Goal: Task Accomplishment & Management: Complete application form

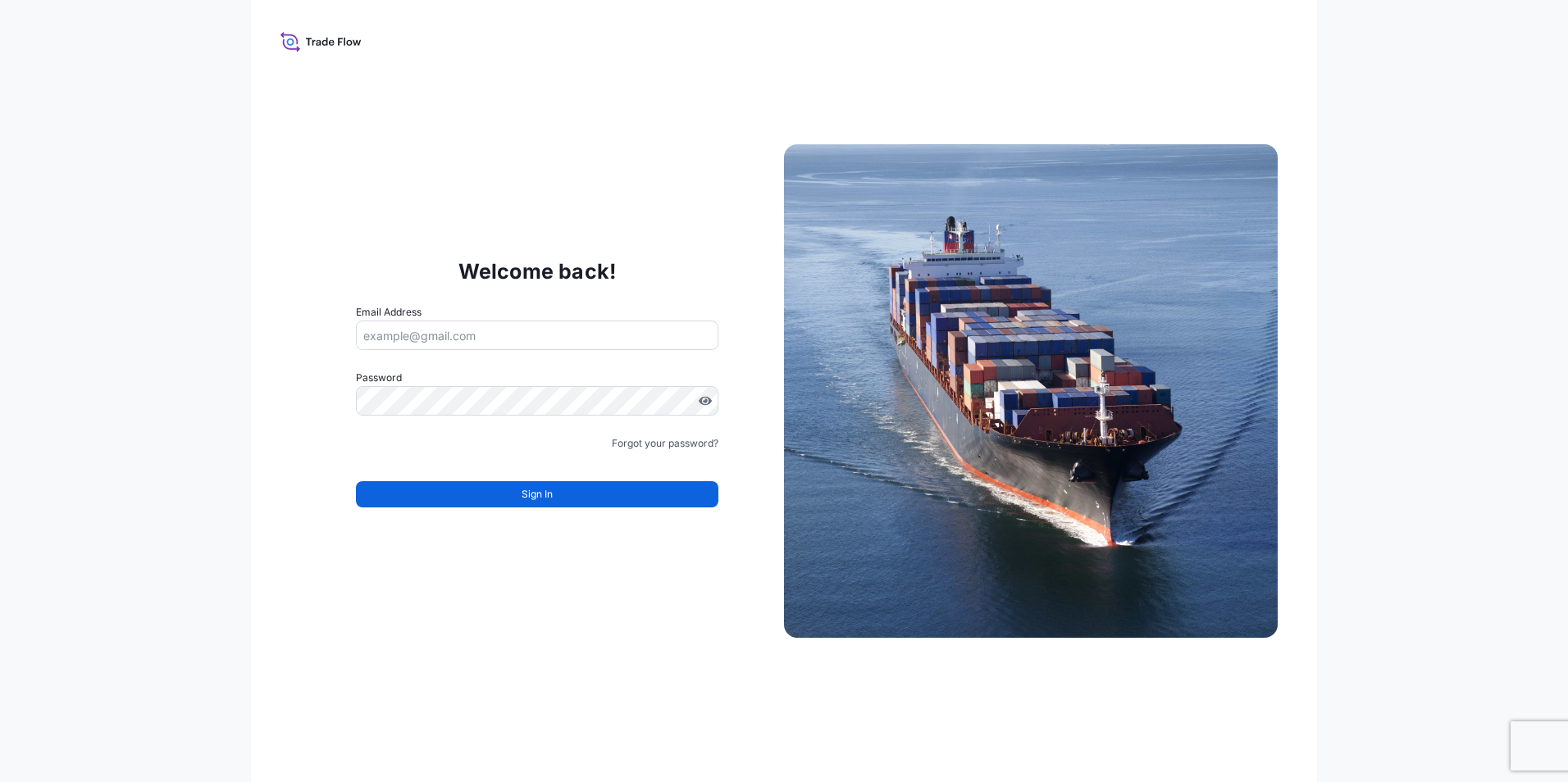
type input "[EMAIL_ADDRESS][DOMAIN_NAME]"
click at [596, 668] on div "Welcome back! Email Address kanokporn.boodsayabood@envu.com Password Must inclu…" at bounding box center [784, 391] width 1066 height 782
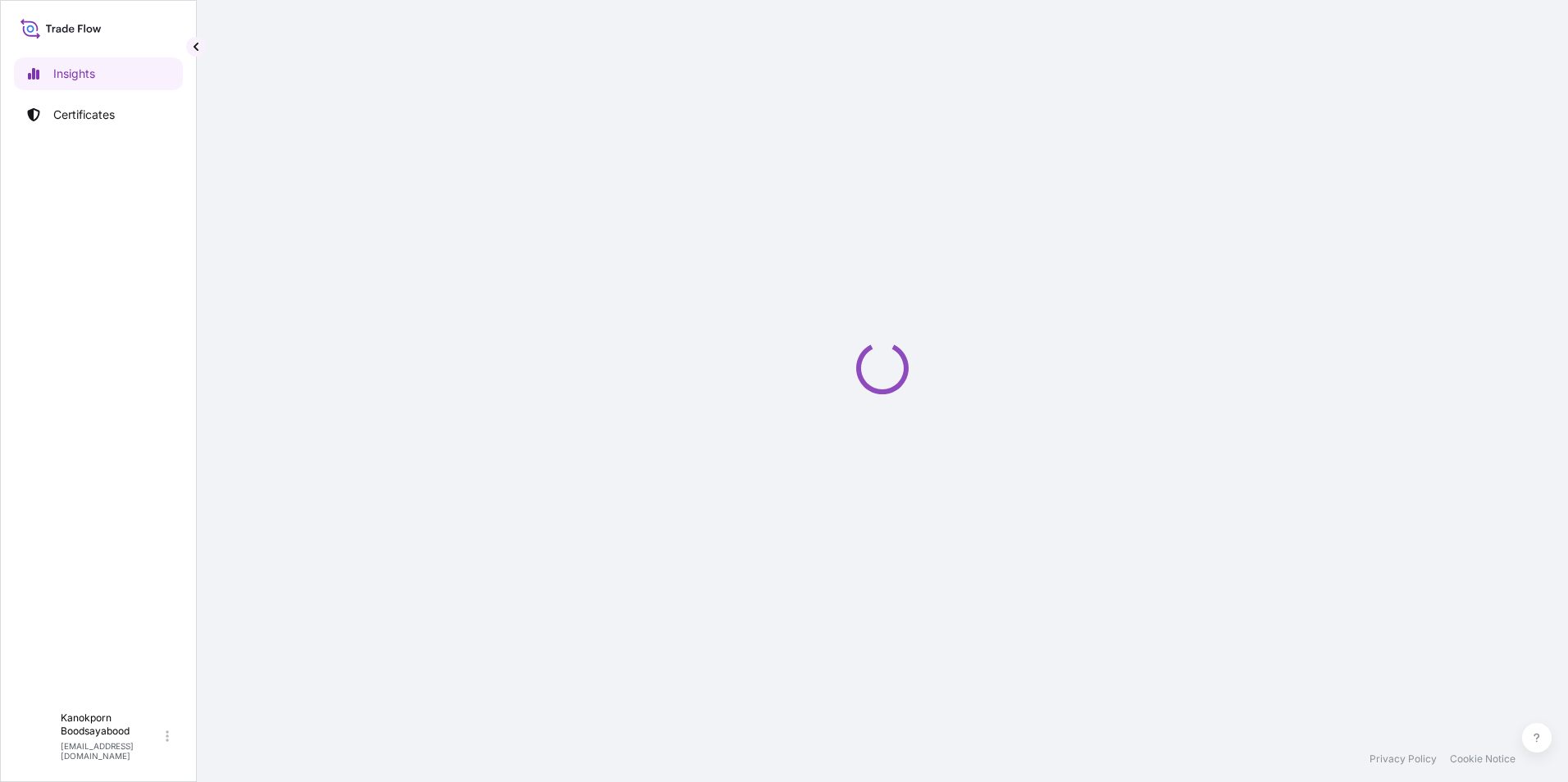
select select "2025"
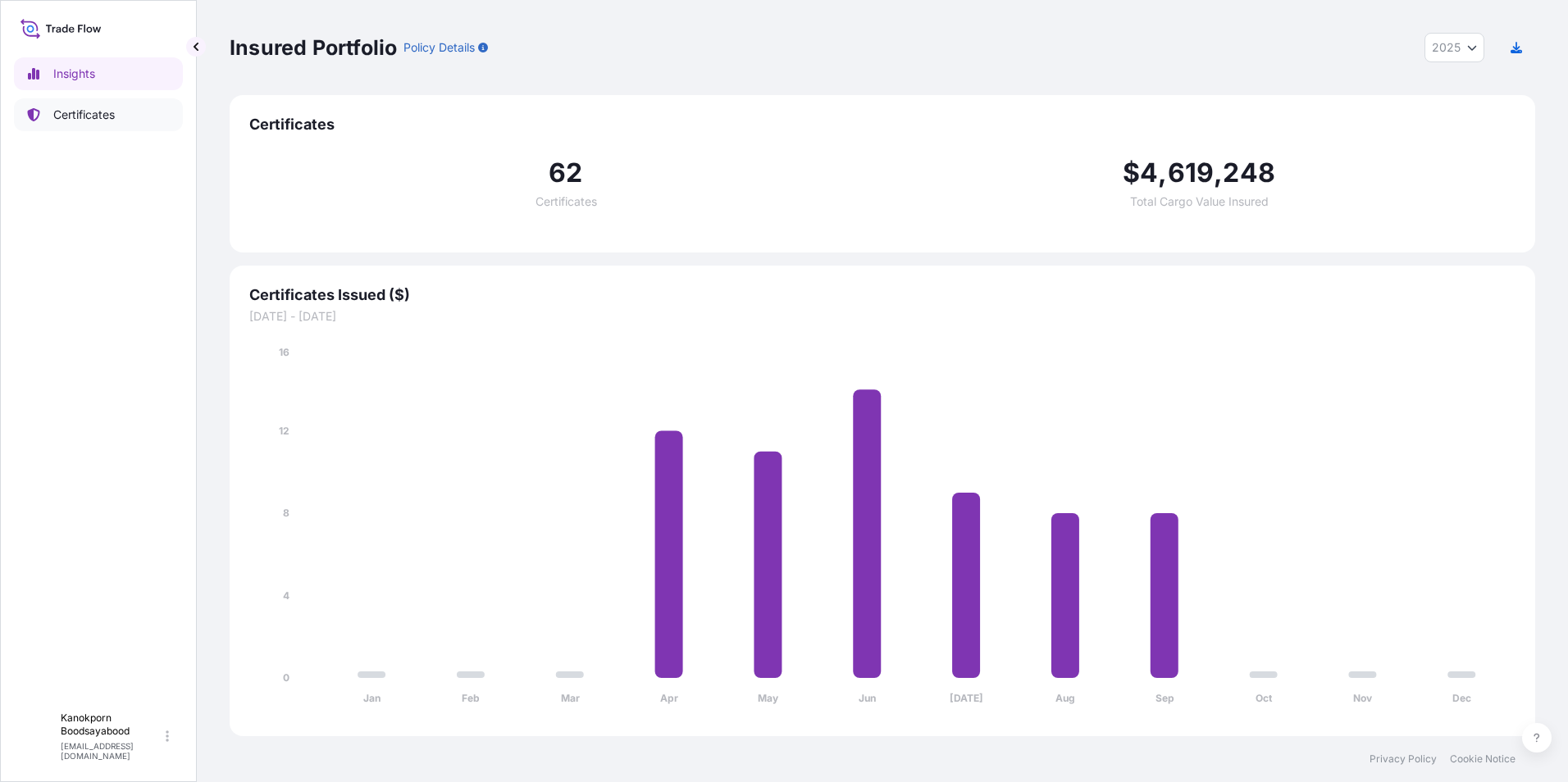
click at [83, 115] on p "Certificates" at bounding box center [84, 114] width 61 height 16
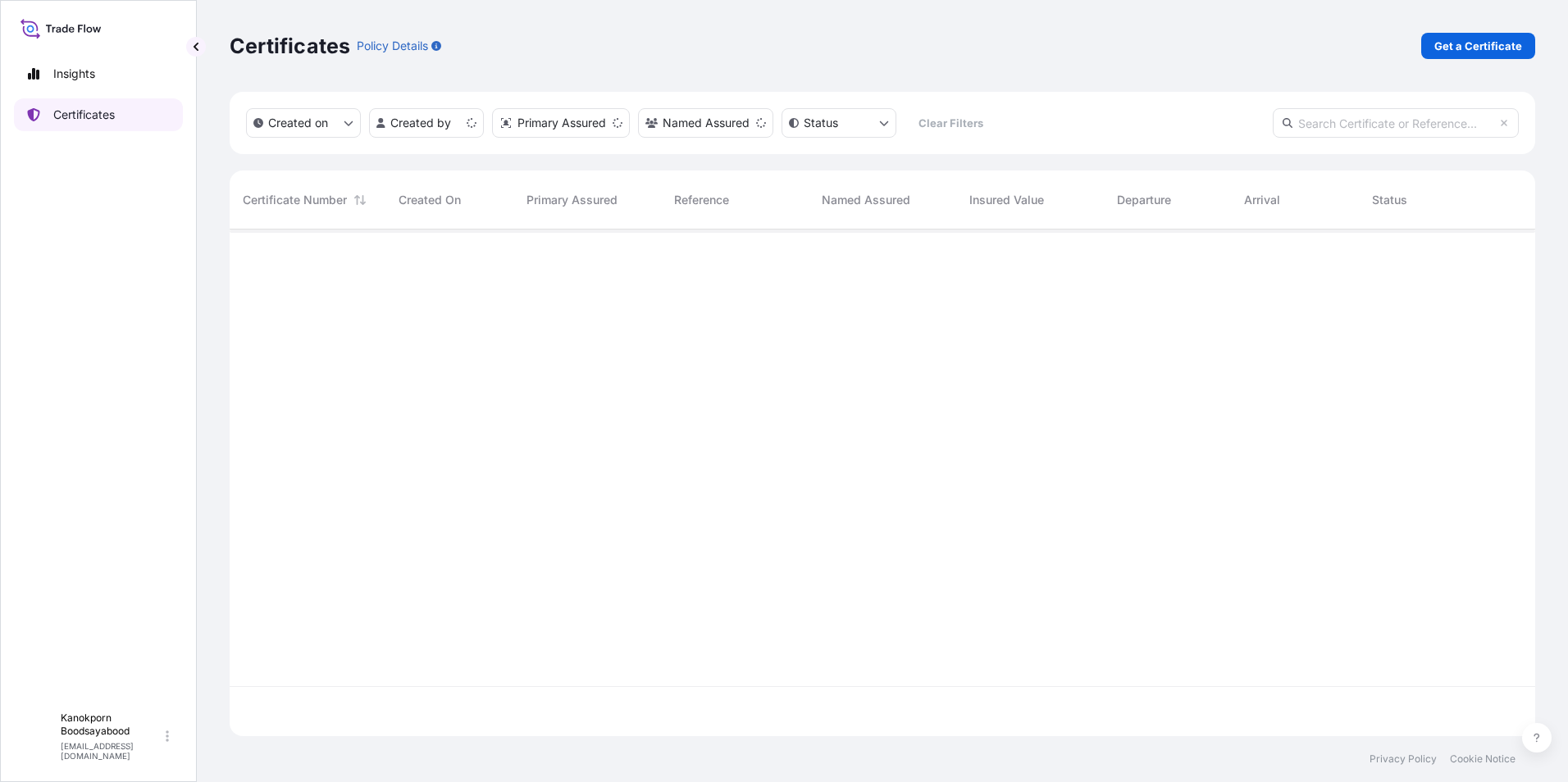
scroll to position [503, 1293]
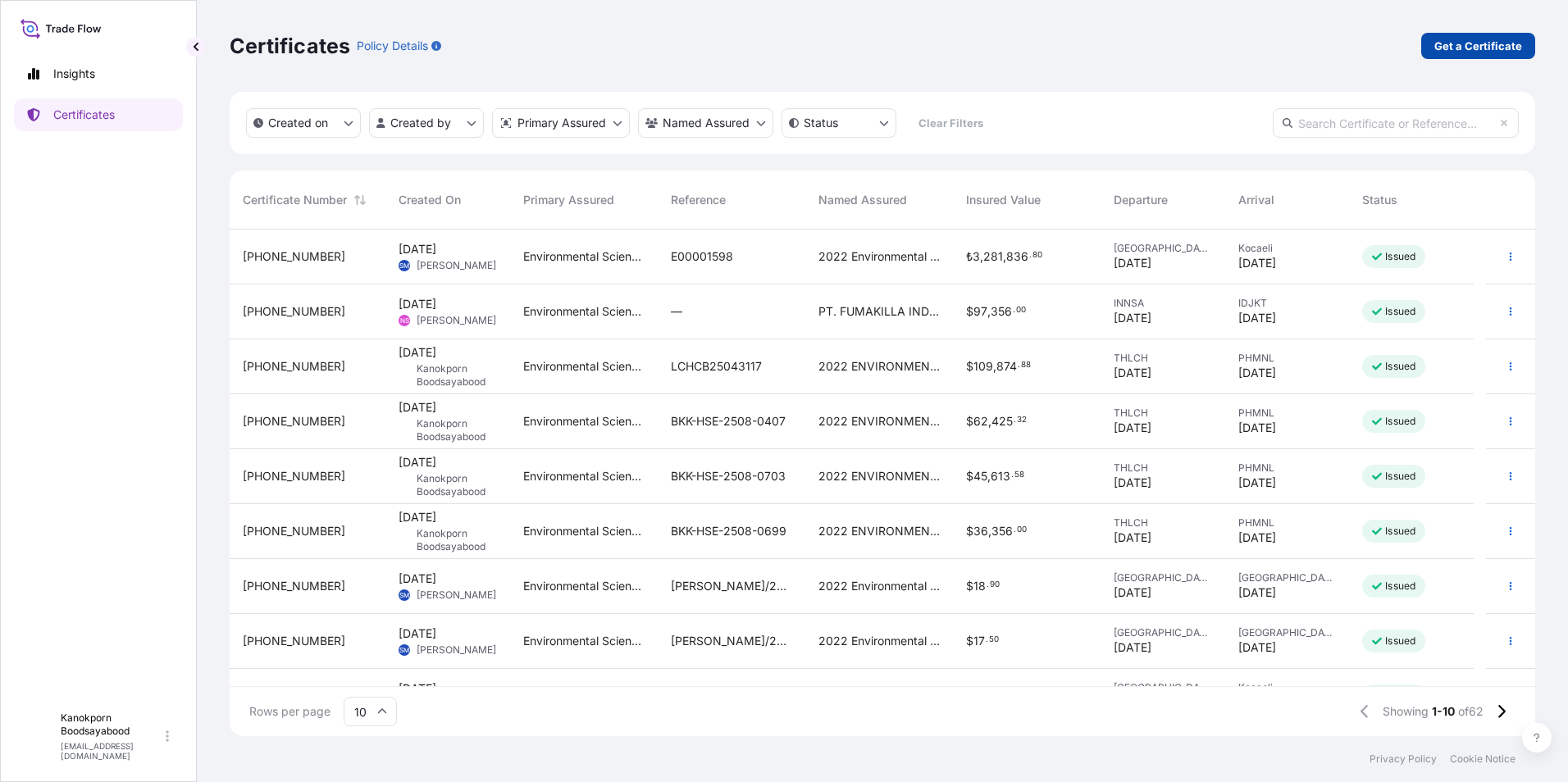
click at [1456, 48] on p "Get a Certificate" at bounding box center [1478, 45] width 87 height 16
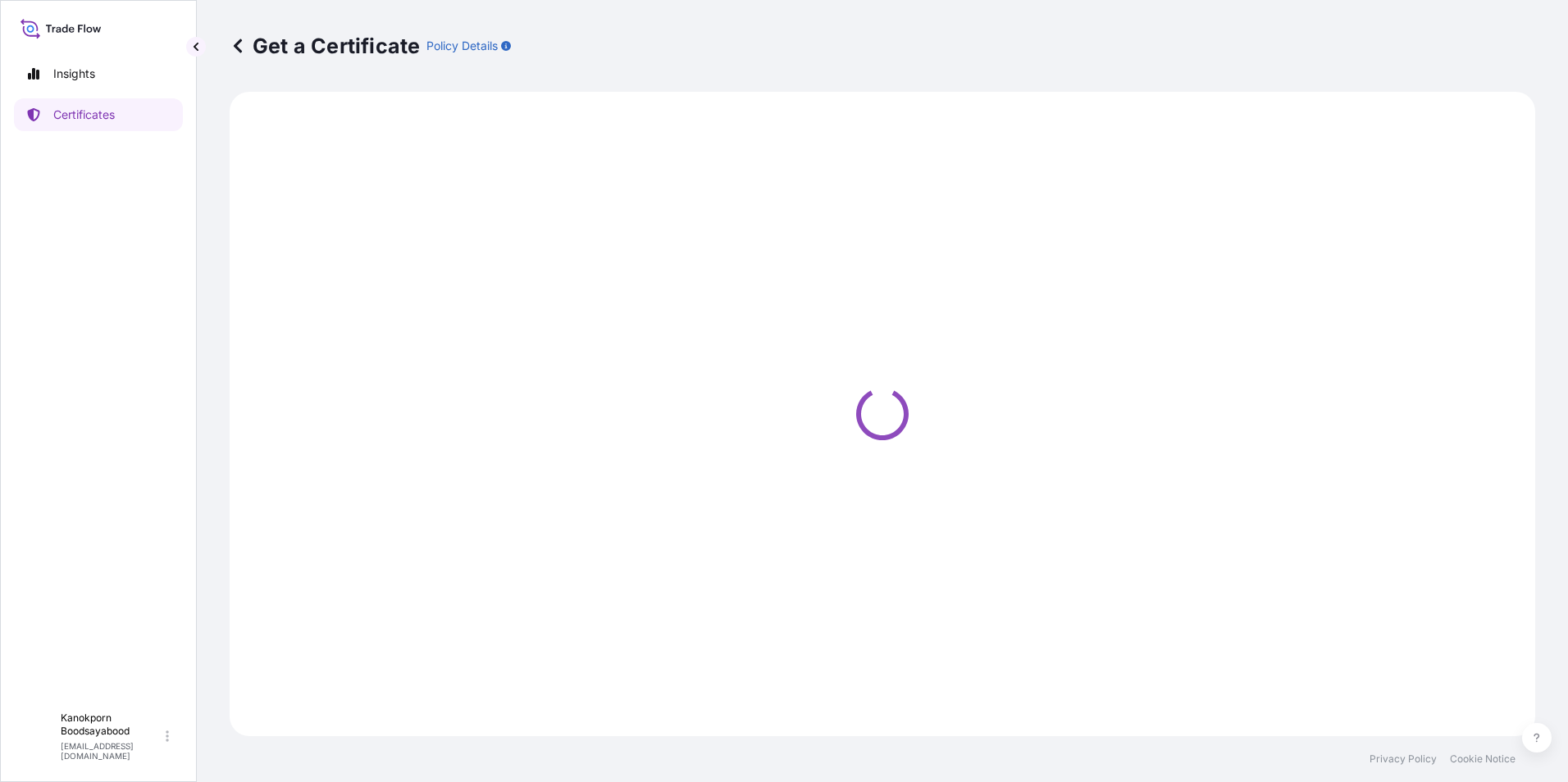
select select "Sea"
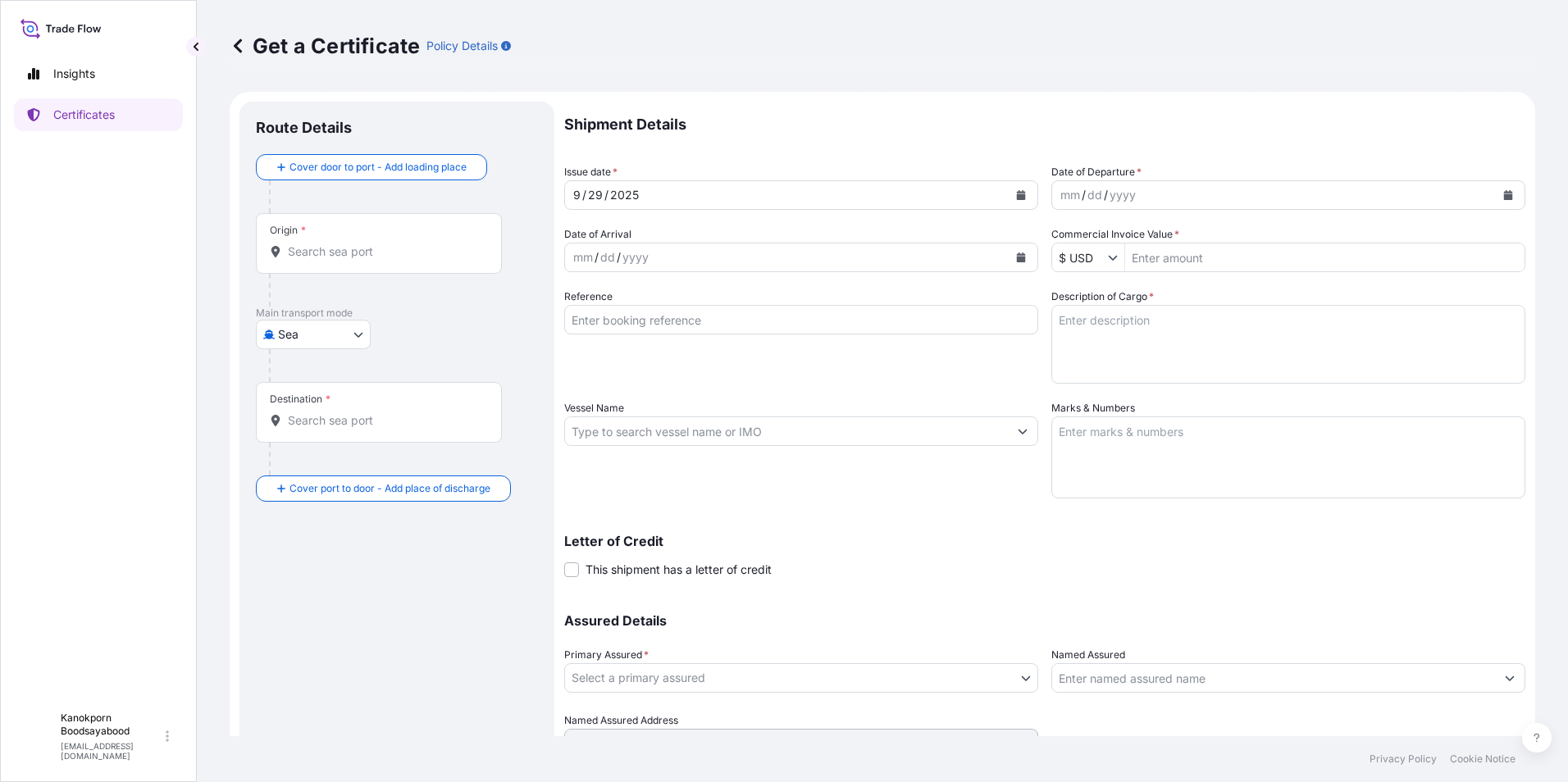
click at [333, 257] on input "Origin *" at bounding box center [384, 252] width 193 height 16
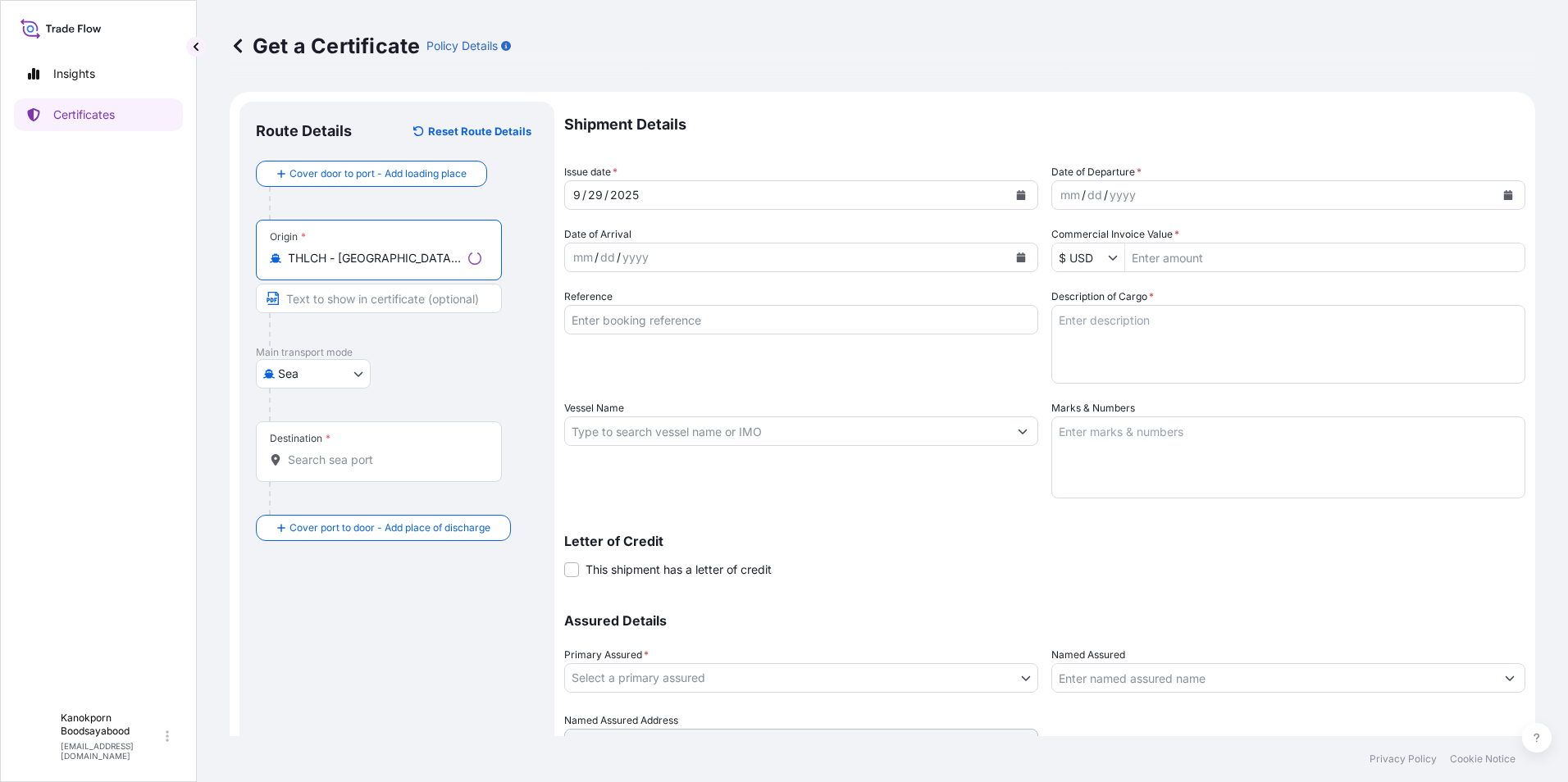
type input "THLCH - [GEOGRAPHIC_DATA], [GEOGRAPHIC_DATA]"
click at [308, 470] on div "Destination *" at bounding box center [379, 452] width 246 height 61
click at [308, 468] on input "Destination *" at bounding box center [384, 459] width 193 height 16
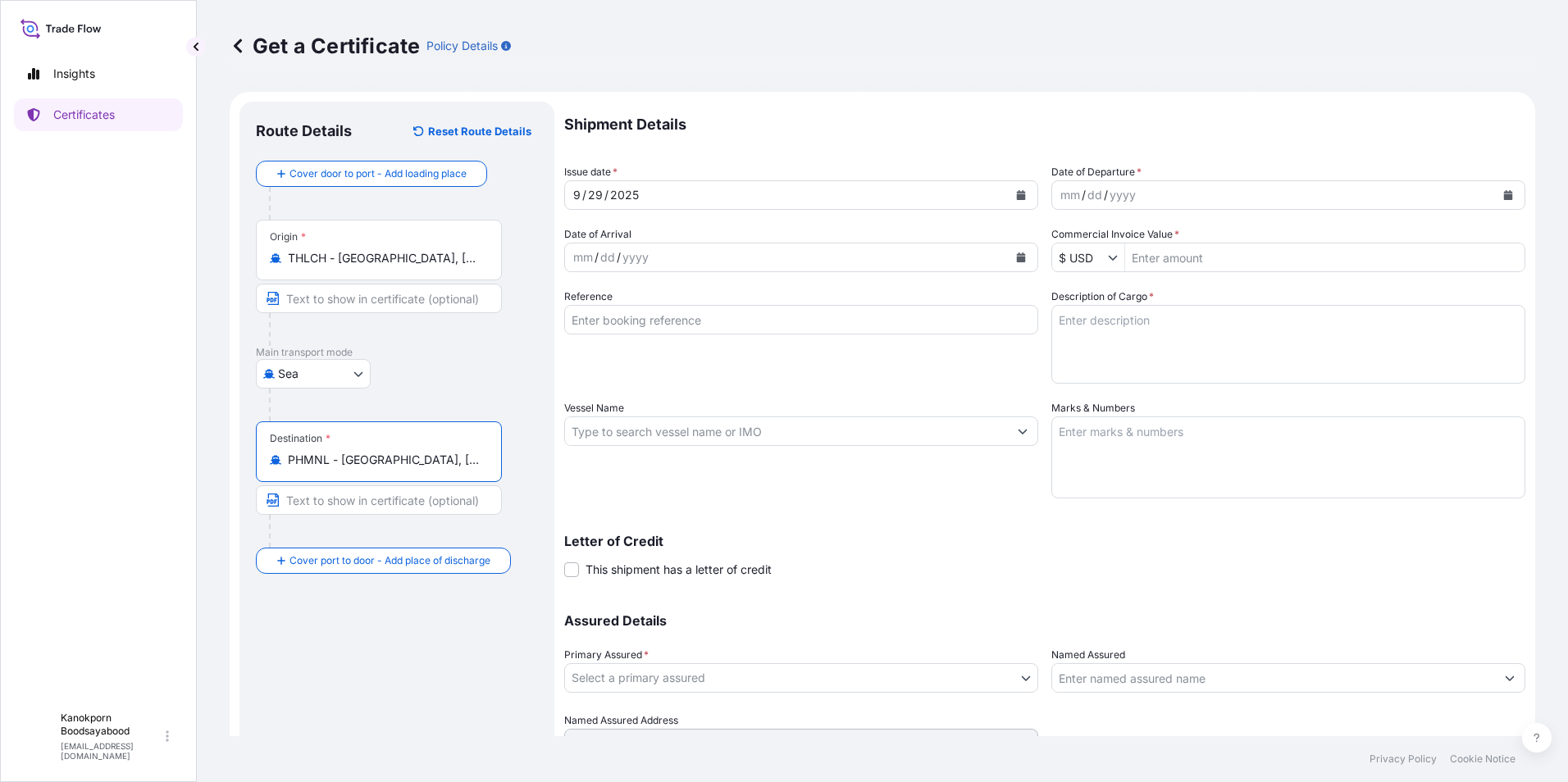
type input "PHMNL - [GEOGRAPHIC_DATA], [GEOGRAPHIC_DATA]"
click at [1147, 199] on div "mm / dd / yyyy" at bounding box center [1273, 195] width 443 height 30
click at [1495, 189] on button "Calendar" at bounding box center [1507, 195] width 26 height 26
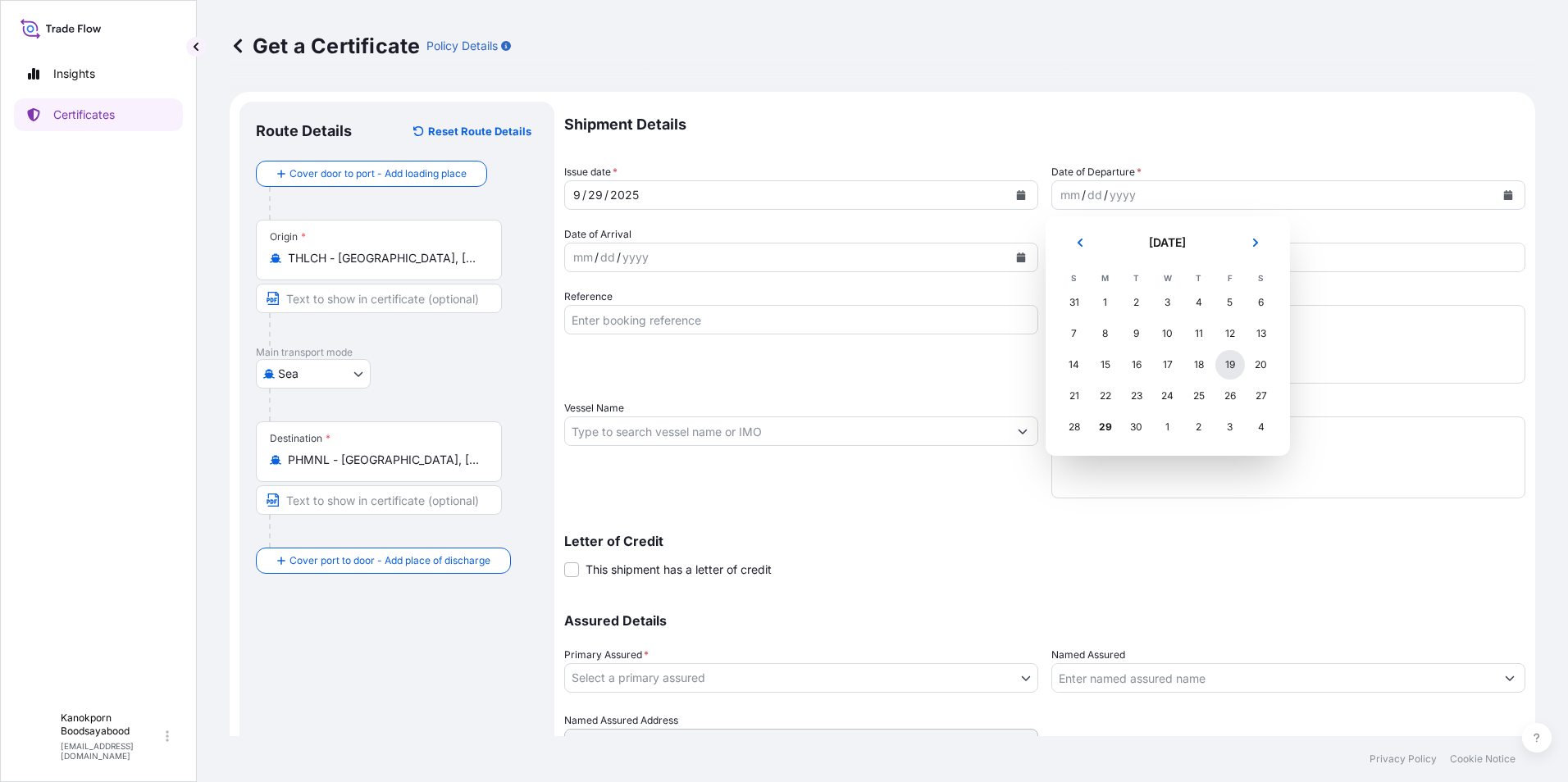
click at [1232, 362] on div "19" at bounding box center [1230, 365] width 30 height 30
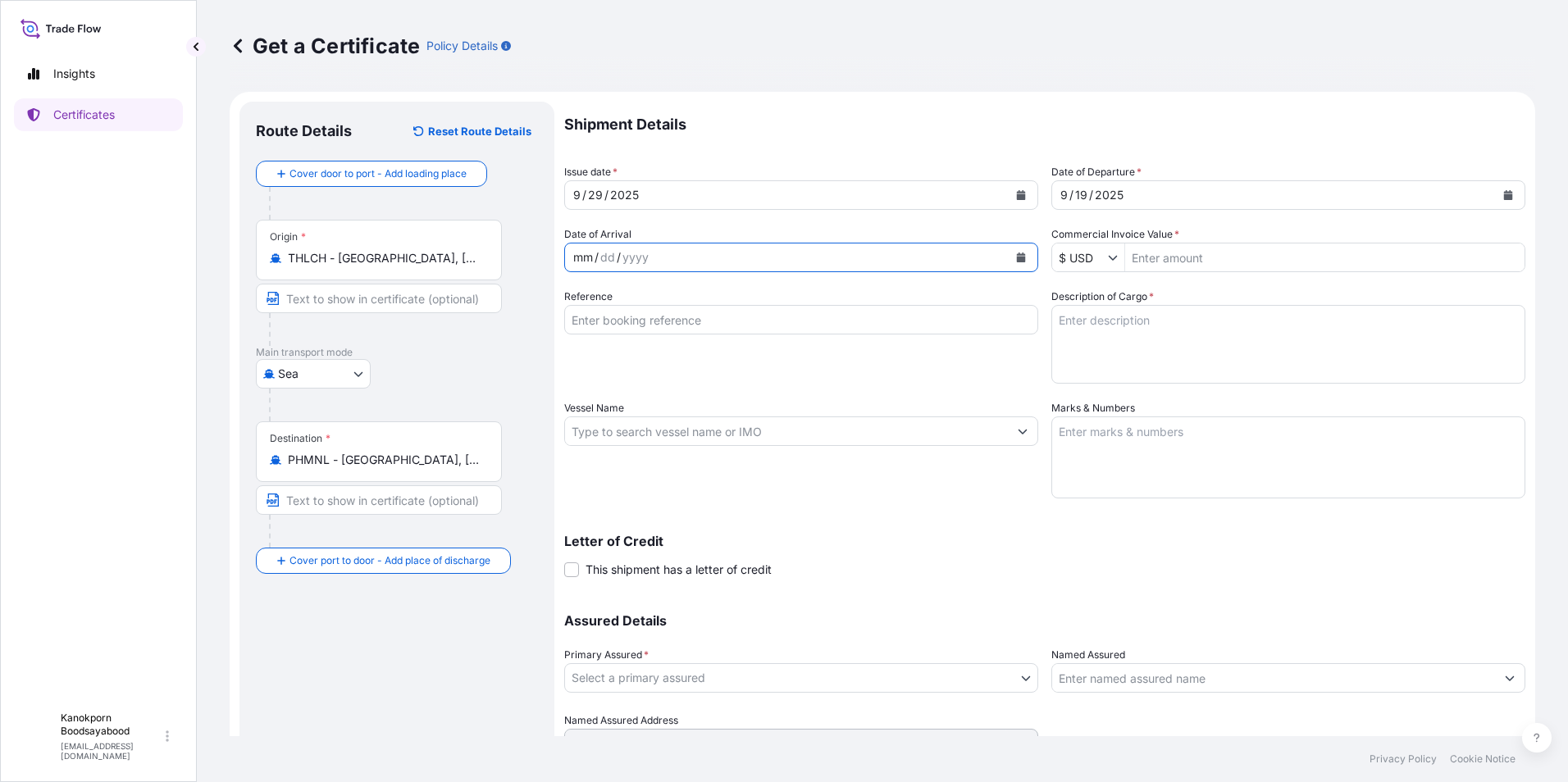
click at [776, 258] on div "mm / dd / yyyy" at bounding box center [786, 257] width 443 height 30
click at [1017, 256] on icon "Calendar" at bounding box center [1021, 257] width 10 height 10
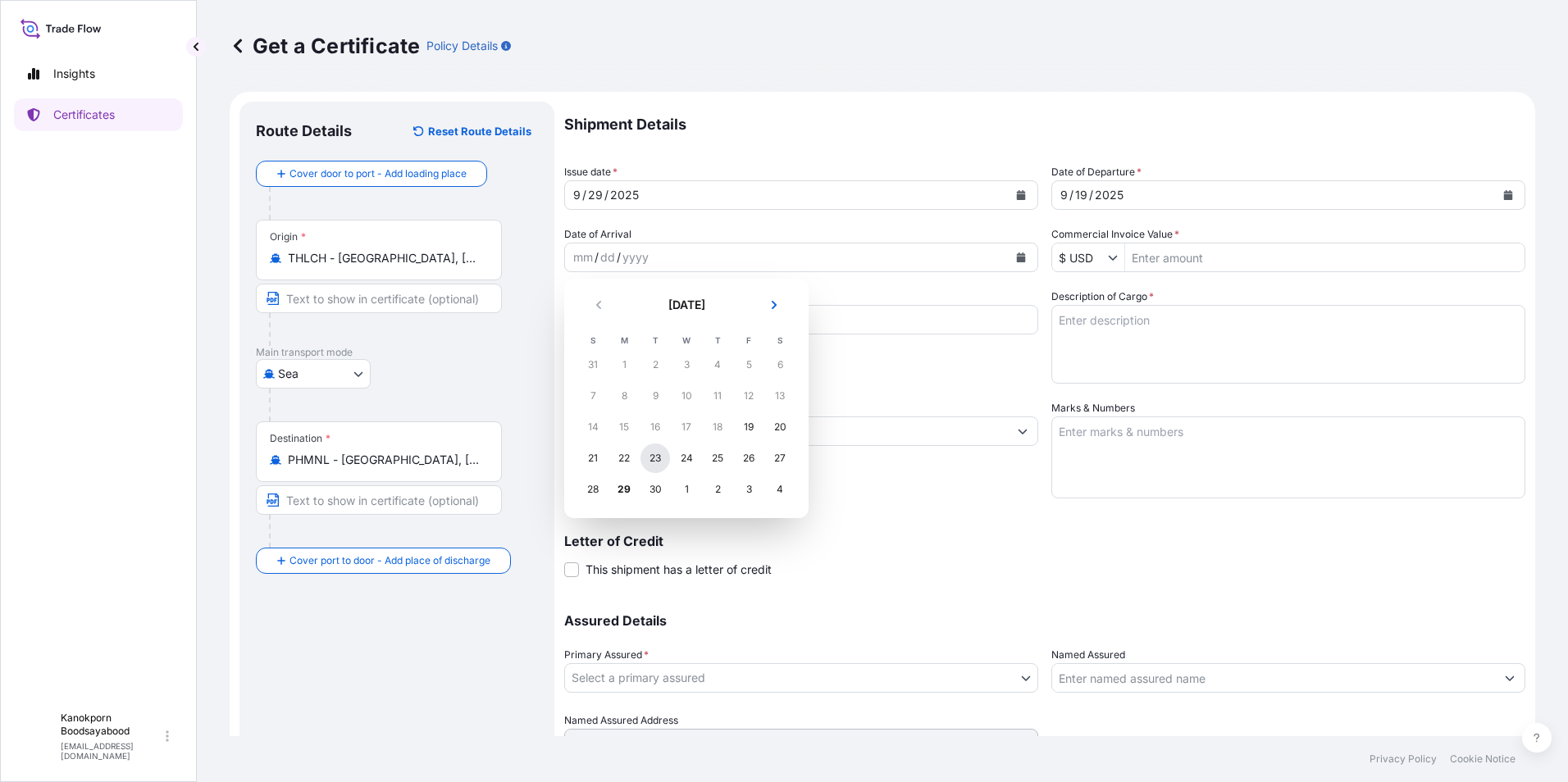
click at [649, 463] on div "23" at bounding box center [655, 458] width 30 height 30
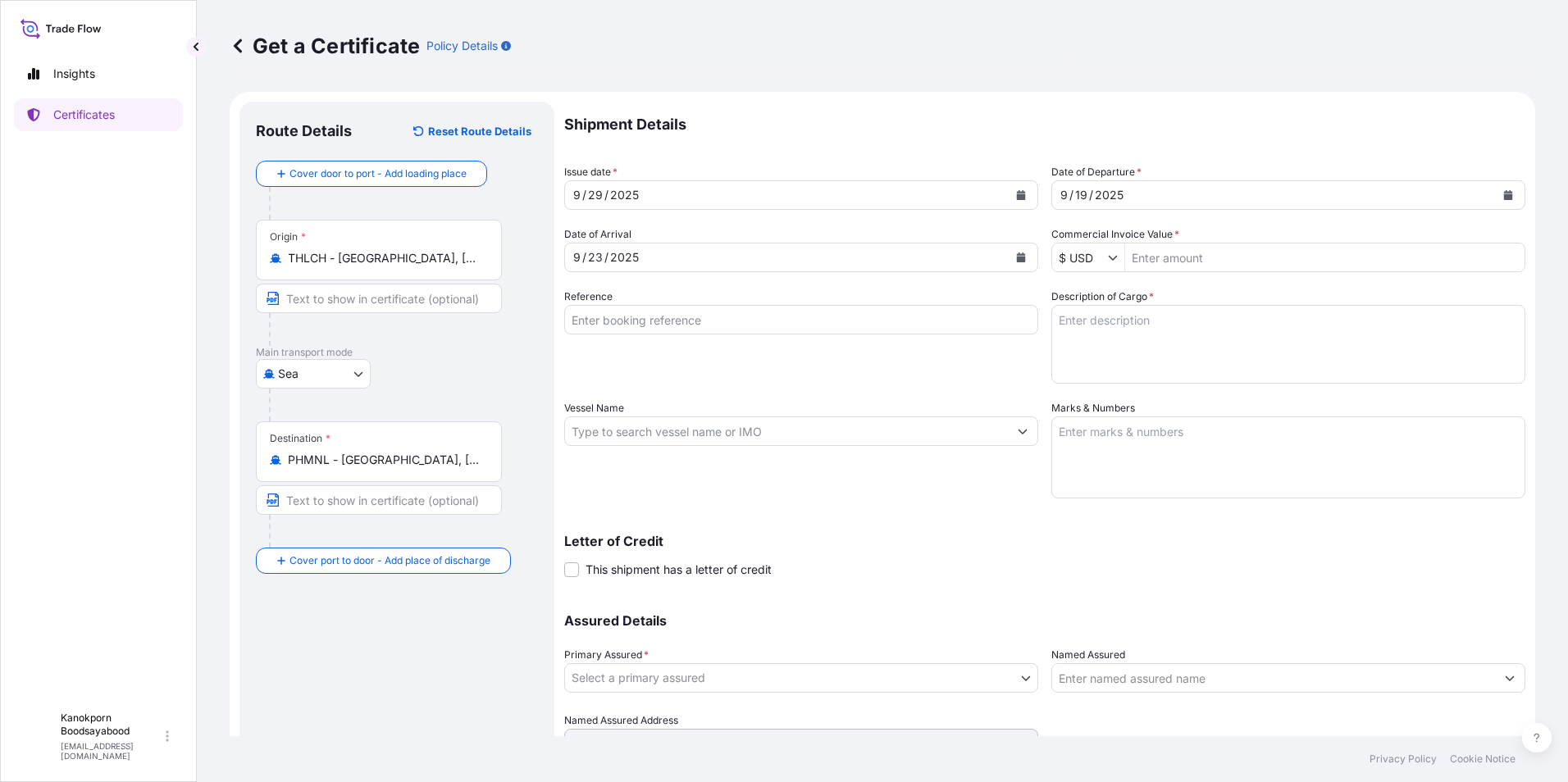
click at [1181, 264] on input "Commercial Invoice Value *" at bounding box center [1325, 257] width 400 height 30
type input "163,085.88"
click at [367, 410] on div at bounding box center [404, 405] width 269 height 33
drag, startPoint x: 643, startPoint y: 318, endPoint x: 440, endPoint y: 339, distance: 204.1
click at [643, 318] on input "Reference" at bounding box center [800, 320] width 474 height 30
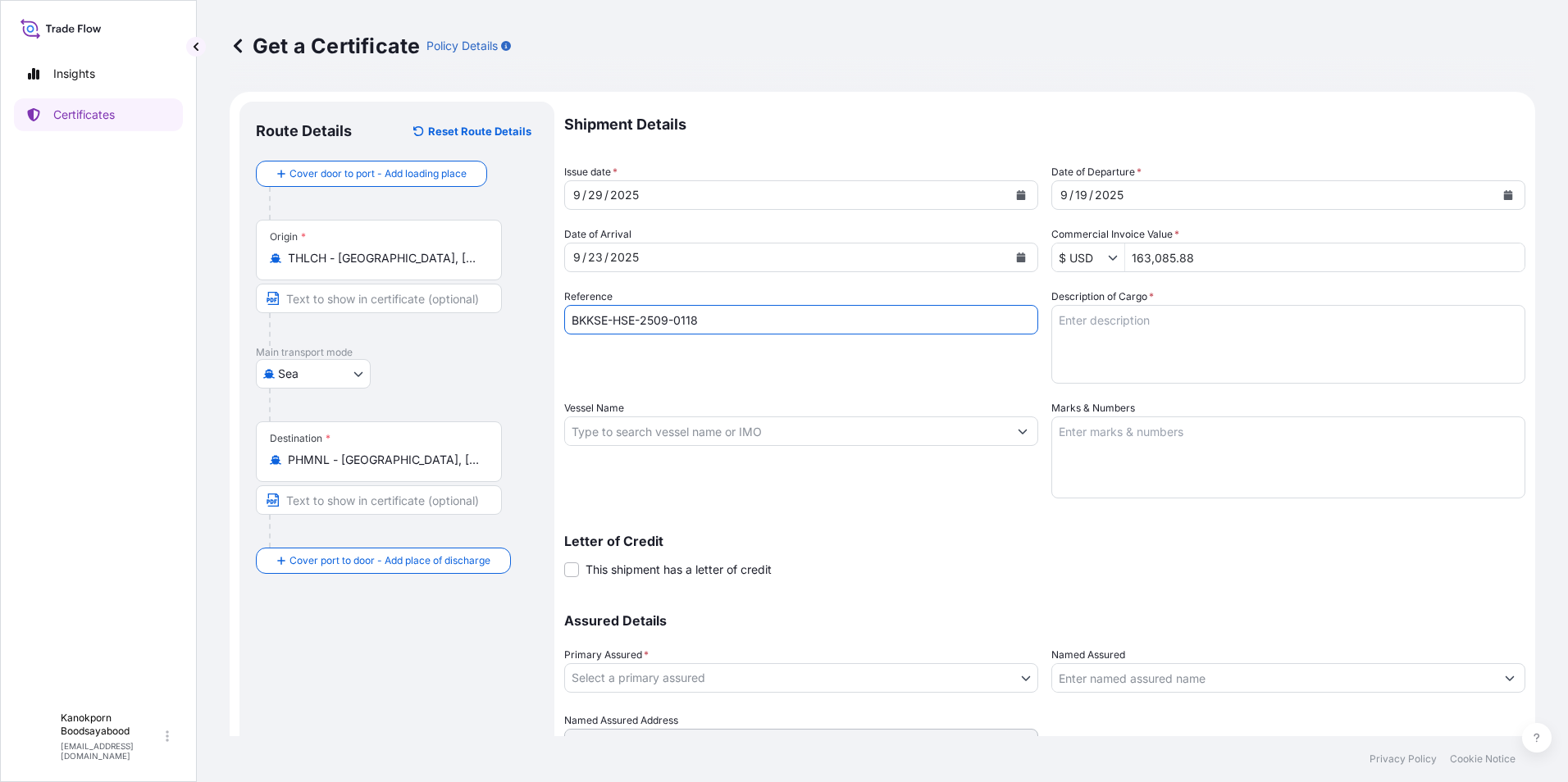
type input "BKKSE-HSE-2509-0118"
click at [640, 427] on input "Vessel Name" at bounding box center [786, 431] width 443 height 30
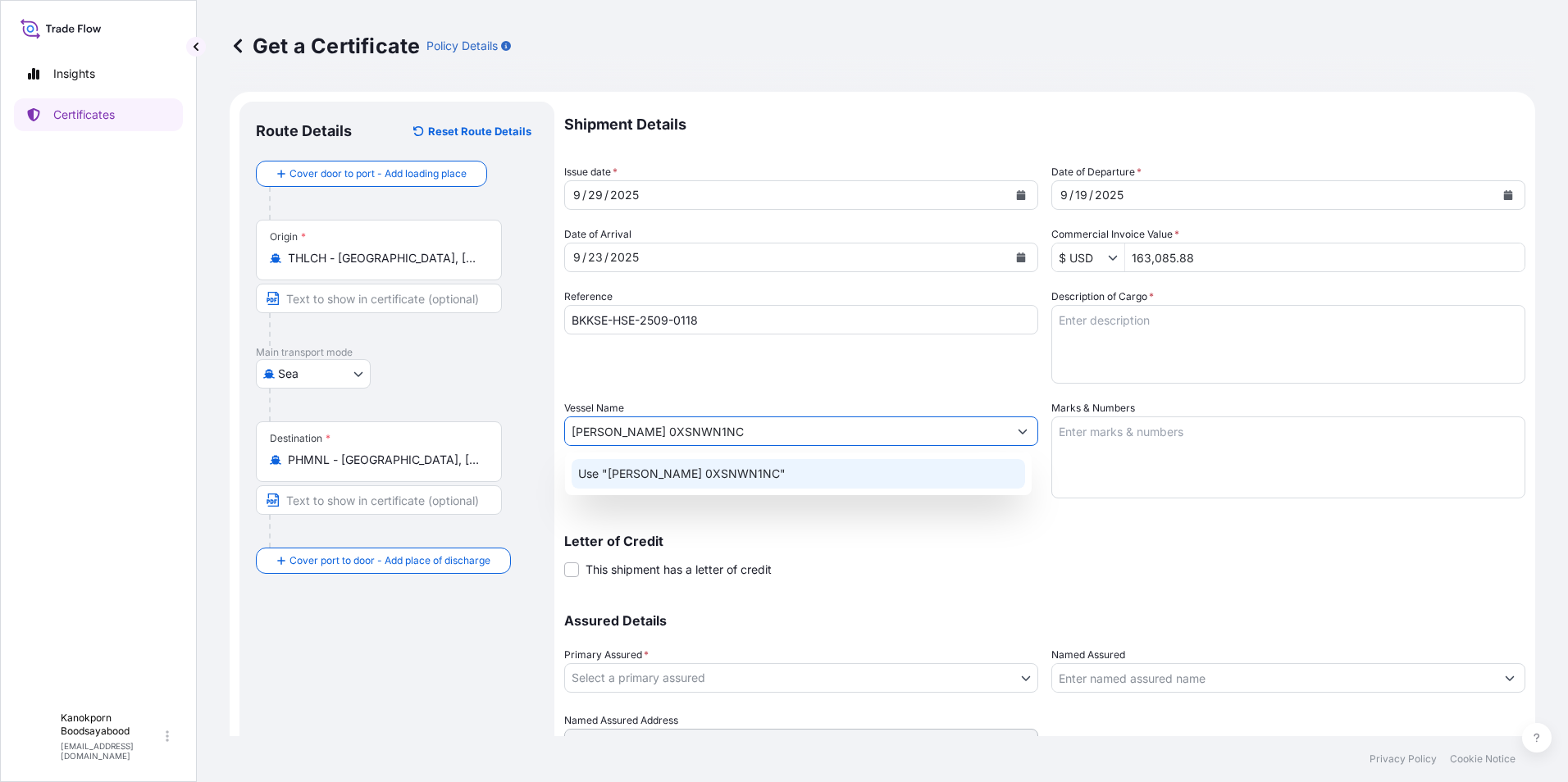
click at [684, 477] on p "Use "KUO LIN 0XSNWN1NC"" at bounding box center [682, 474] width 208 height 16
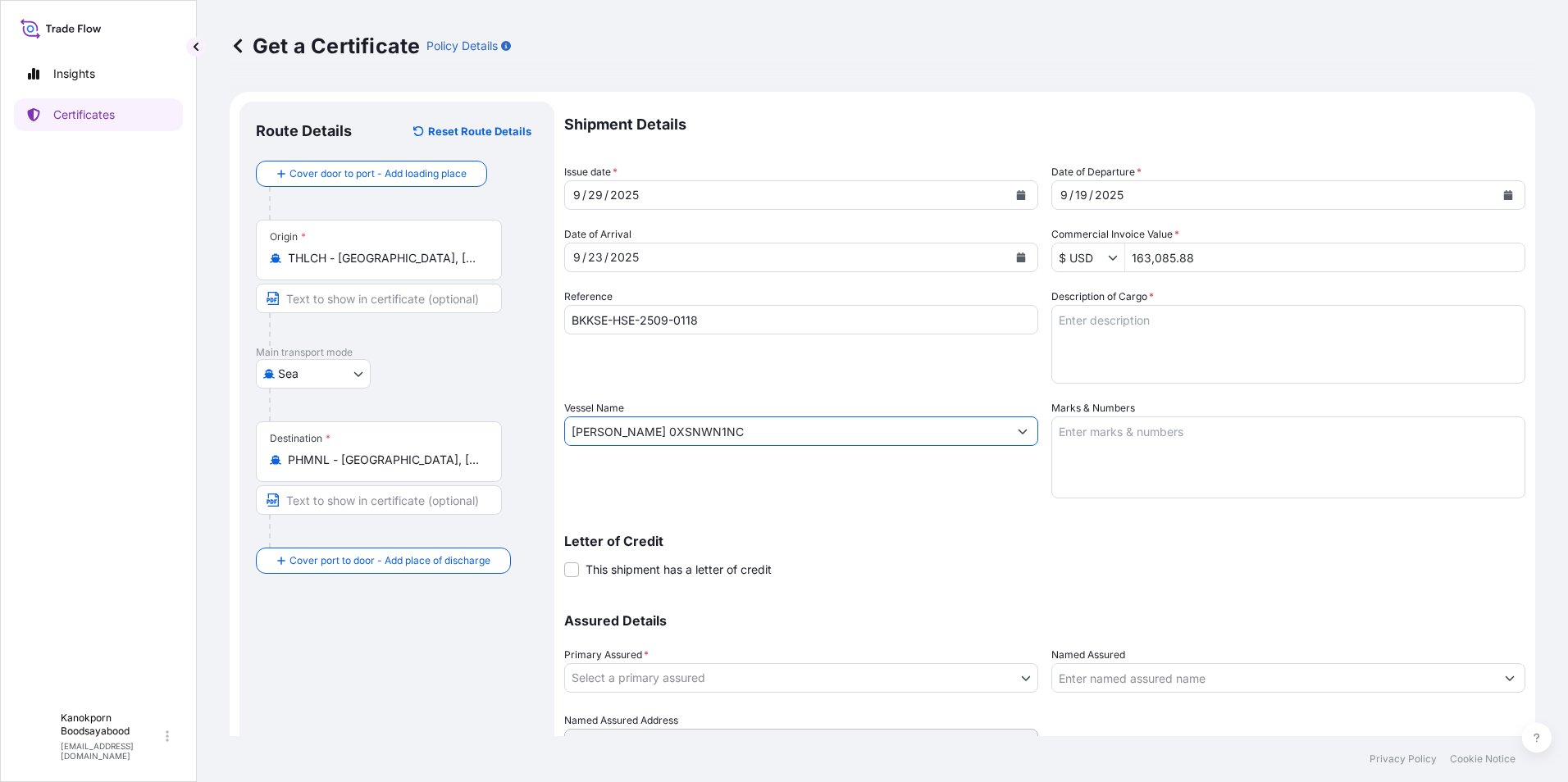
type input "KUO LIN 0XSNWN1NC"
click at [1072, 319] on textarea "Description of Cargo *" at bounding box center [1287, 345] width 474 height 79
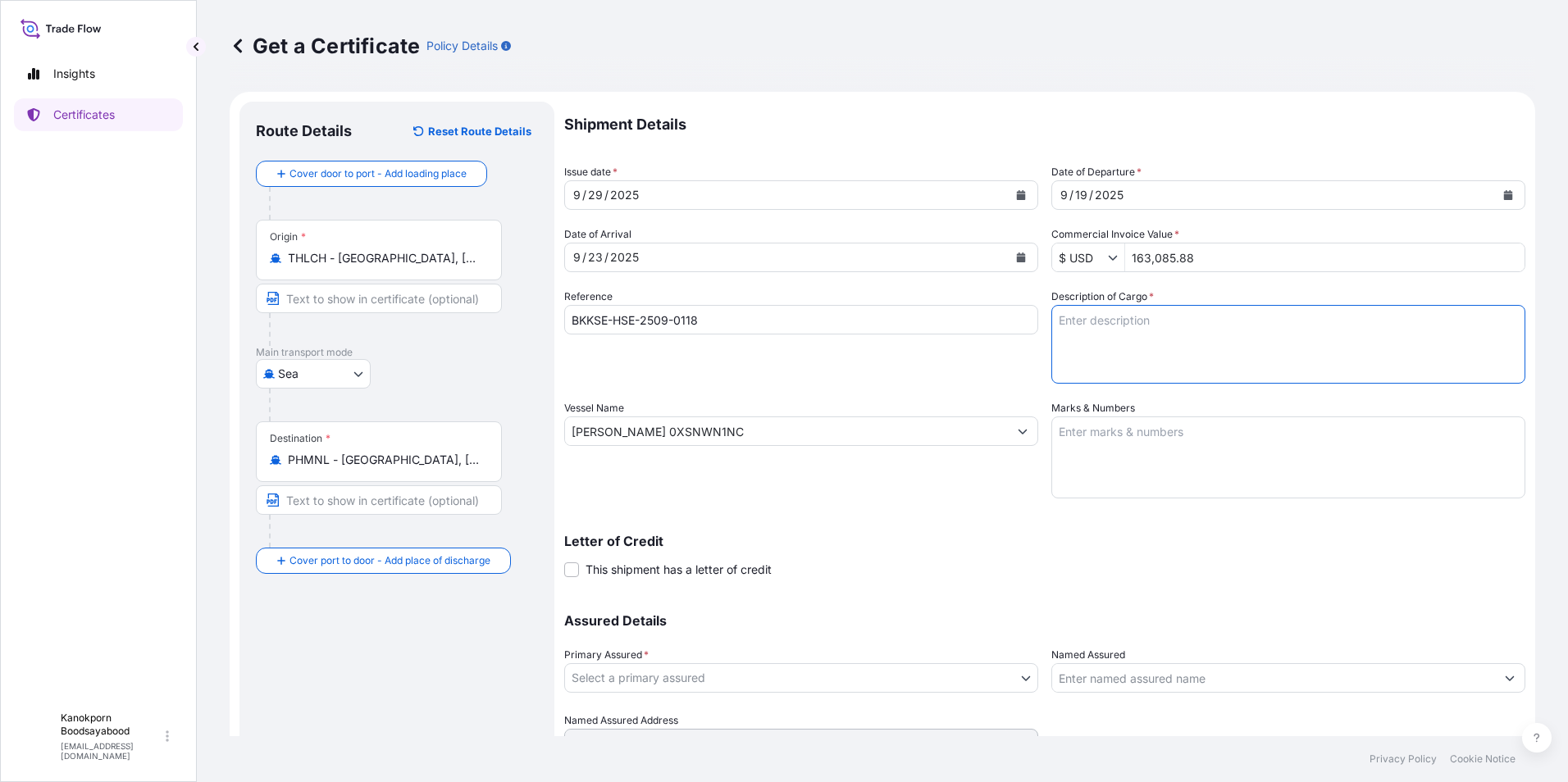
paste textarea "TEMPRID SC365,4 6X400ML BOT PH"
type textarea "TEMPRID SC365,4 6X400ML BOT PH"
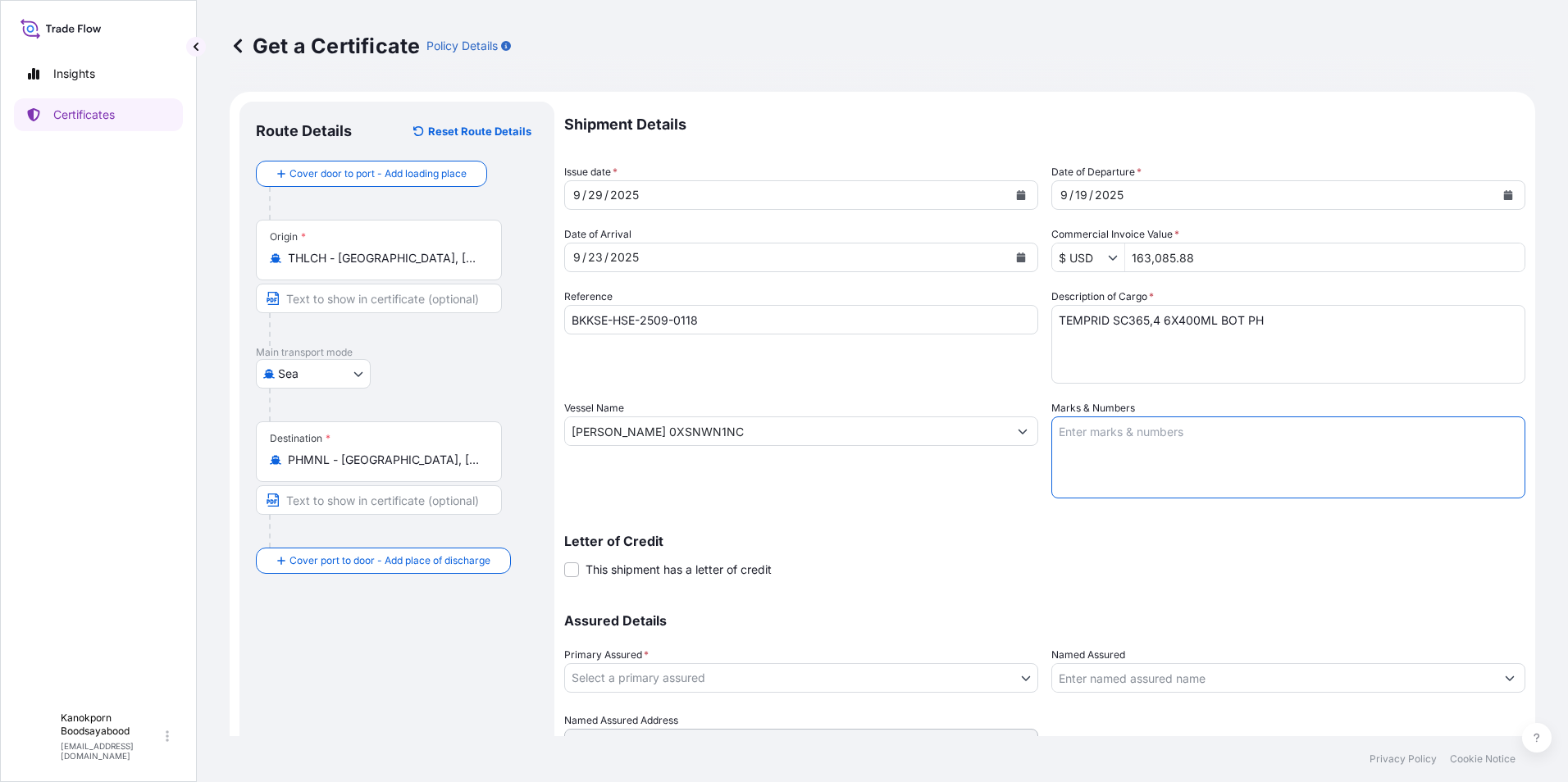
click at [1066, 424] on textarea "Marks & Numbers" at bounding box center [1287, 457] width 474 height 82
paste textarea "SHIPPING MARK A&B SUMMIT DISTRIBUTION, INC. S/O: FR01-009625 CUSTOMER REF: 25-A…"
click at [1060, 449] on textarea "SHIPPING MARK A&B SUMMIT DISTRIBUTION, INC. S/O: FR01-009625 CUSTOMER REF: 25-A…" at bounding box center [1287, 457] width 474 height 82
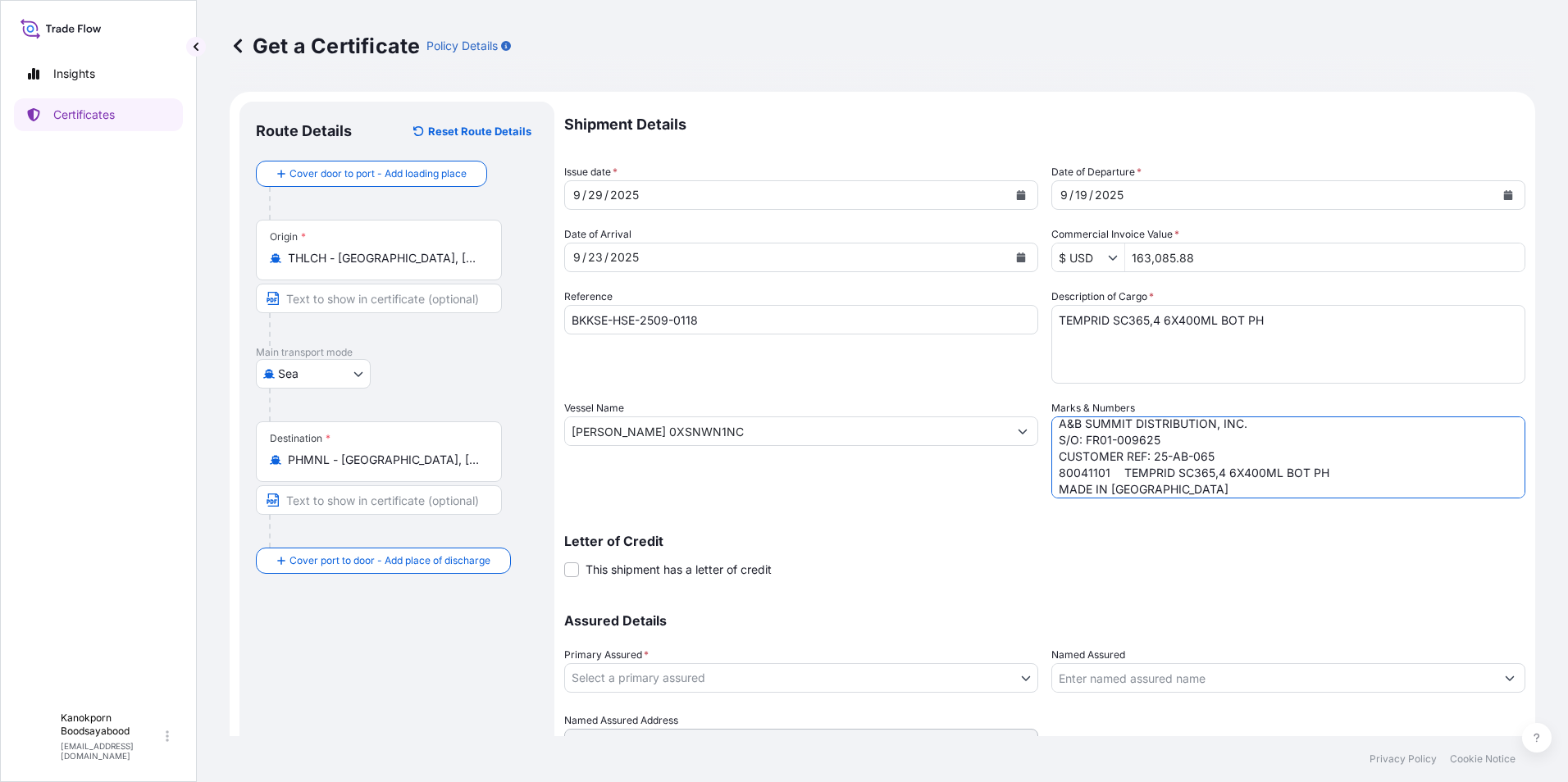
scroll to position [48, 0]
click at [1065, 494] on textarea "SHIPPING MARK A&B SUMMIT DISTRIBUTION, INC. S/O: FR01-009625 CUSTOMER REF: 25-A…" at bounding box center [1287, 457] width 474 height 82
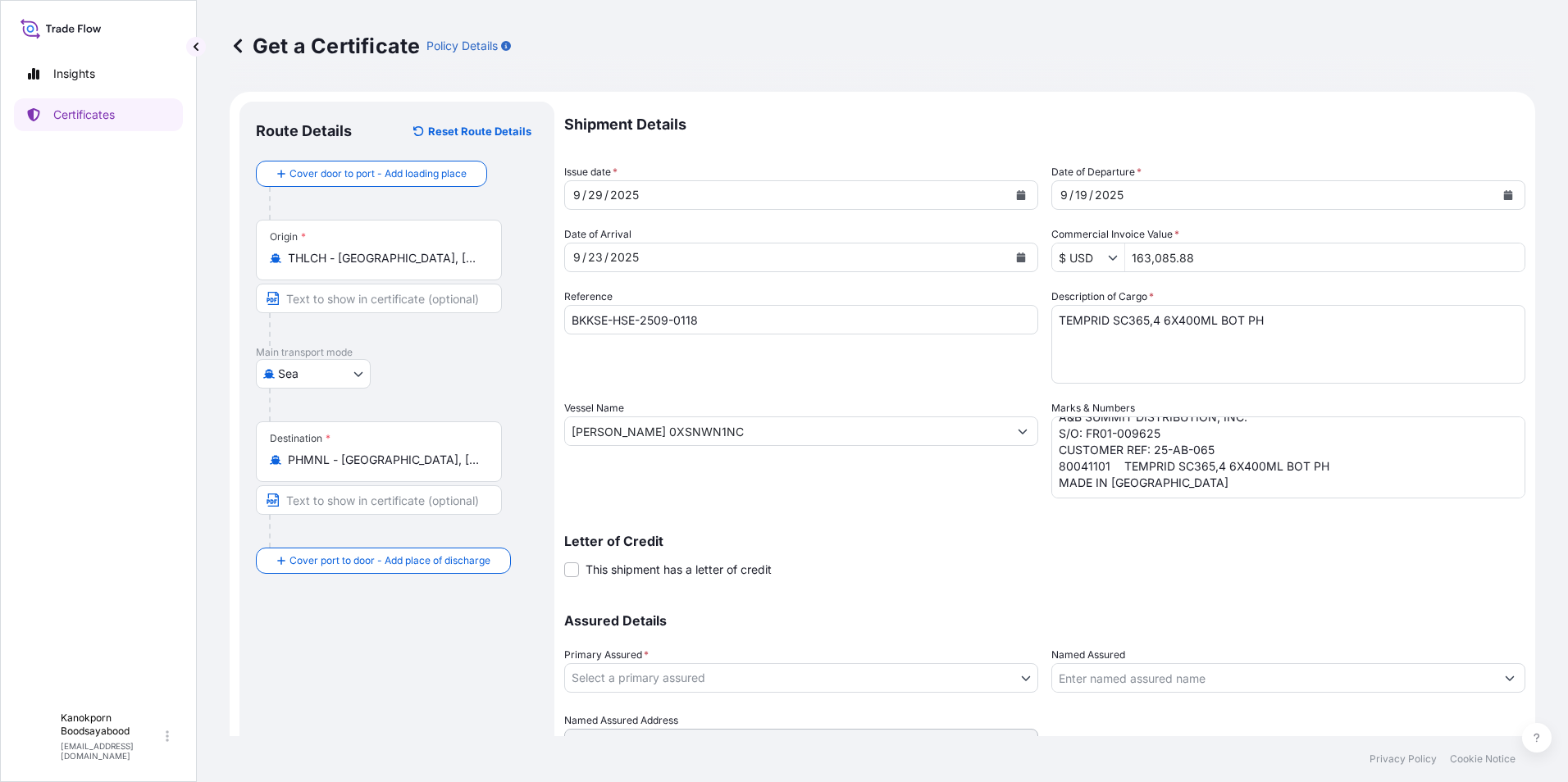
click at [1055, 484] on textarea "SHIPPING MARK A&B SUMMIT DISTRIBUTION, INC. S/O: FR01-009625 CUSTOMER REF: 25-A…" at bounding box center [1287, 457] width 474 height 82
paste textarea "SHIPPING MARK A&B SUMMIT DISTRIBUTION, INC. S/O: FR01-008312 CUSTOMER REF: 25-A…"
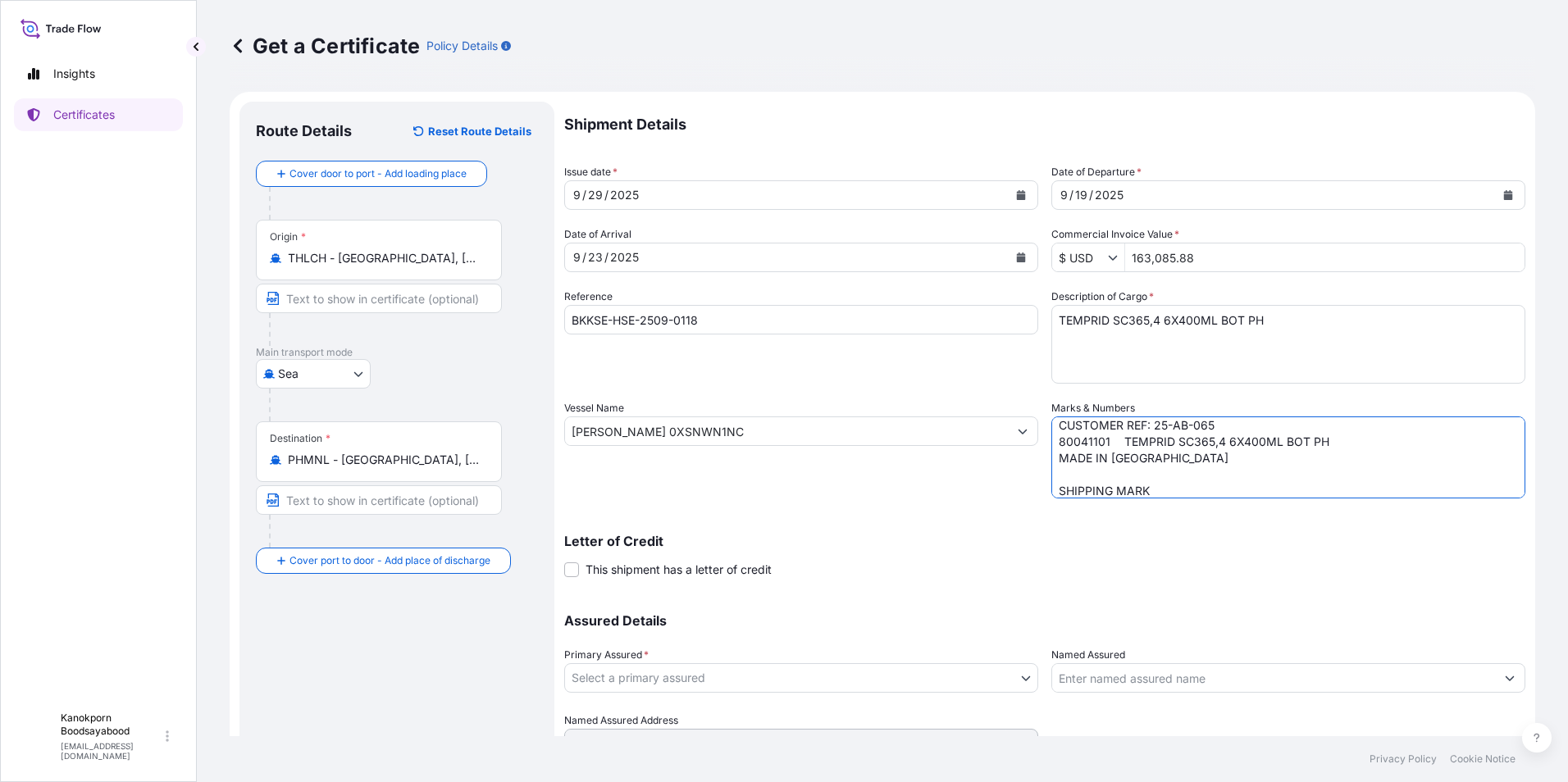
scroll to position [211, 0]
click at [1054, 438] on textarea "SHIPPING MARK A&B SUMMIT DISTRIBUTION, INC. S/O: FR01-009625 CUSTOMER REF: 25-A…" at bounding box center [1287, 457] width 474 height 82
click at [1096, 492] on textarea "SHIPPING MARK A&B SUMMIT DISTRIBUTION, INC. S/O: FR01-009625 CUSTOMER REF: 25-A…" at bounding box center [1287, 457] width 474 height 82
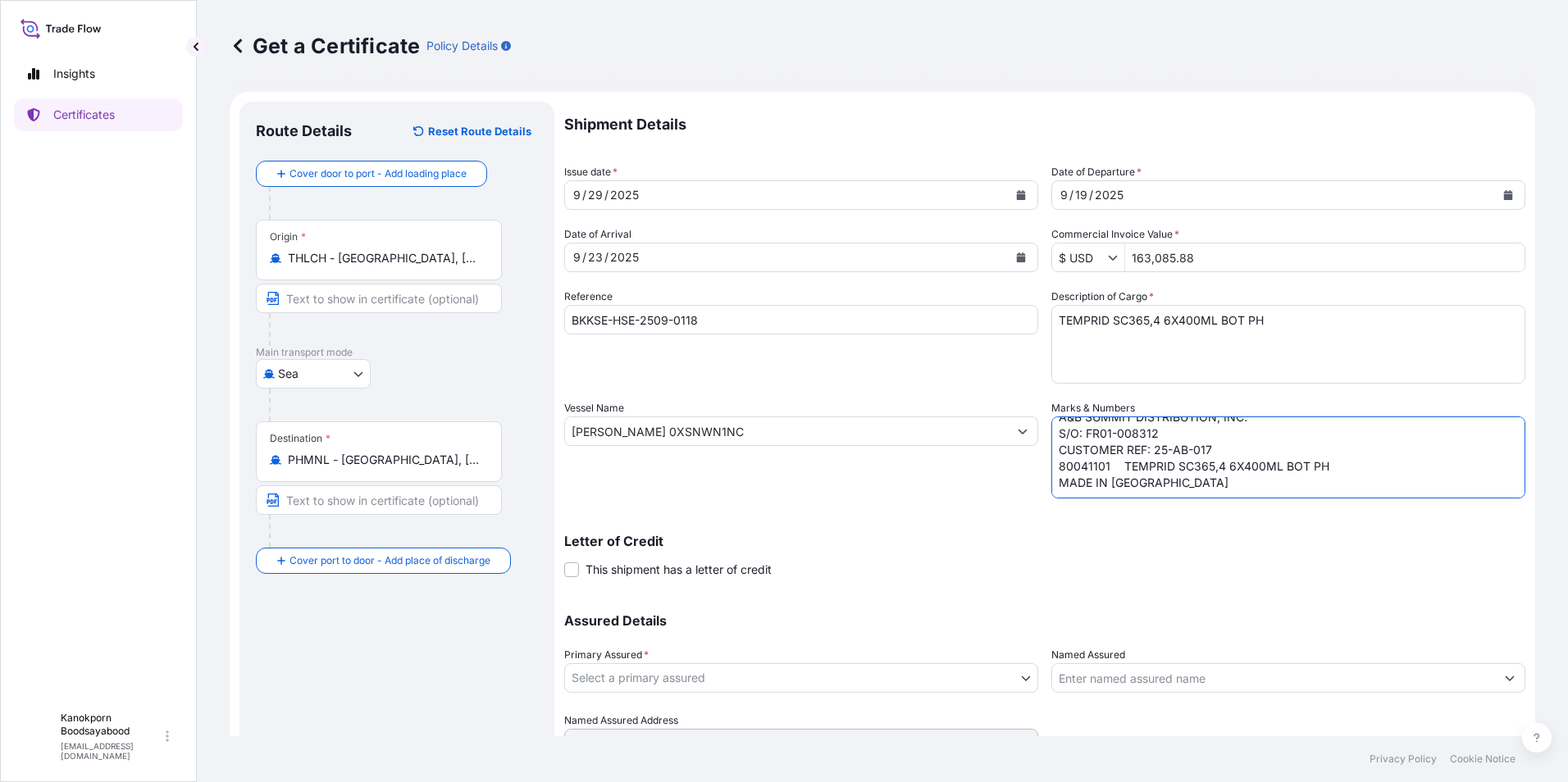
type textarea "SHIPPING MARK A&B SUMMIT DISTRIBUTION, INC. S/O: FR01-009625 CUSTOMER REF: 25-A…"
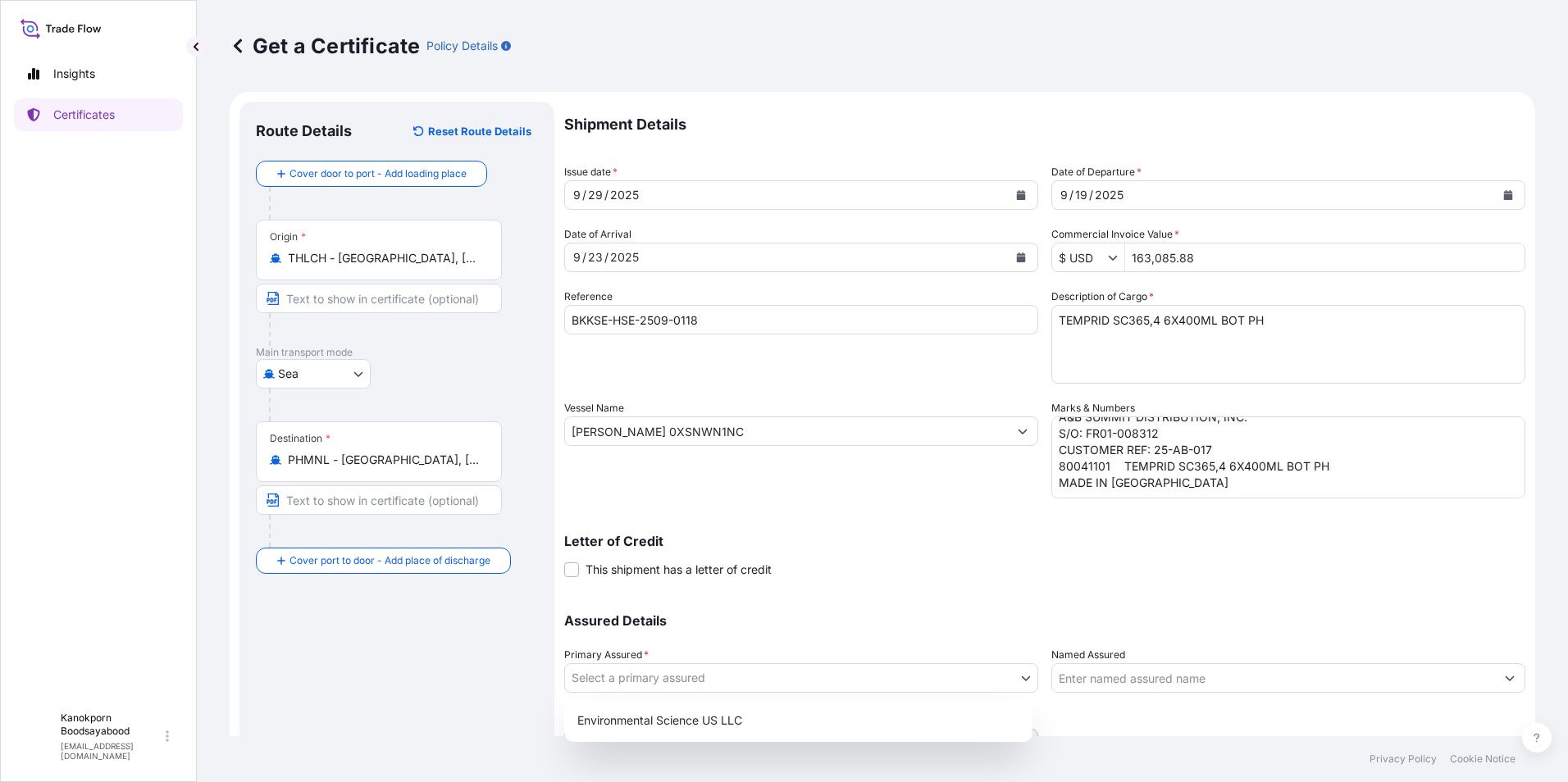
click at [741, 678] on body "Insights Certificates K Kanokporn Boodsayabood kanokporn.boodsayabood@envu.com …" at bounding box center [784, 391] width 1568 height 782
click at [700, 724] on div "Environmental Science US LLC" at bounding box center [798, 721] width 455 height 30
select select "32009"
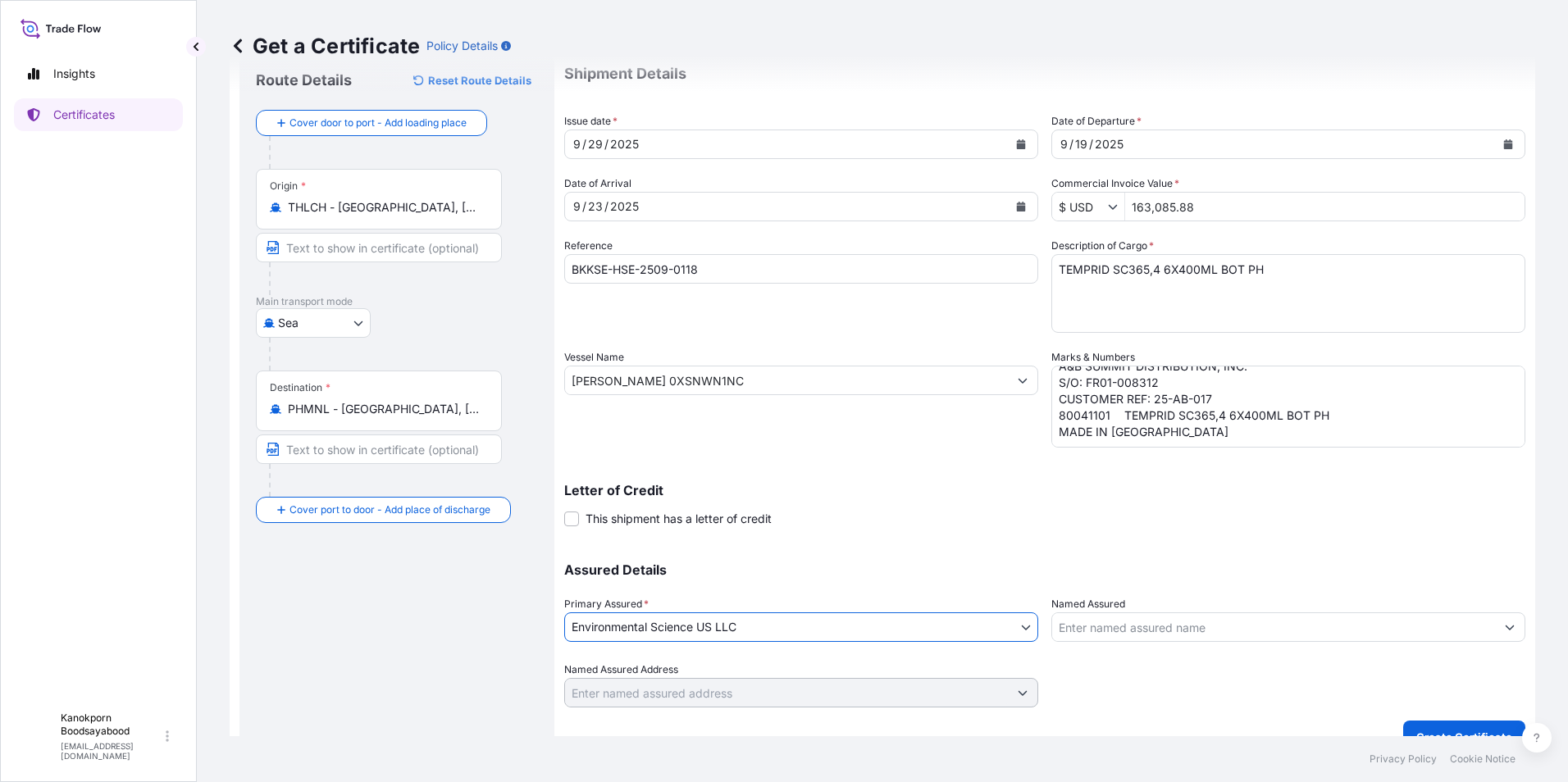
scroll to position [78, 0]
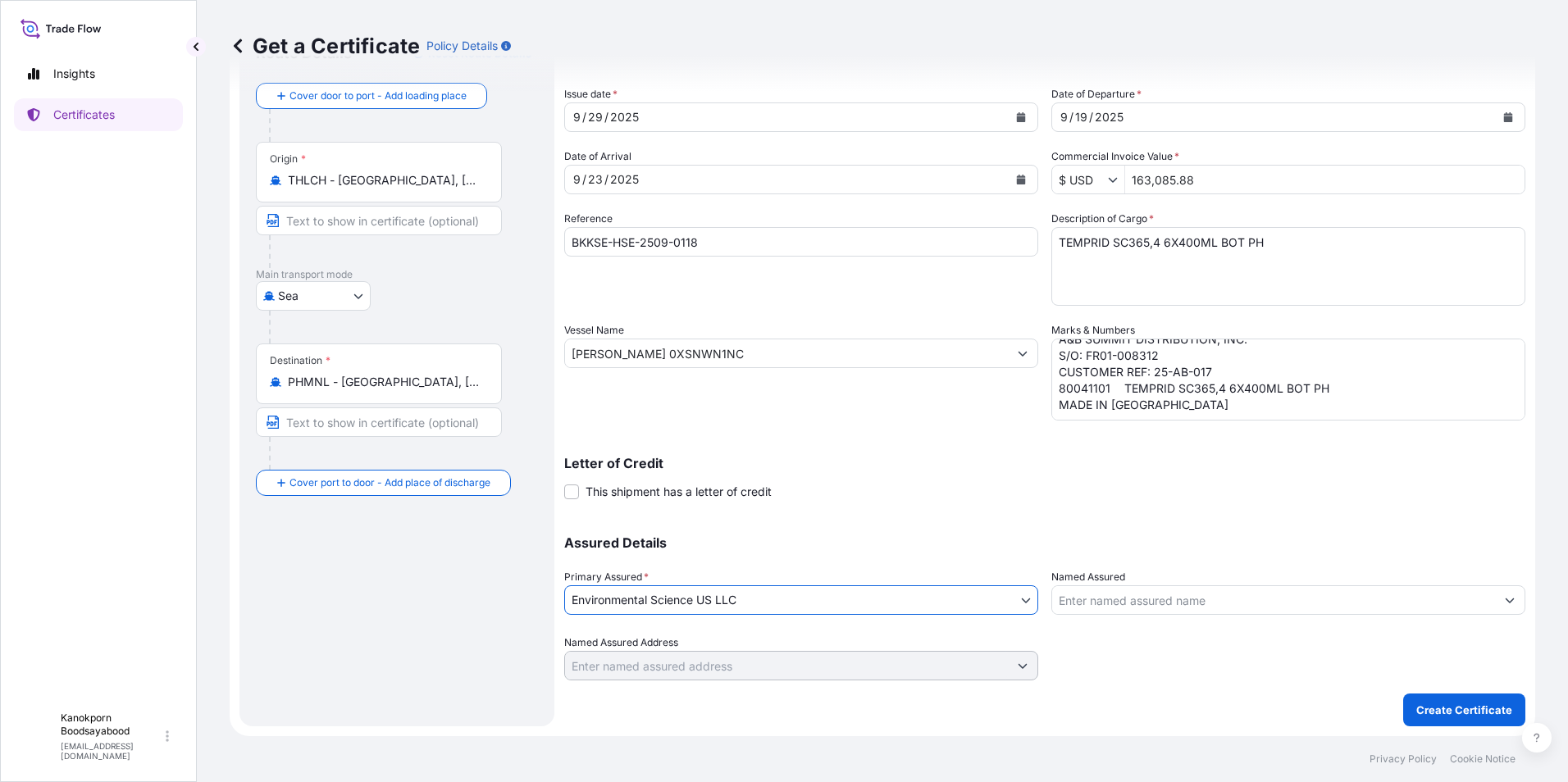
click at [1207, 599] on input "Named Assured" at bounding box center [1273, 600] width 443 height 30
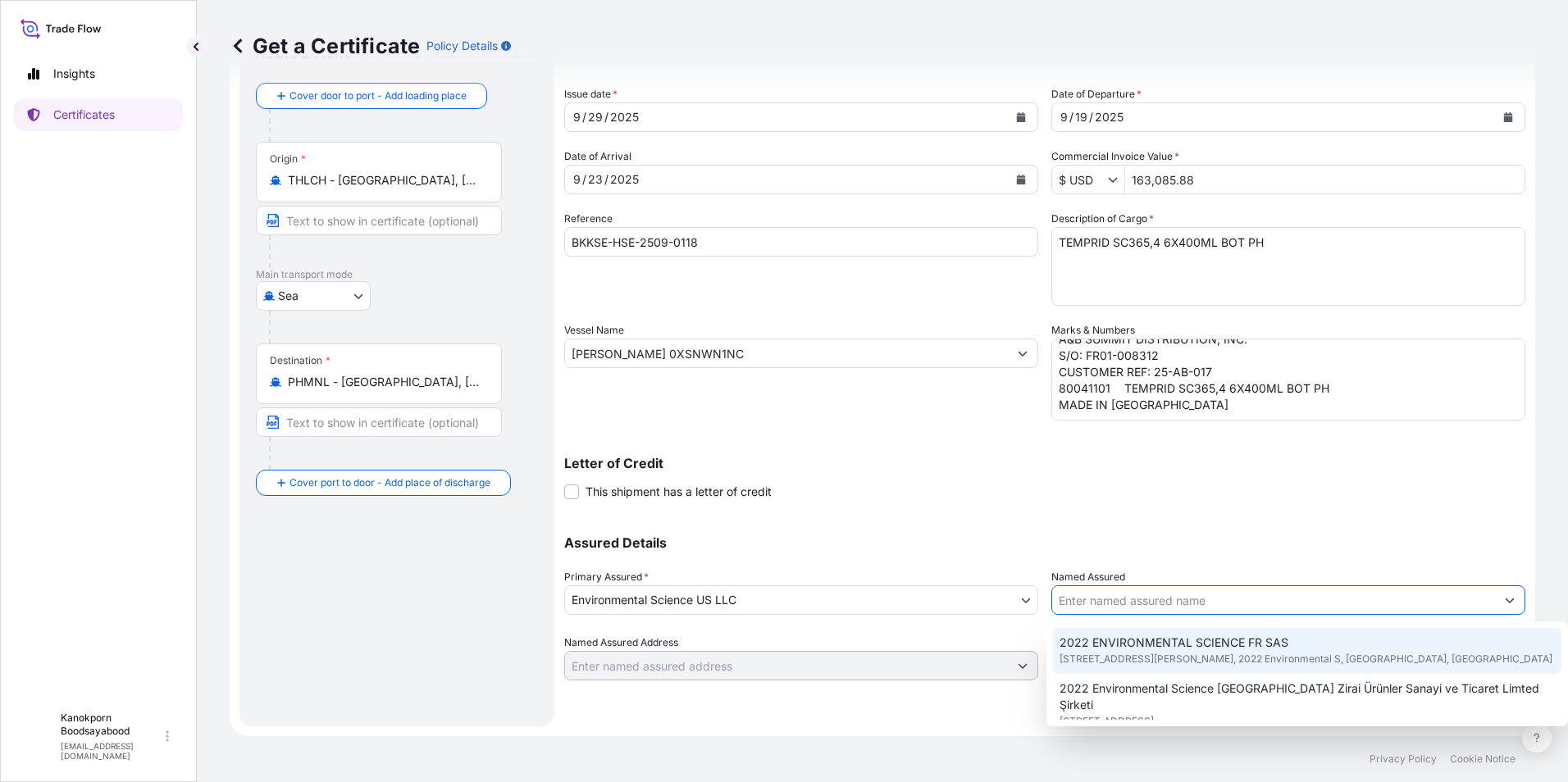
click at [1209, 650] on span "2022 ENVIRONMENTAL SCIENCE FR SAS" at bounding box center [1174, 643] width 229 height 16
type input "2022 ENVIRONMENTAL SCIENCE FR SAS"
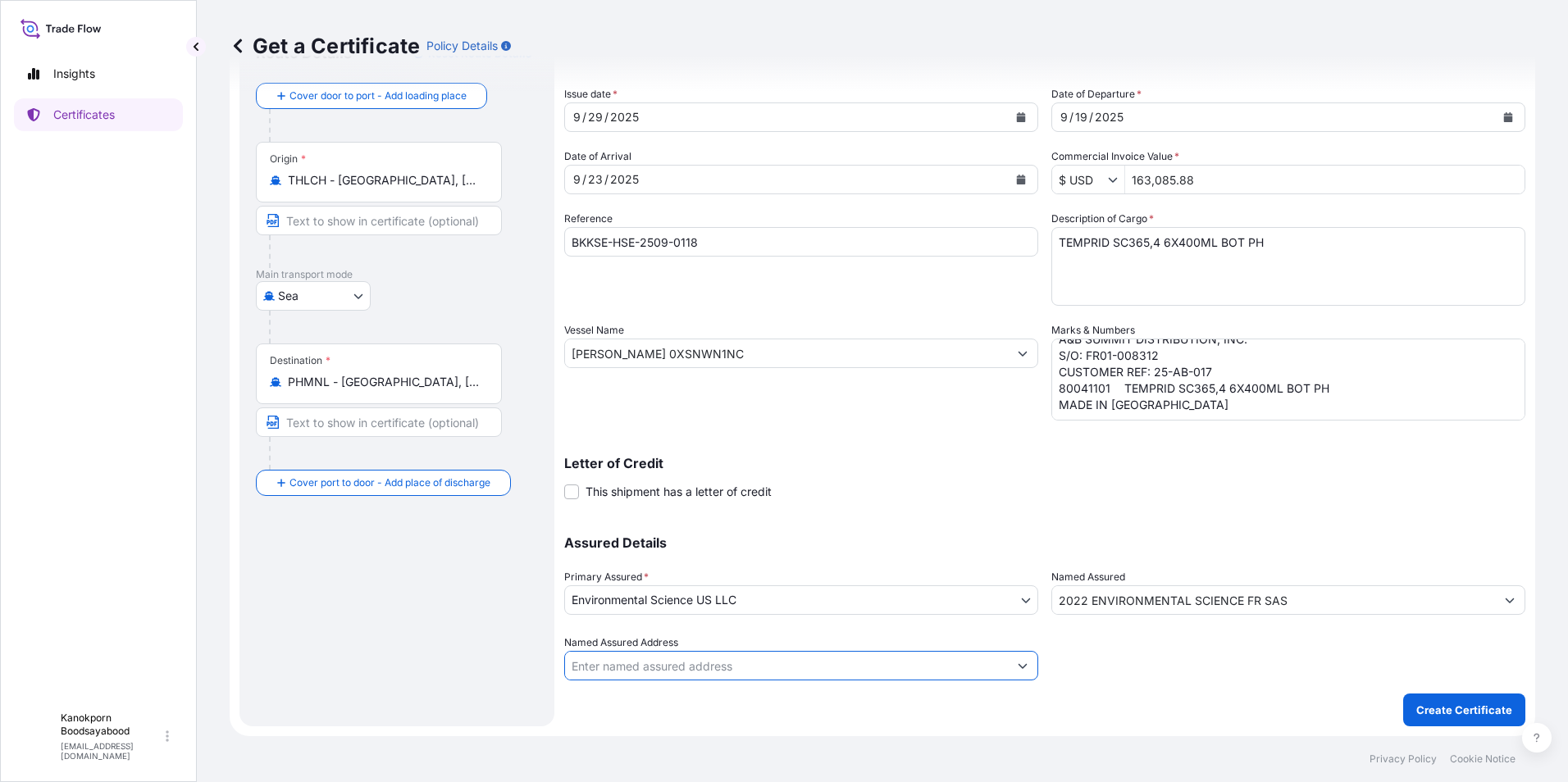
click at [821, 668] on input "Named Assured Address" at bounding box center [786, 666] width 443 height 30
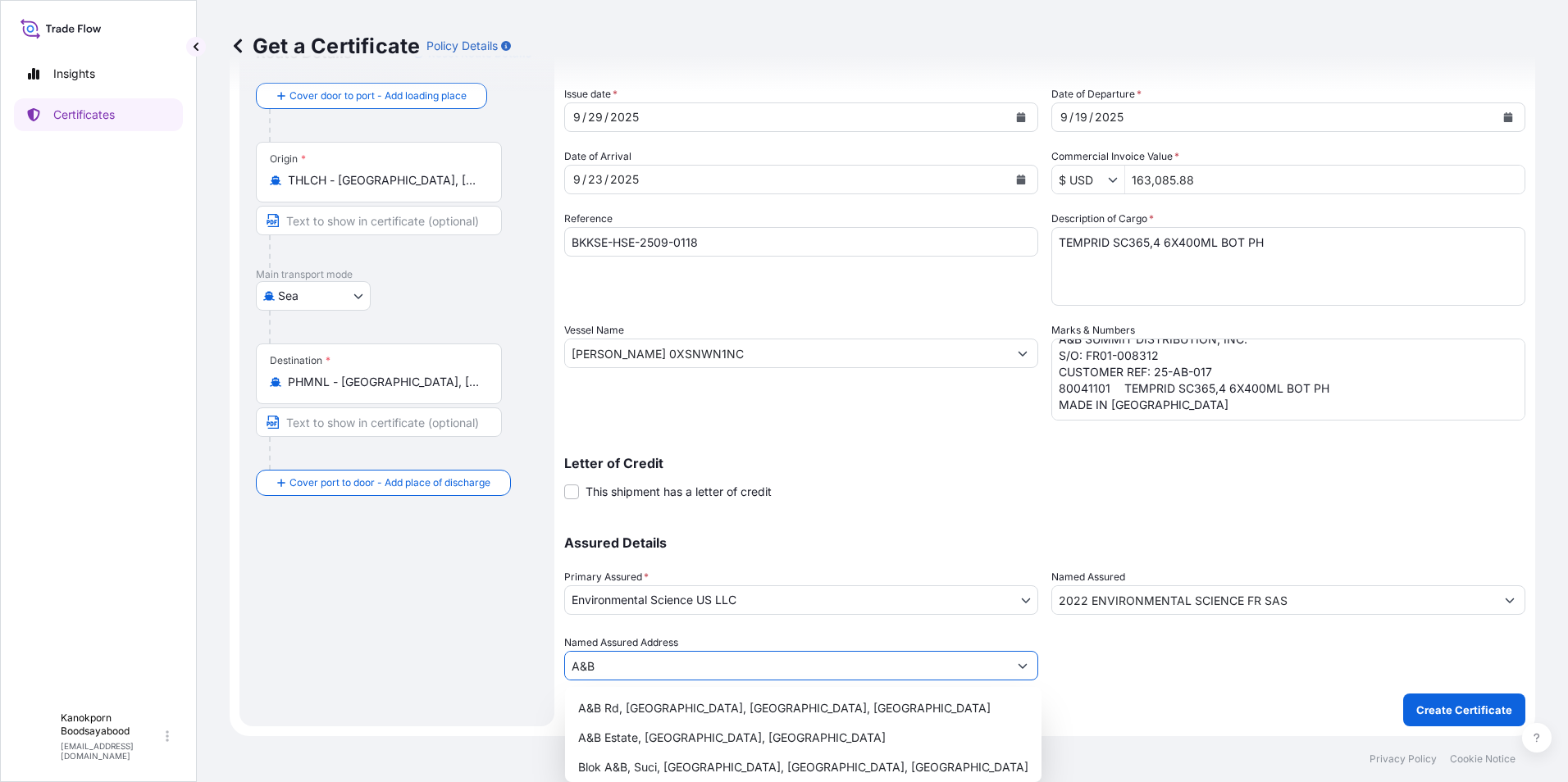
type input "A&B"
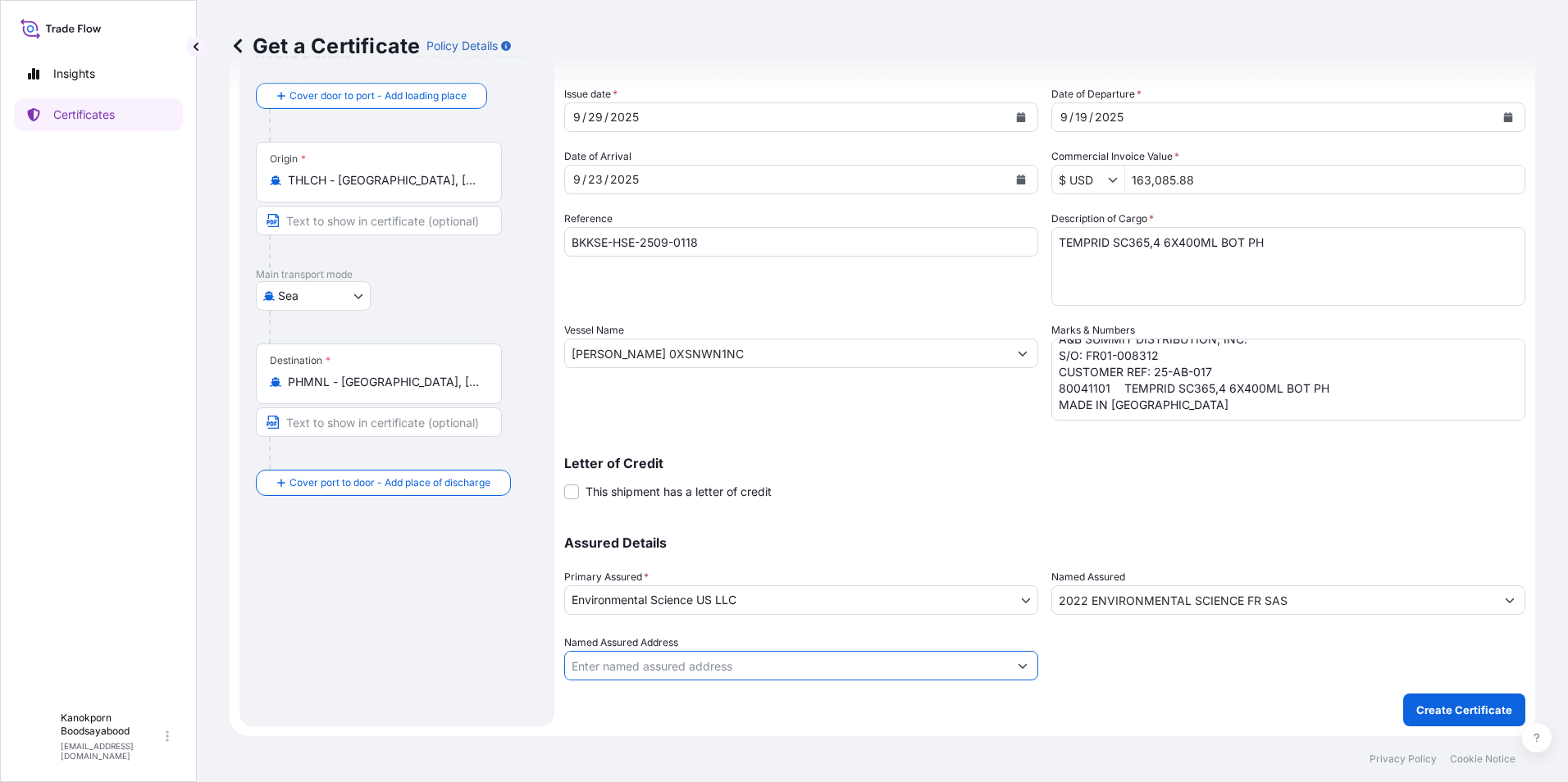
click at [659, 666] on input "Named Assured Address" at bounding box center [786, 666] width 443 height 30
click at [1018, 666] on icon "Show suggestions" at bounding box center [1022, 667] width 9 height 5
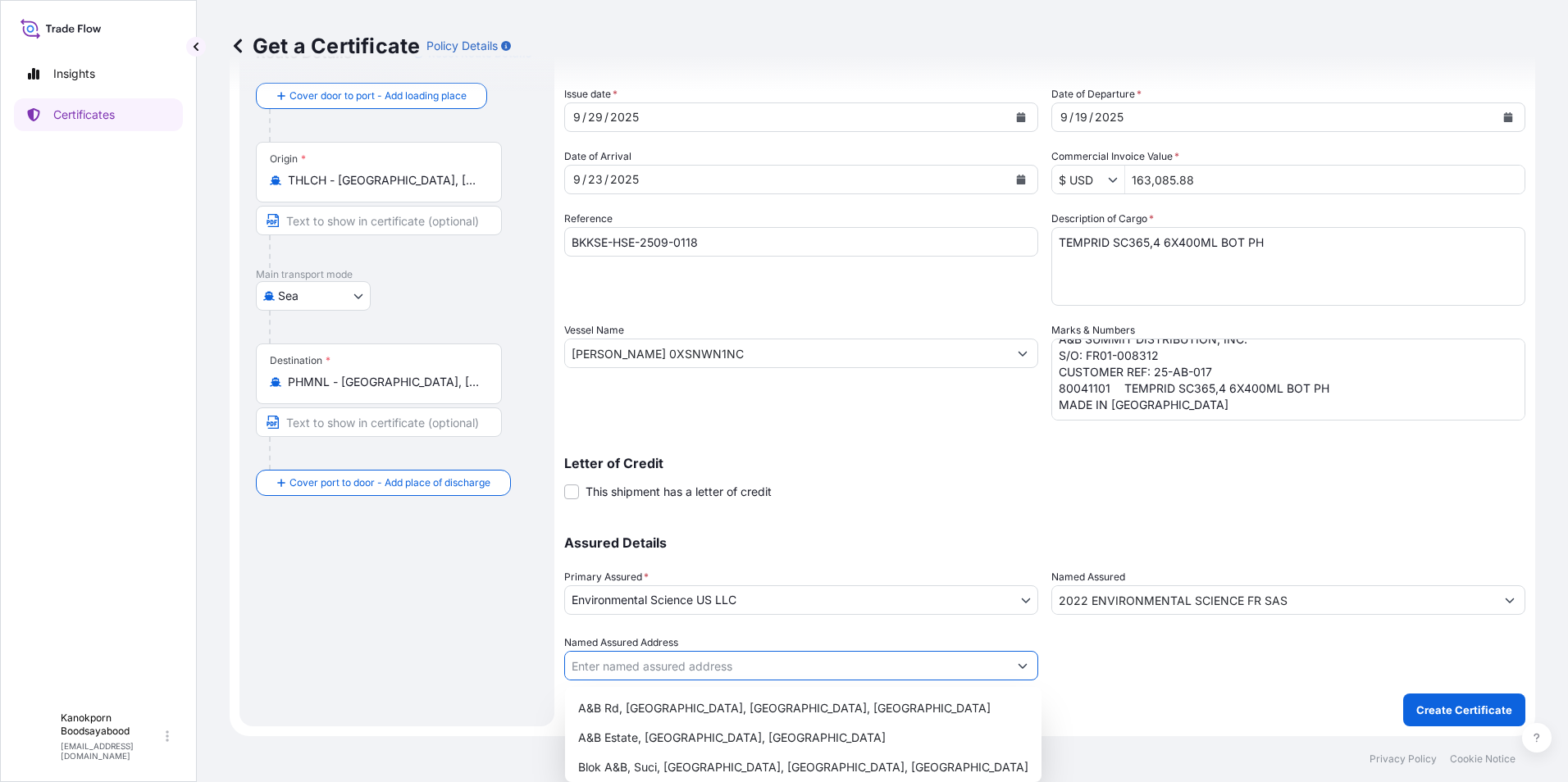
click at [821, 662] on input "Named Assured Address" at bounding box center [786, 666] width 443 height 30
paste input "A&B SUMMIT DISTRIBUTION, INC."
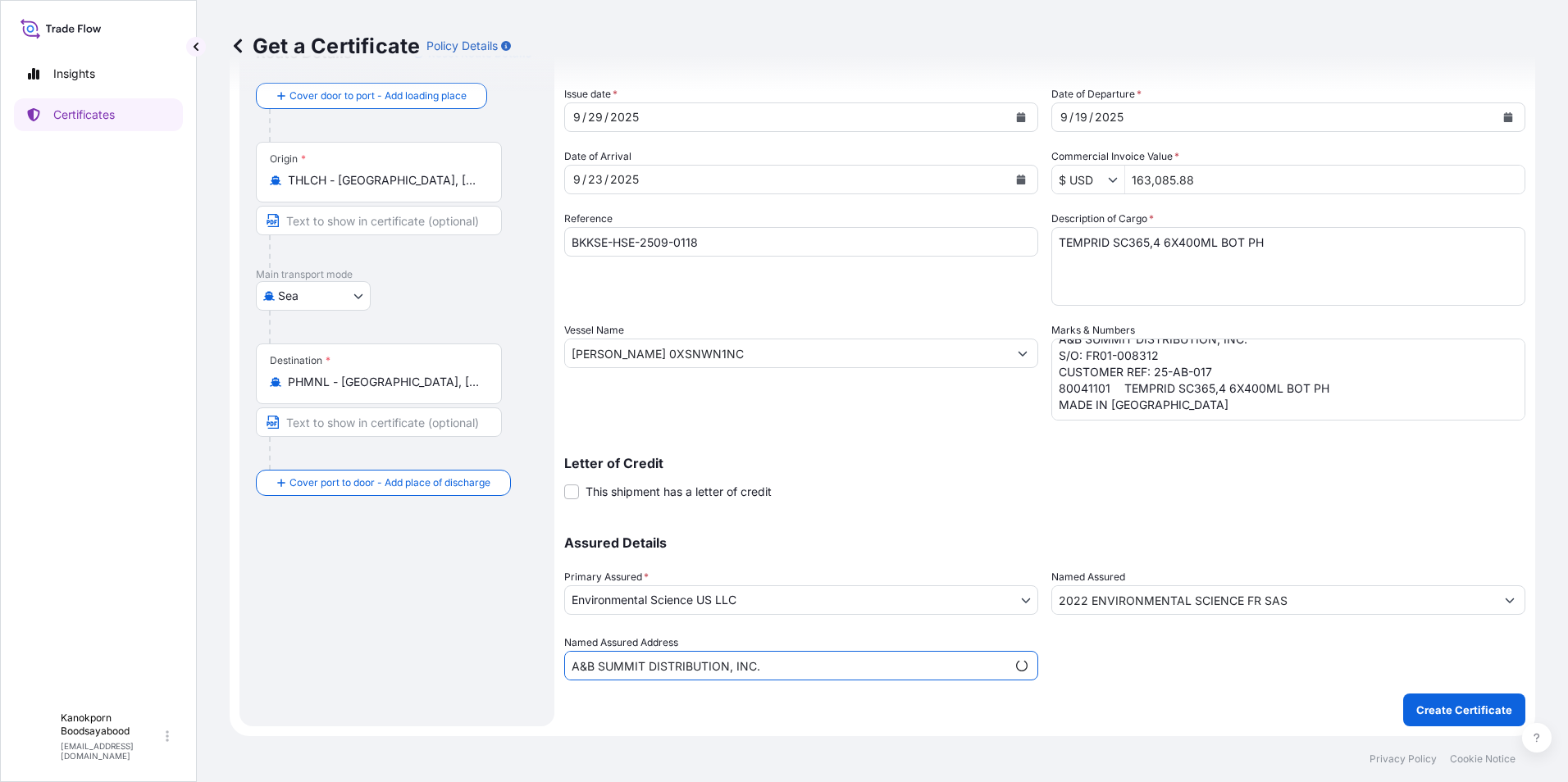
type input "A&B SUMMIT DISTRIBUTION, INC."
click at [1143, 696] on div "Shipment Details Issue date * 9 / 29 / 2025 Date of Departure * 9 / 19 / 2025 D…" at bounding box center [1044, 376] width 962 height 703
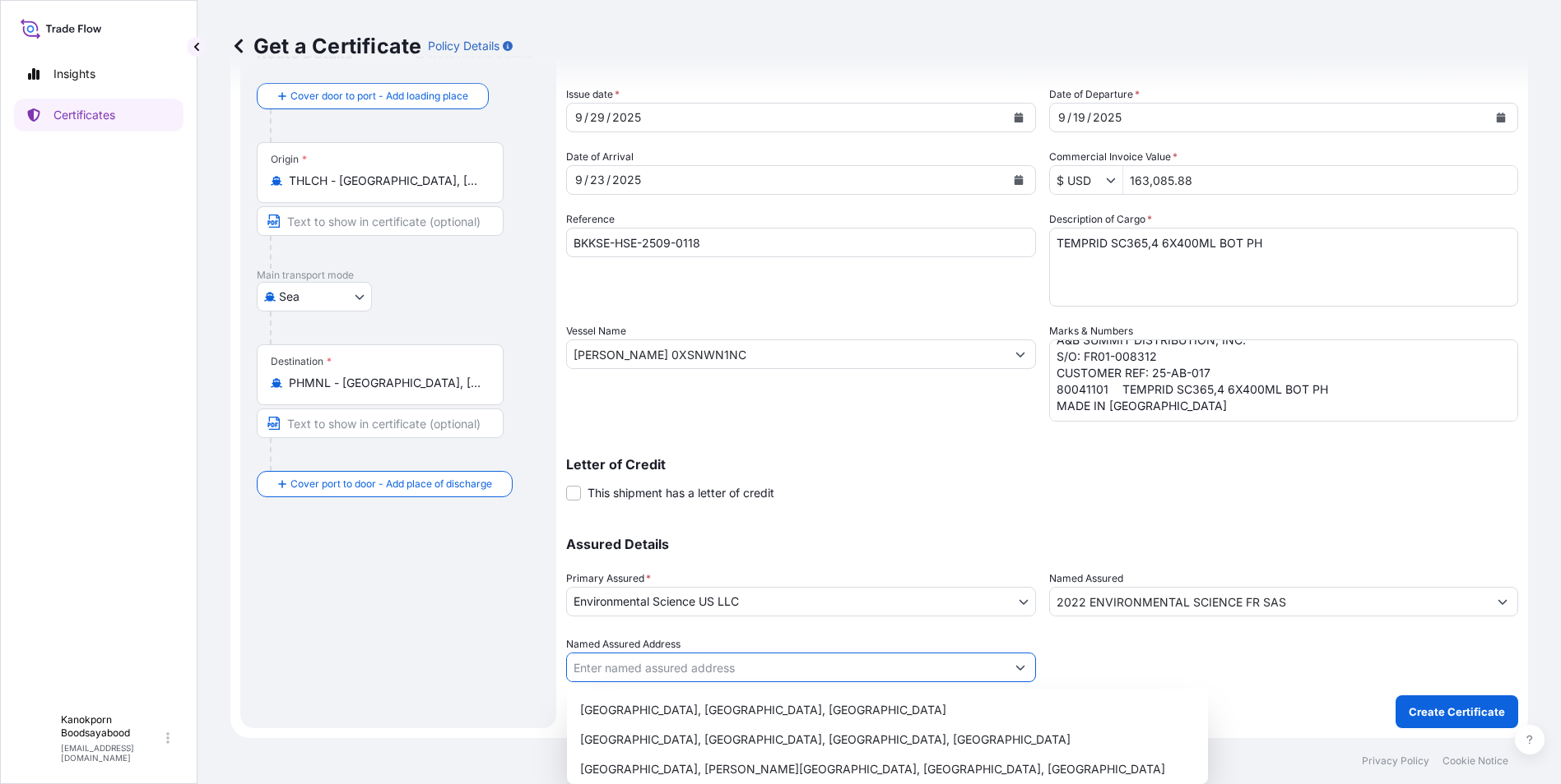
click at [1034, 658] on div "Assured Details Primary Assured * Environmental Science US LLC Environmental Sc…" at bounding box center [1042, 600] width 952 height 165
click at [881, 664] on input "Named Assured Address" at bounding box center [785, 667] width 438 height 30
drag, startPoint x: 1053, startPoint y: 689, endPoint x: 1062, endPoint y: 689, distance: 9.0
click at [1054, 689] on div "Shipment Details Issue date * 9 / 29 / 2025 Date of Departure * 9 / 19 / 2025 D…" at bounding box center [1042, 377] width 952 height 705
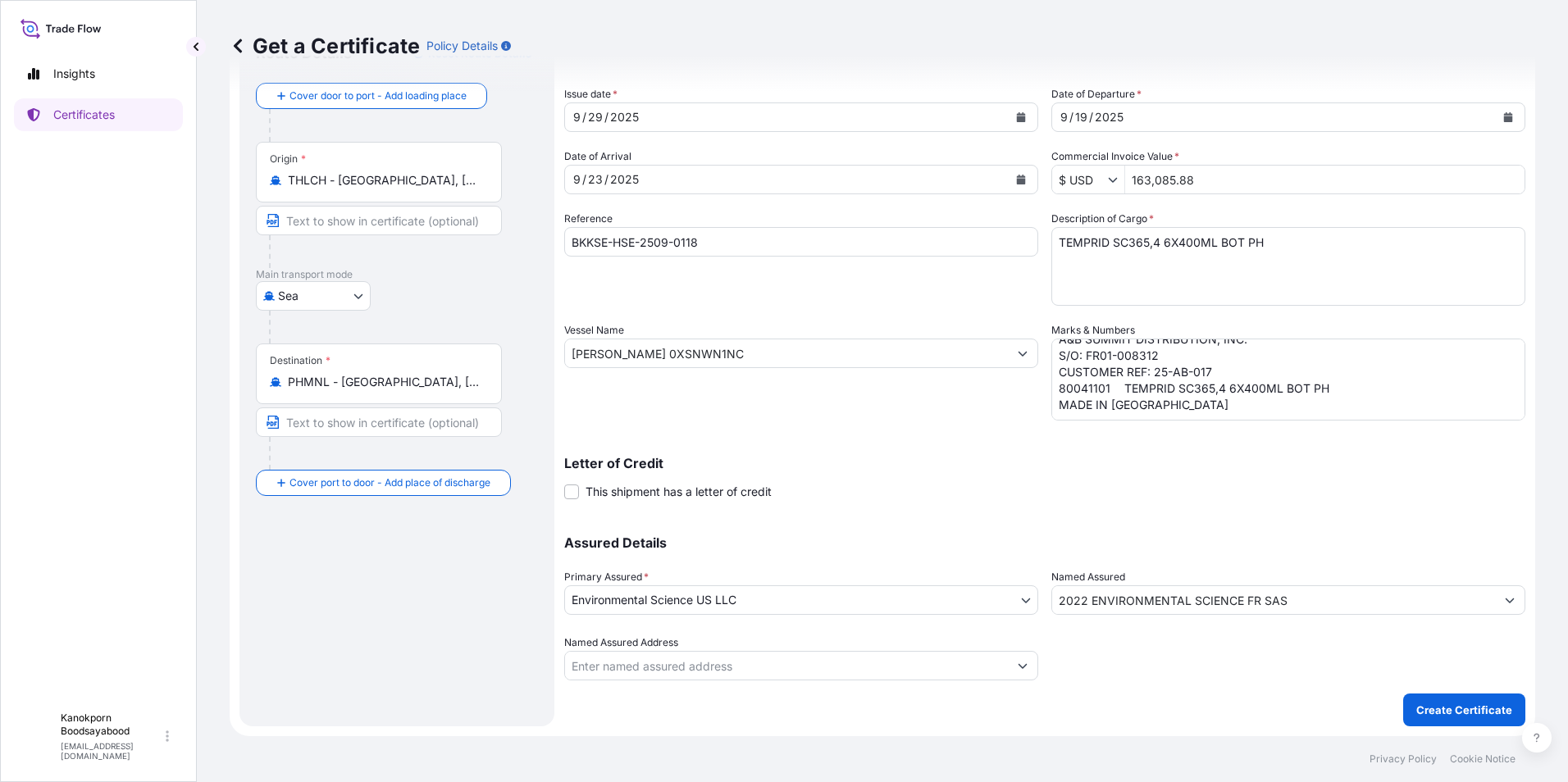
click at [896, 665] on input "Named Assured Address" at bounding box center [786, 666] width 443 height 30
click at [629, 666] on input "Named Assured Address" at bounding box center [786, 666] width 443 height 30
type input "F"
click at [674, 670] on input "Named Assured Address" at bounding box center [786, 666] width 443 height 30
paste input "1 PLACE GIOVANNI DA VERRAZZANO"
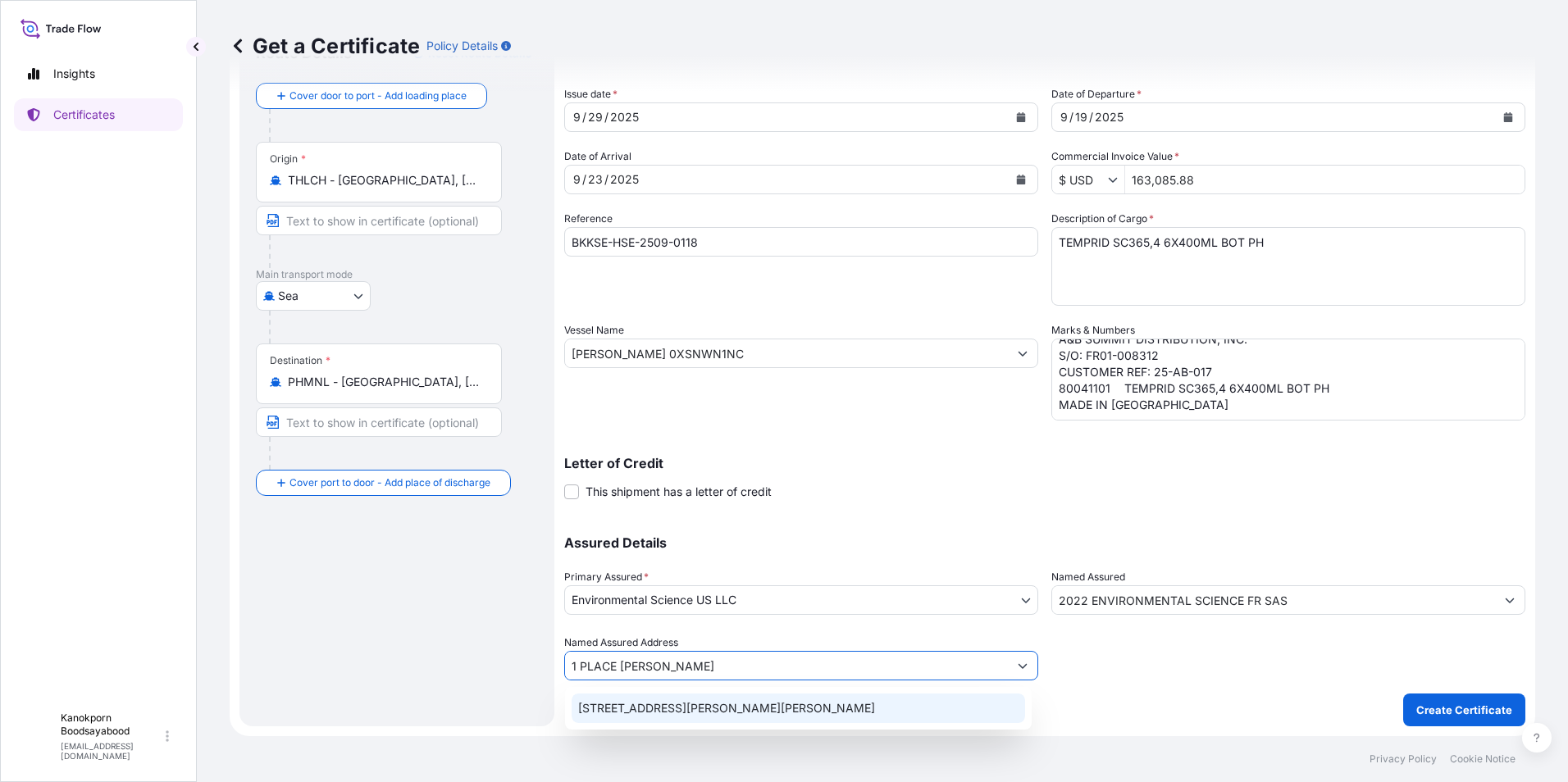
click at [699, 713] on div "1 Place Giovanni da Verrazzano, Lyon, France" at bounding box center [798, 708] width 453 height 30
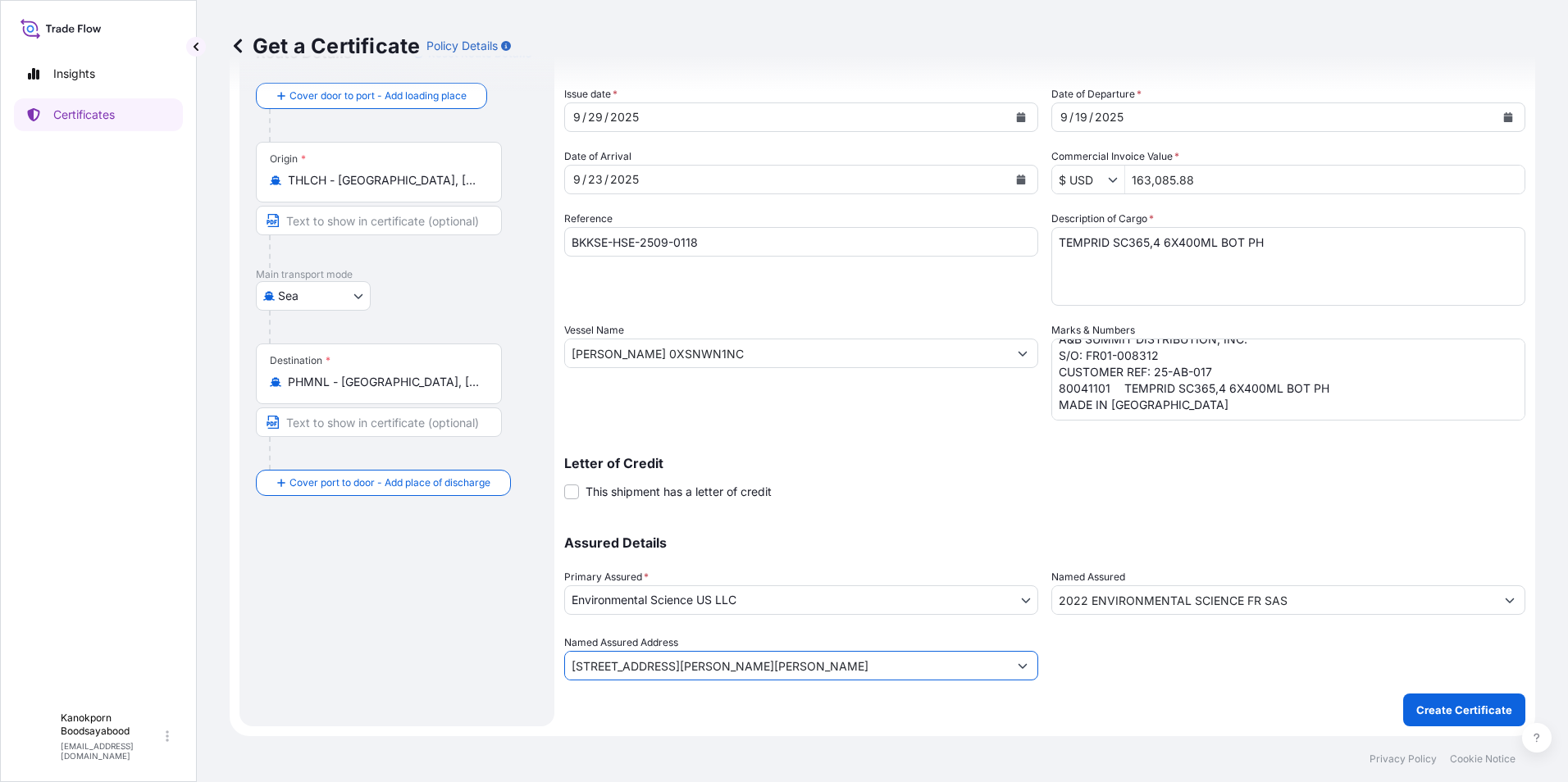
type input "1 Place Giovanni da Verrazzano, Lyon, France"
click at [1150, 680] on div at bounding box center [1287, 658] width 474 height 46
click at [1429, 707] on p "Create Certificate" at bounding box center [1464, 710] width 96 height 16
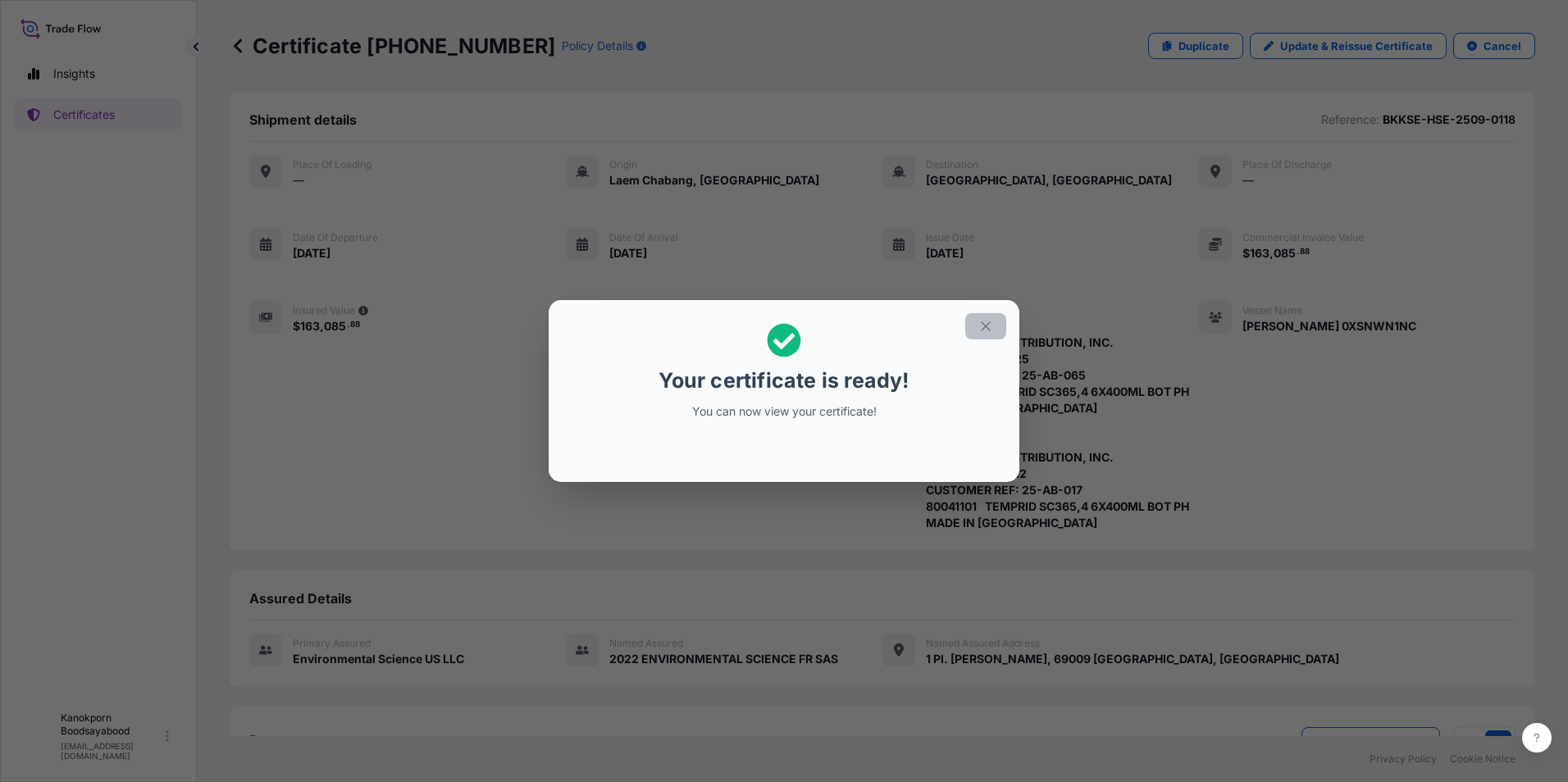
click at [986, 327] on icon "button" at bounding box center [985, 326] width 9 height 9
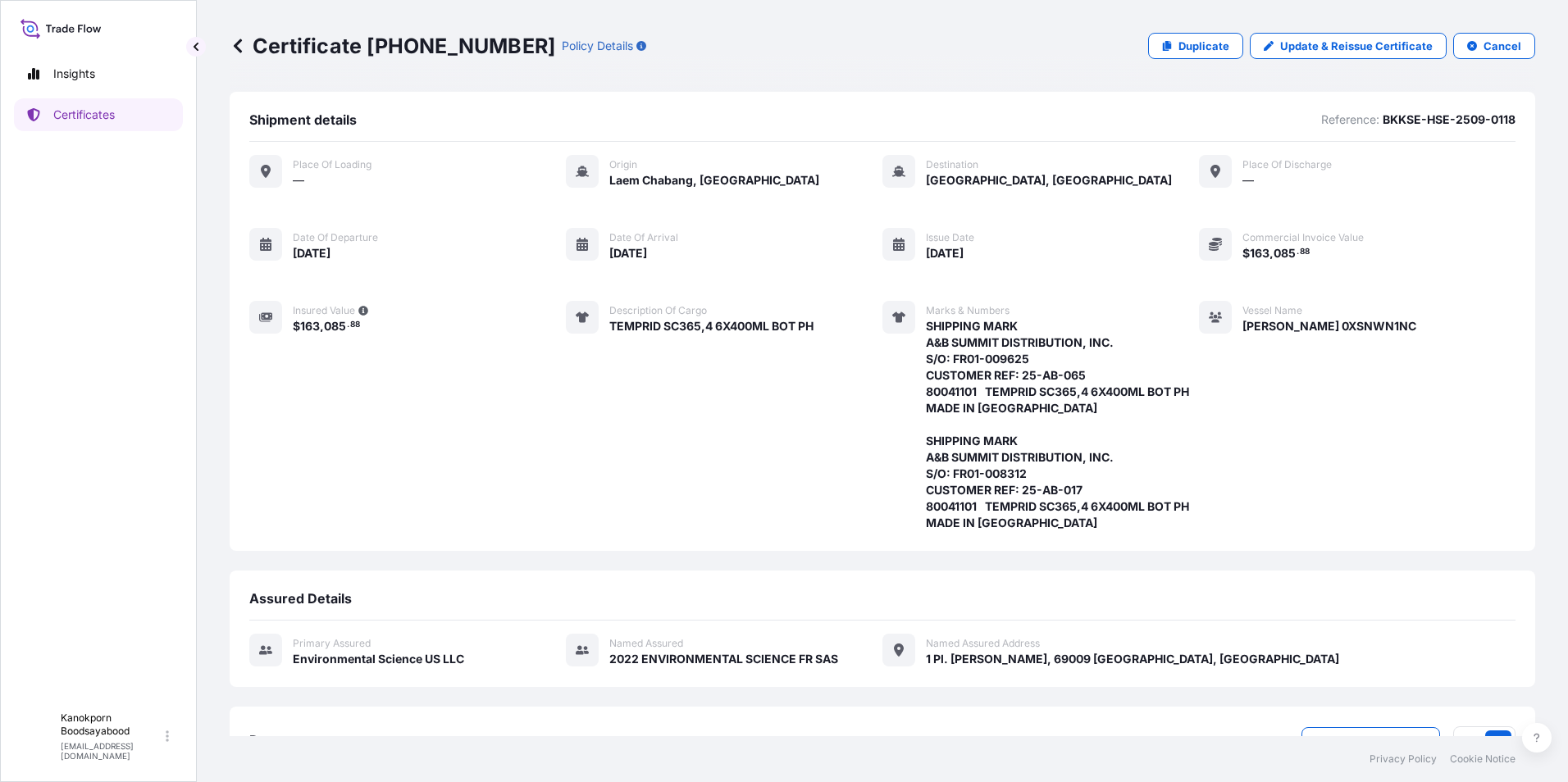
scroll to position [157, 0]
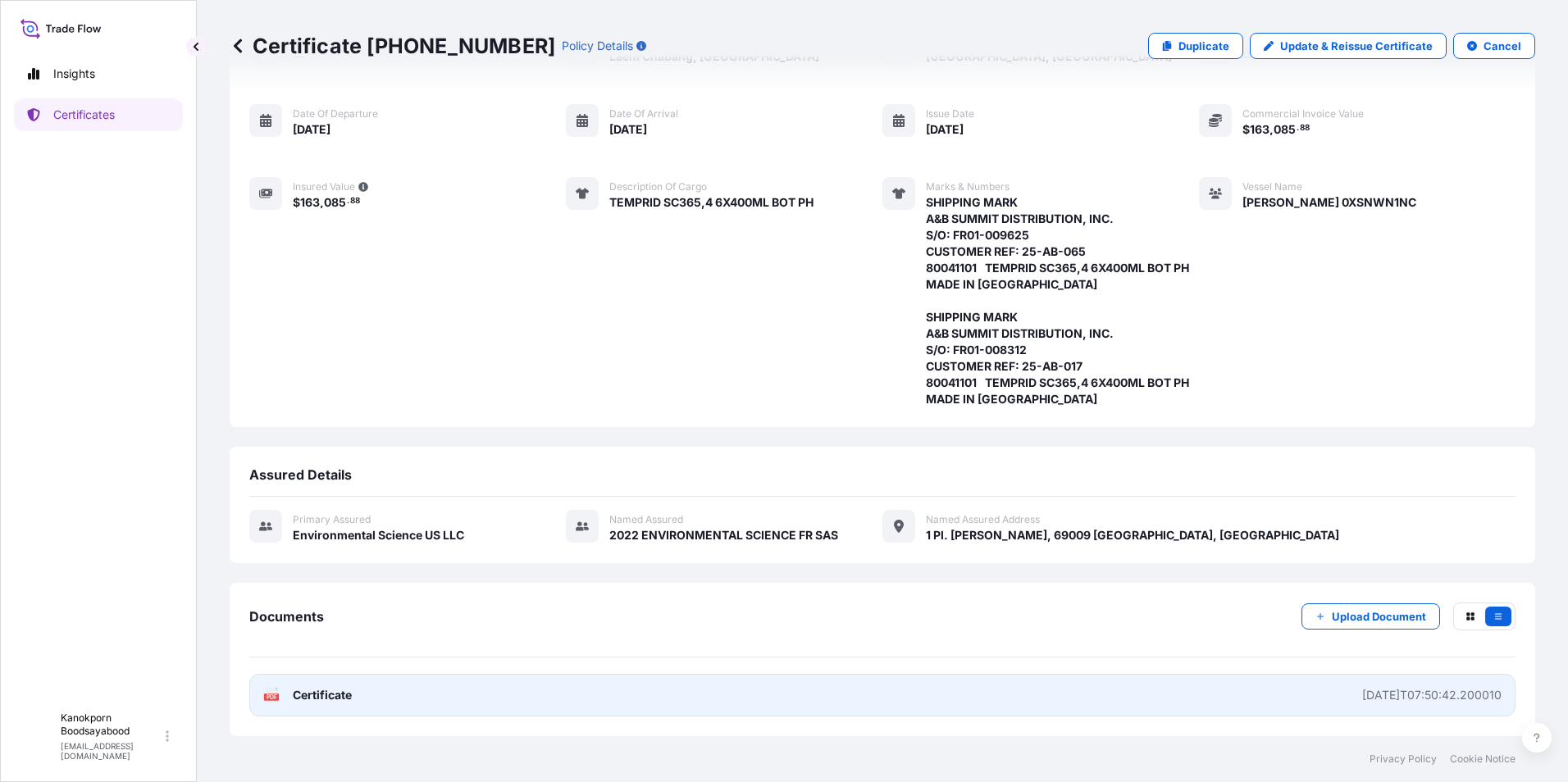
click at [370, 701] on link "PDF Certificate 2025-09-29T07:50:42.200010" at bounding box center [883, 696] width 1266 height 42
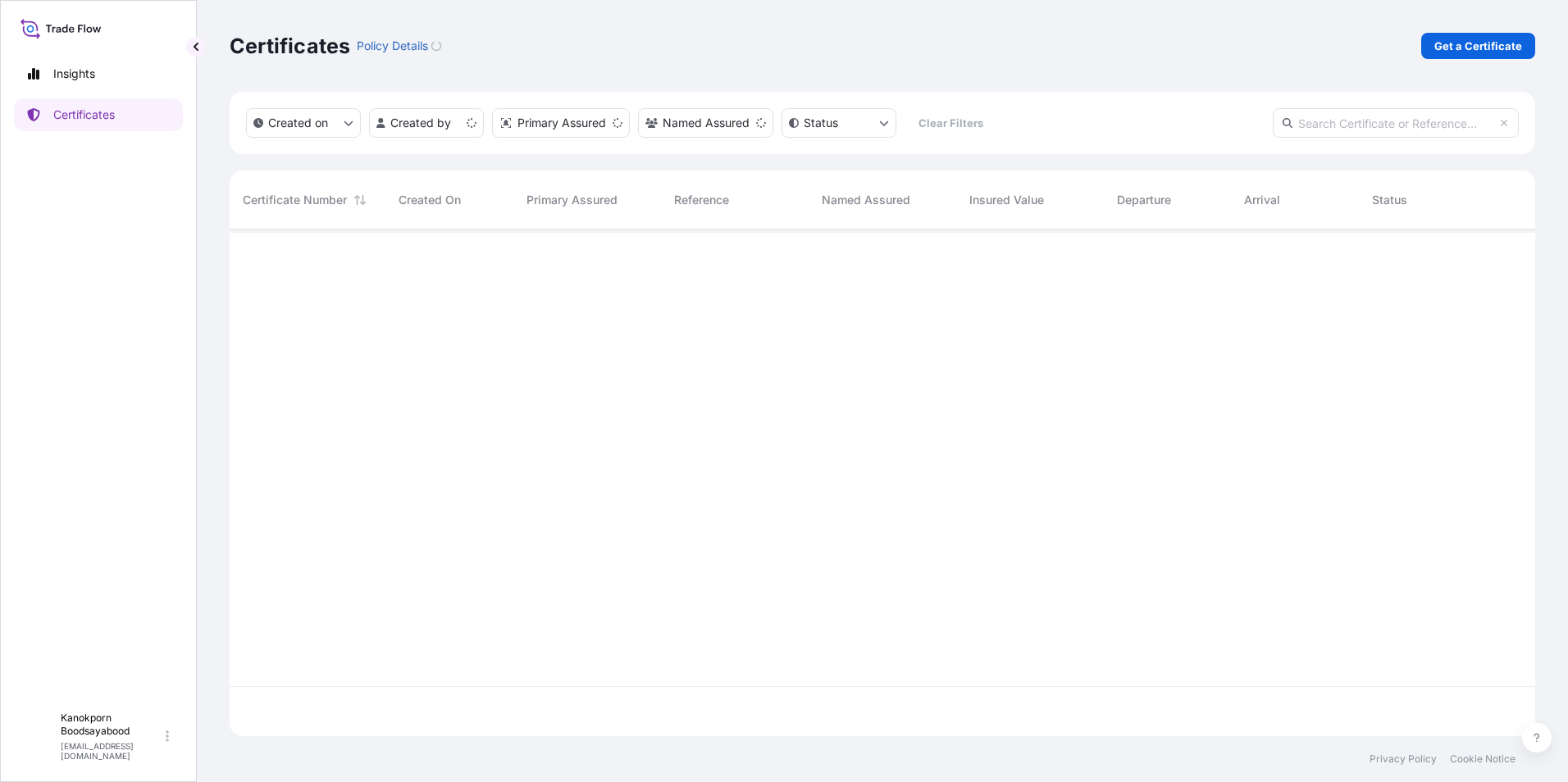
scroll to position [503, 1293]
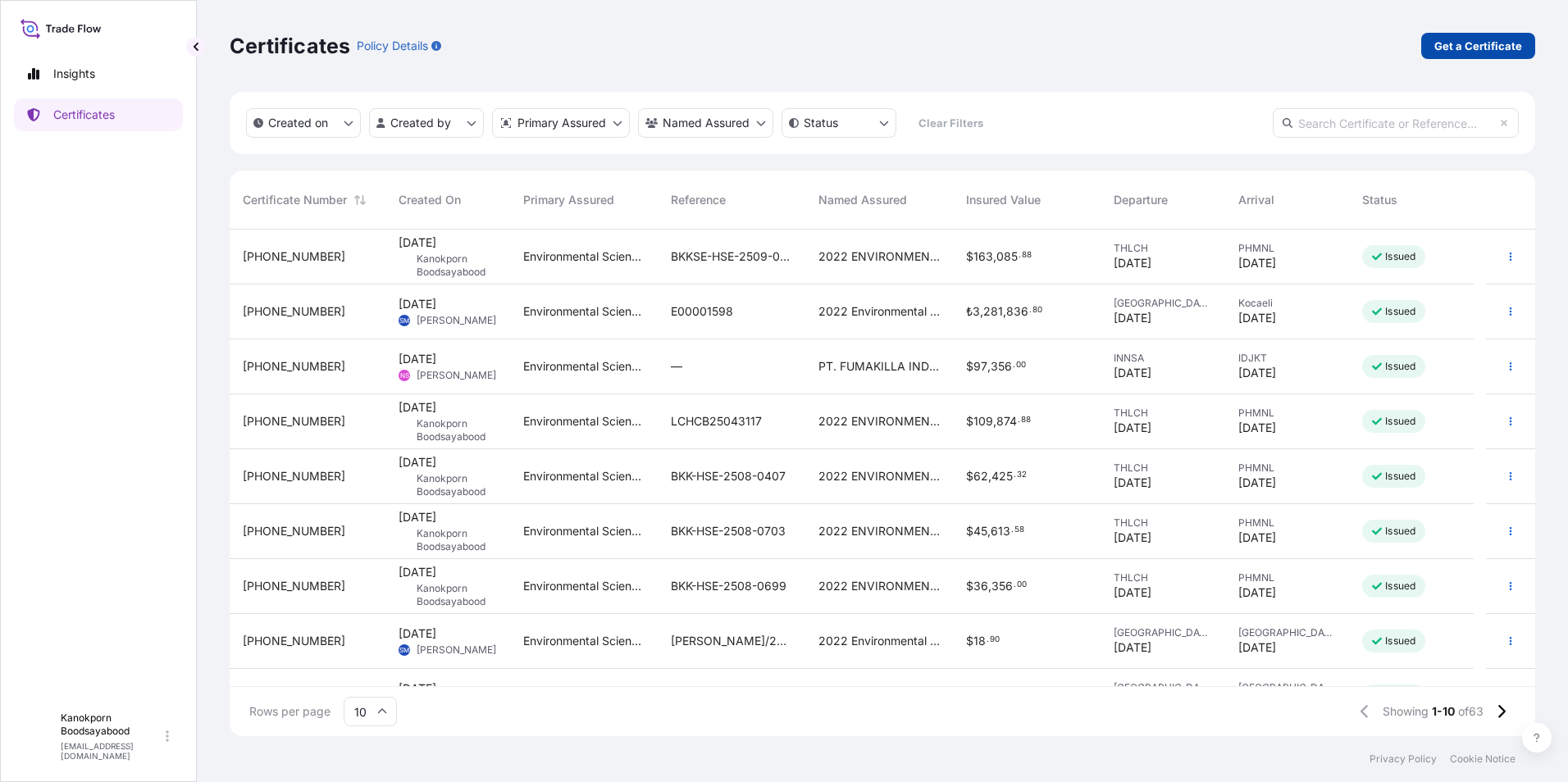
click at [1481, 41] on p "Get a Certificate" at bounding box center [1478, 45] width 87 height 16
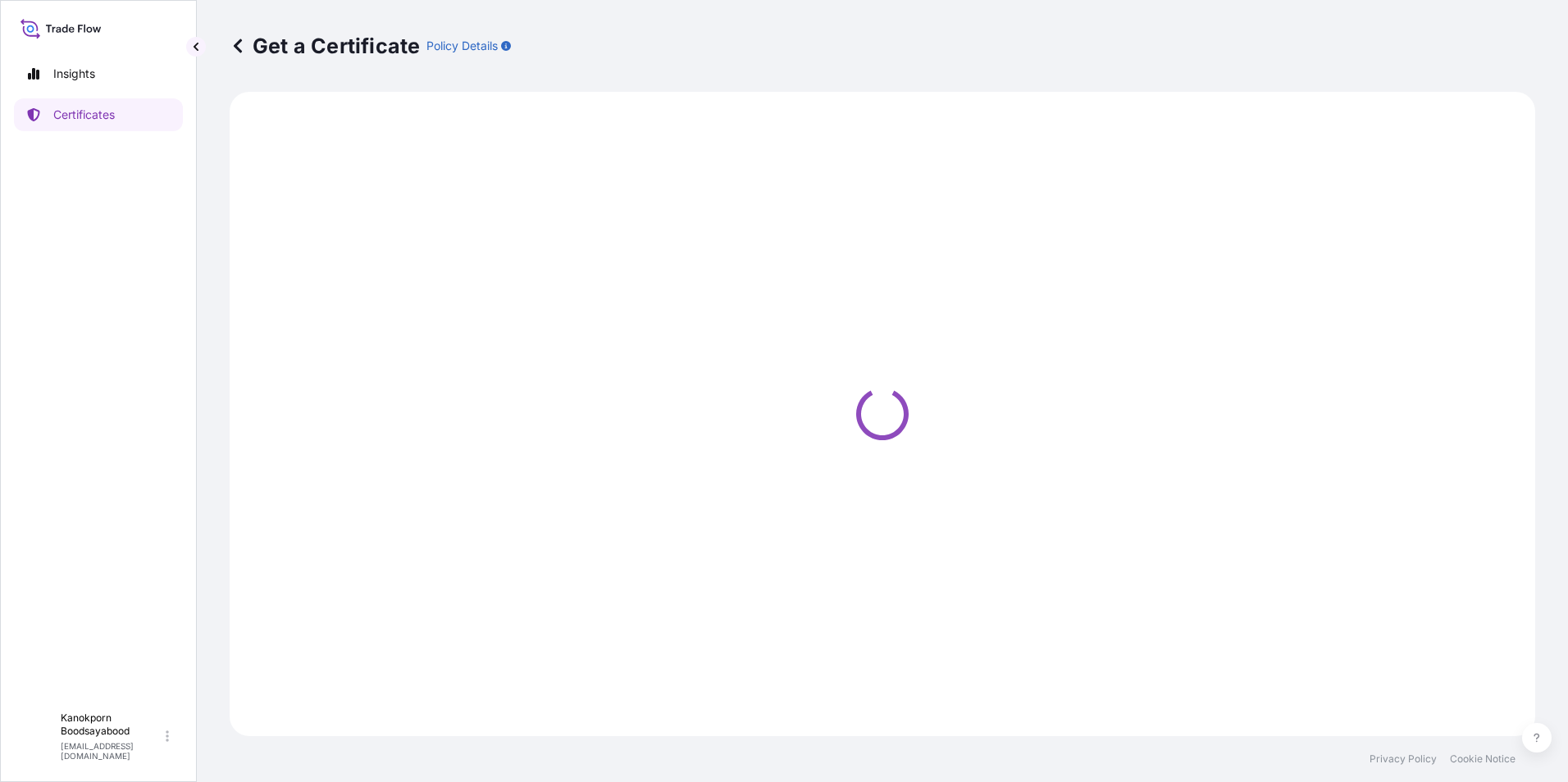
select select "Sea"
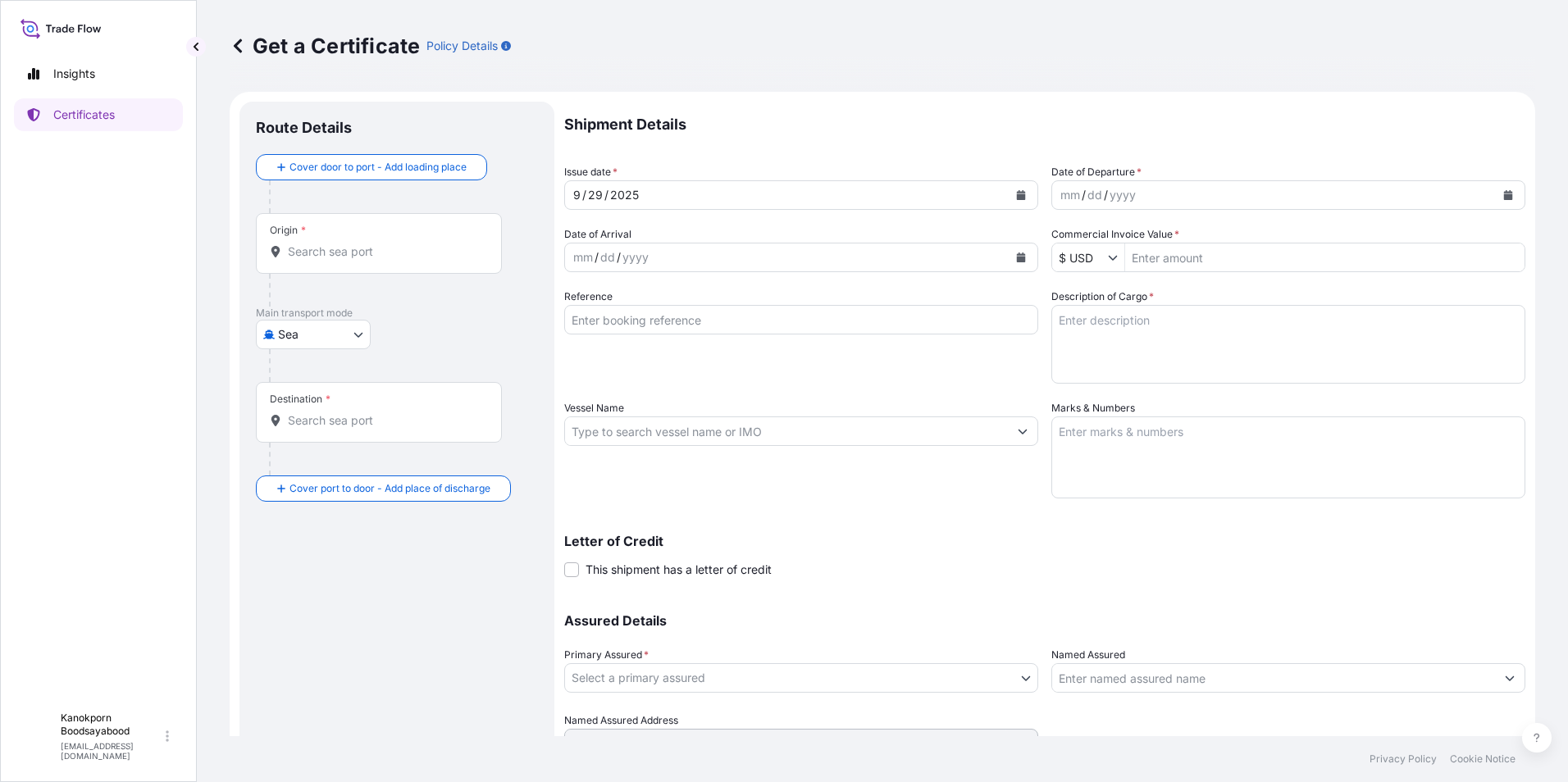
drag, startPoint x: 845, startPoint y: 572, endPoint x: 845, endPoint y: 544, distance: 28.0
click at [845, 572] on div "Letter of Credit This shipment has a letter of credit Letter of credit * Letter…" at bounding box center [1044, 556] width 962 height 43
click at [327, 258] on input "Origin *" at bounding box center [384, 252] width 193 height 16
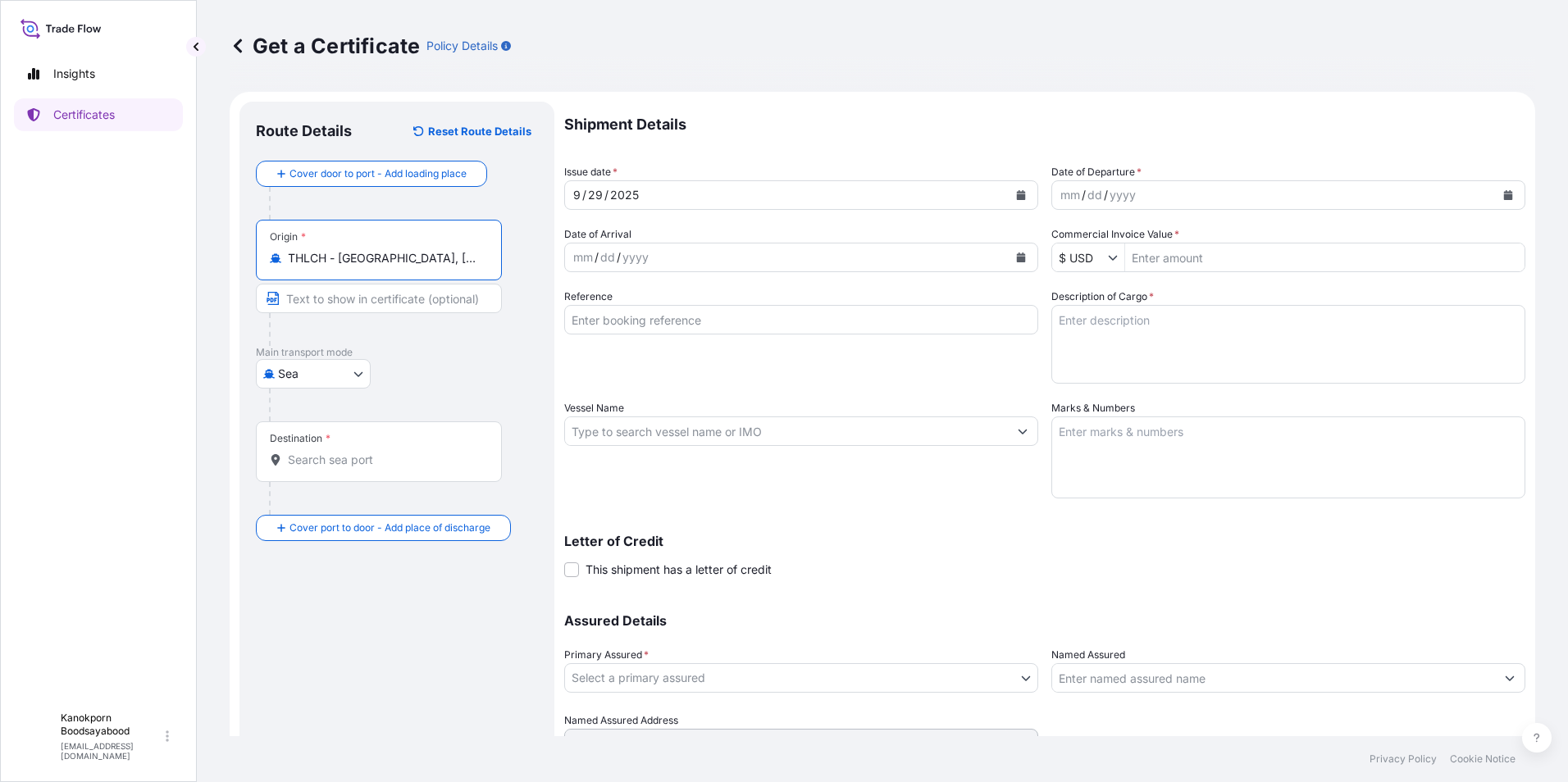
type input "THLCH - [GEOGRAPHIC_DATA], [GEOGRAPHIC_DATA]"
click at [333, 468] on div "Destination *" at bounding box center [379, 452] width 246 height 61
click at [333, 468] on input "Destination *" at bounding box center [384, 459] width 193 height 16
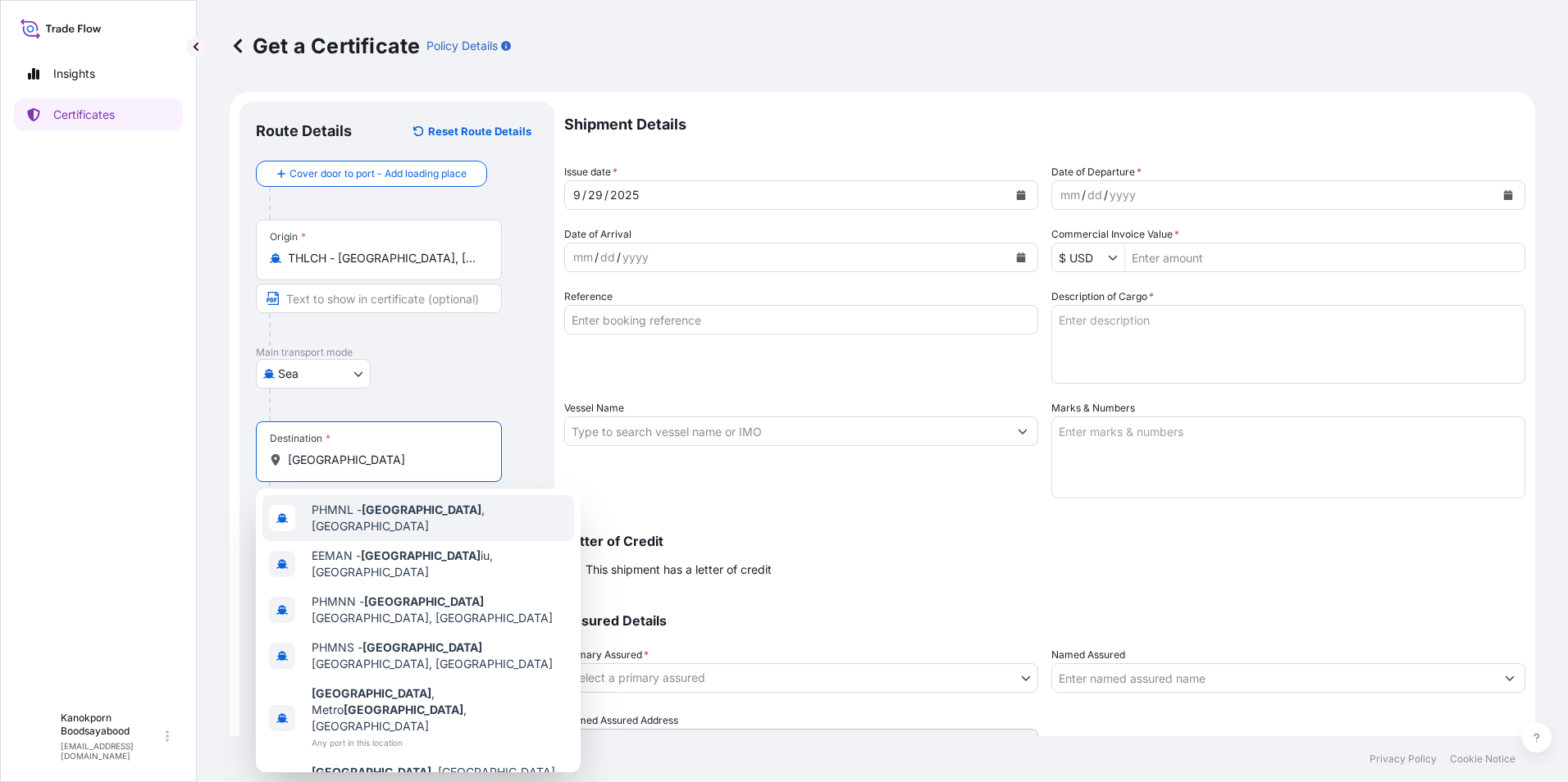
click at [361, 525] on div "PHMNL - [GEOGRAPHIC_DATA] , [GEOGRAPHIC_DATA]" at bounding box center [418, 519] width 311 height 46
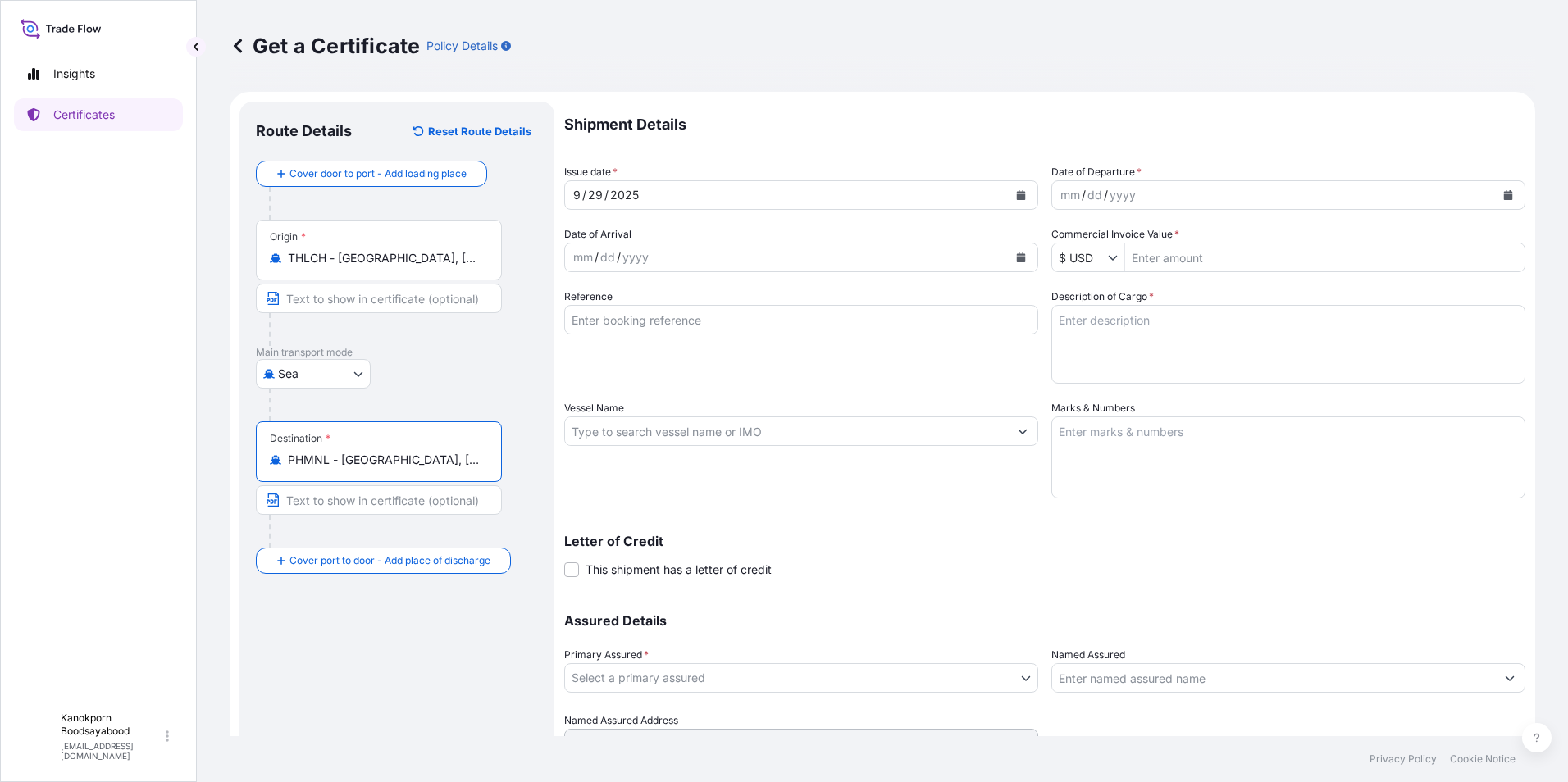
type input "PHMNL - [GEOGRAPHIC_DATA], [GEOGRAPHIC_DATA]"
click at [1159, 201] on div "mm / dd / yyyy" at bounding box center [1273, 195] width 443 height 30
click at [1505, 194] on icon "Calendar" at bounding box center [1508, 195] width 9 height 10
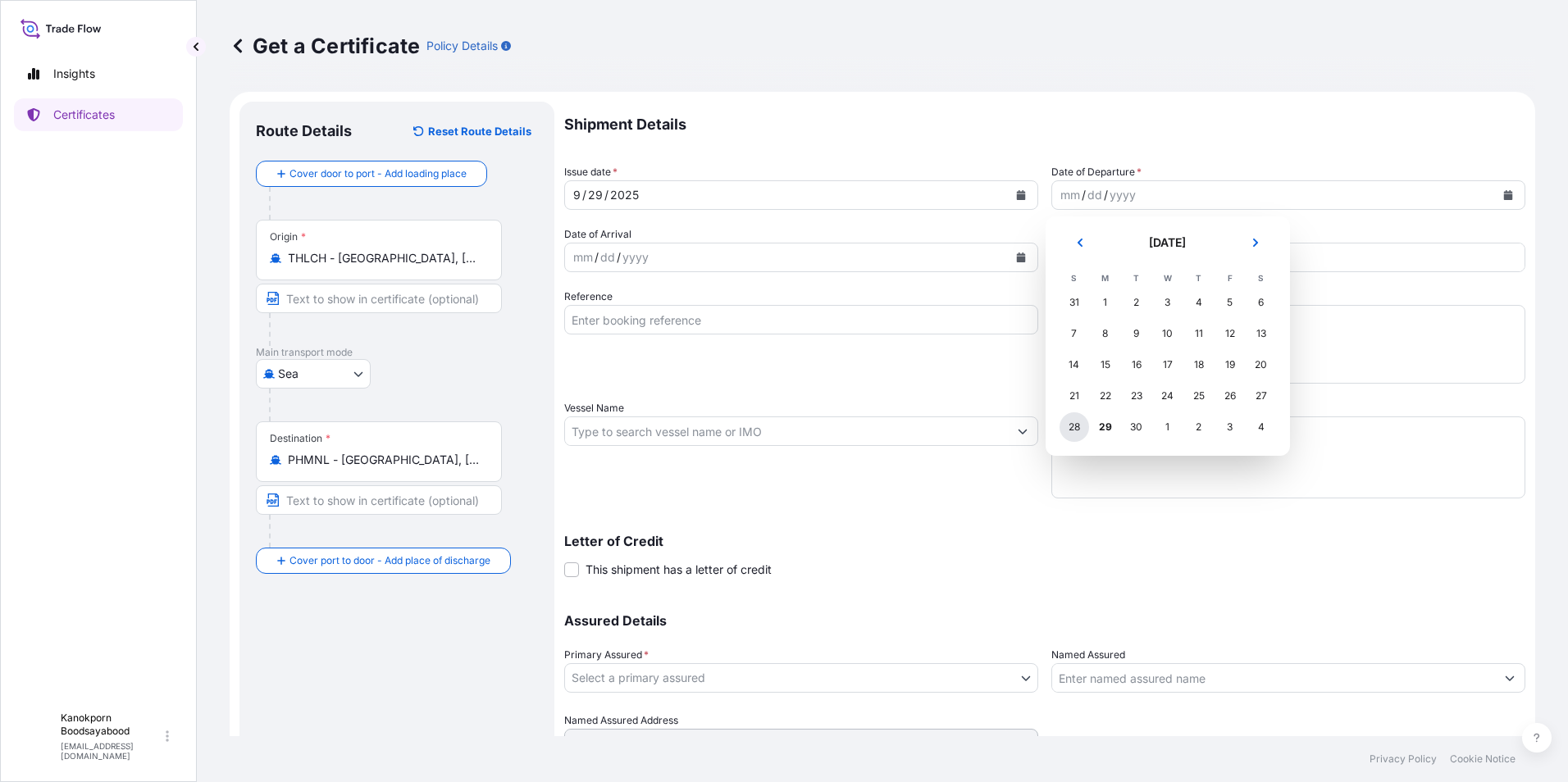
click at [1068, 427] on div "28" at bounding box center [1074, 427] width 30 height 30
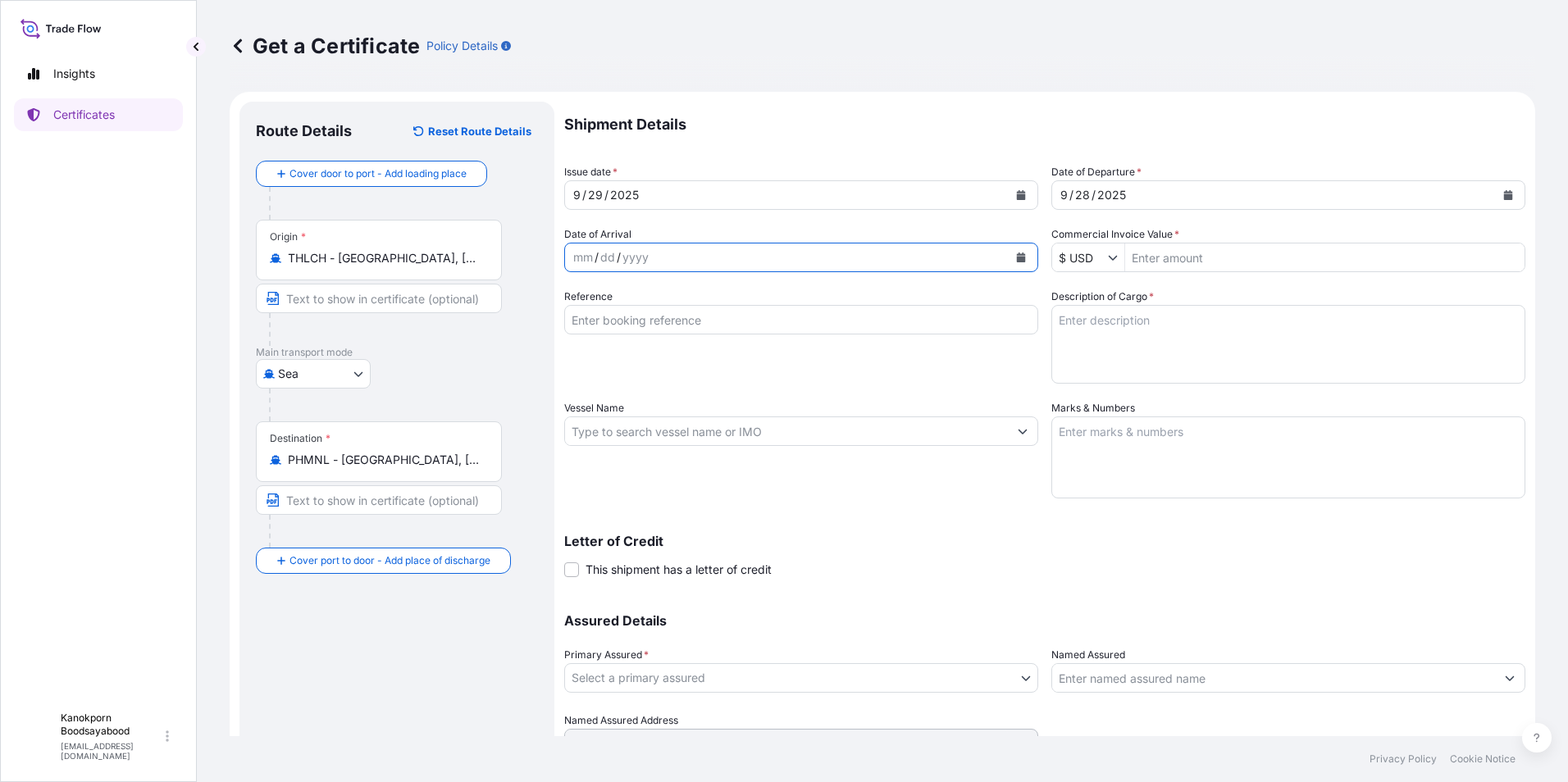
click at [1013, 251] on button "Calendar" at bounding box center [1020, 257] width 26 height 26
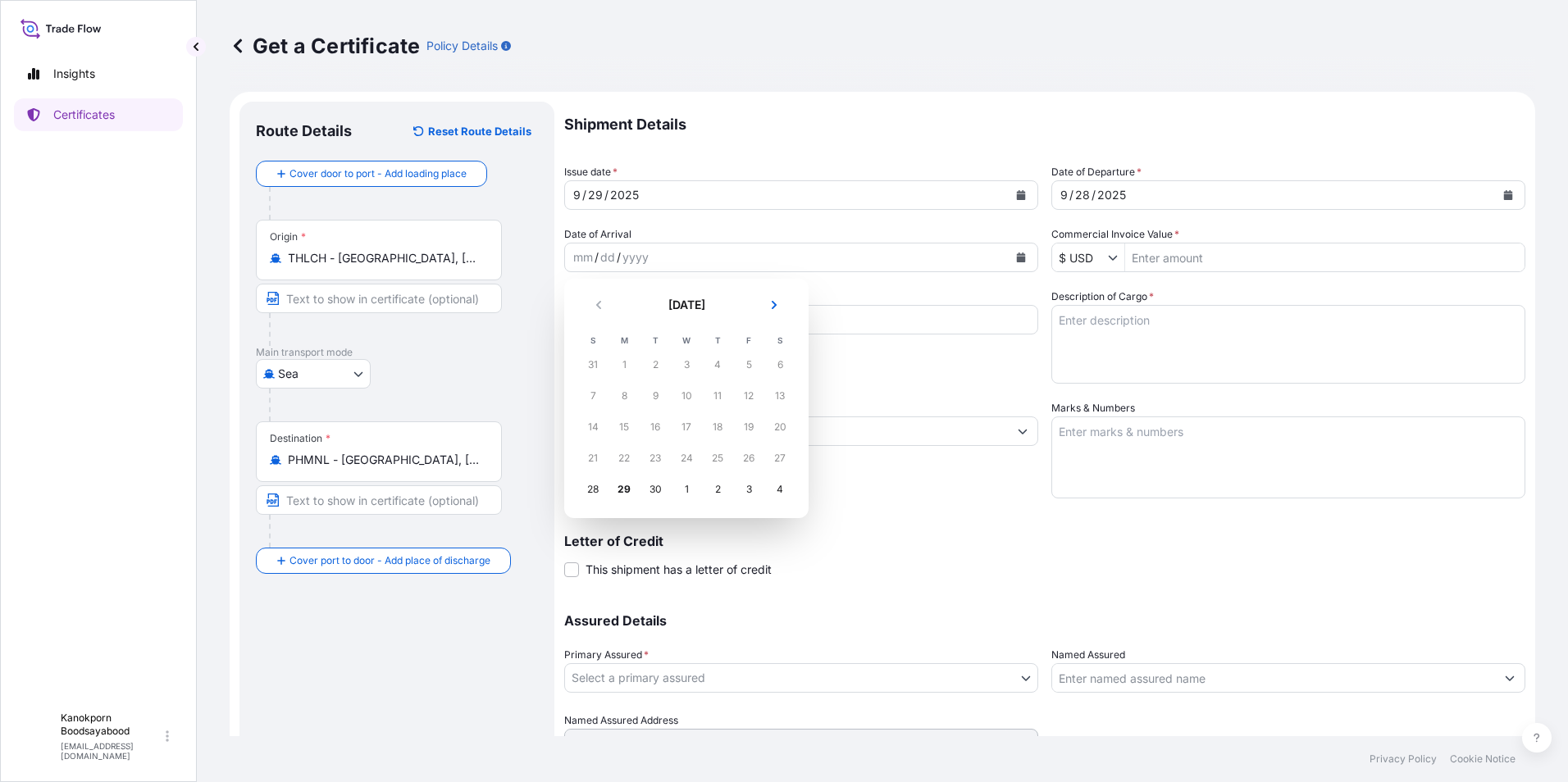
click at [747, 492] on div "3" at bounding box center [748, 489] width 30 height 30
click at [748, 488] on div "3" at bounding box center [748, 489] width 30 height 30
click at [776, 305] on icon "Next" at bounding box center [774, 305] width 10 height 10
click at [749, 367] on div "3" at bounding box center [748, 365] width 30 height 30
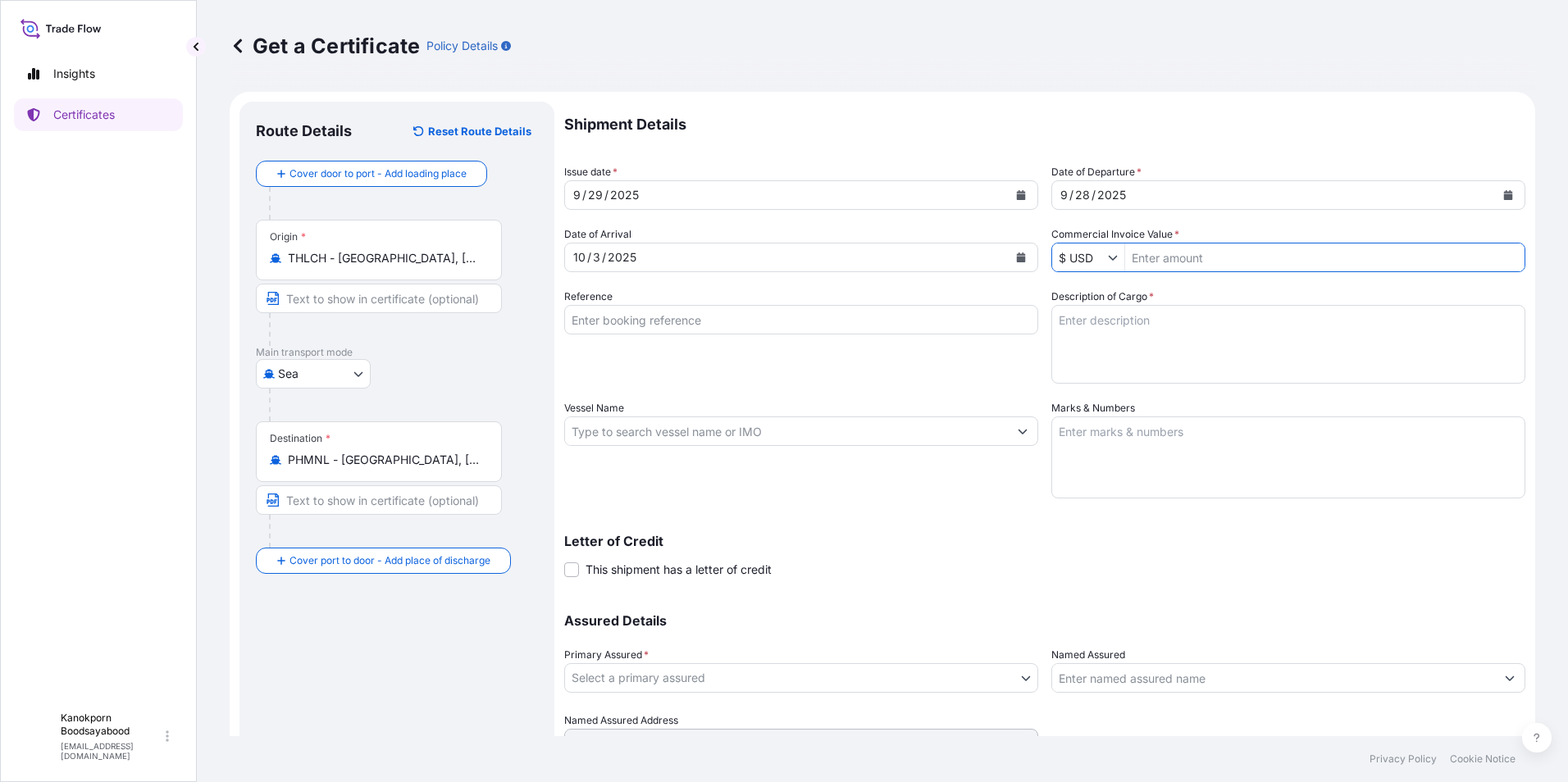
click at [1190, 260] on input "Commercial Invoice Value *" at bounding box center [1325, 257] width 400 height 30
type input "93,072"
click at [1404, 771] on button "Create Certificate" at bounding box center [1464, 788] width 122 height 33
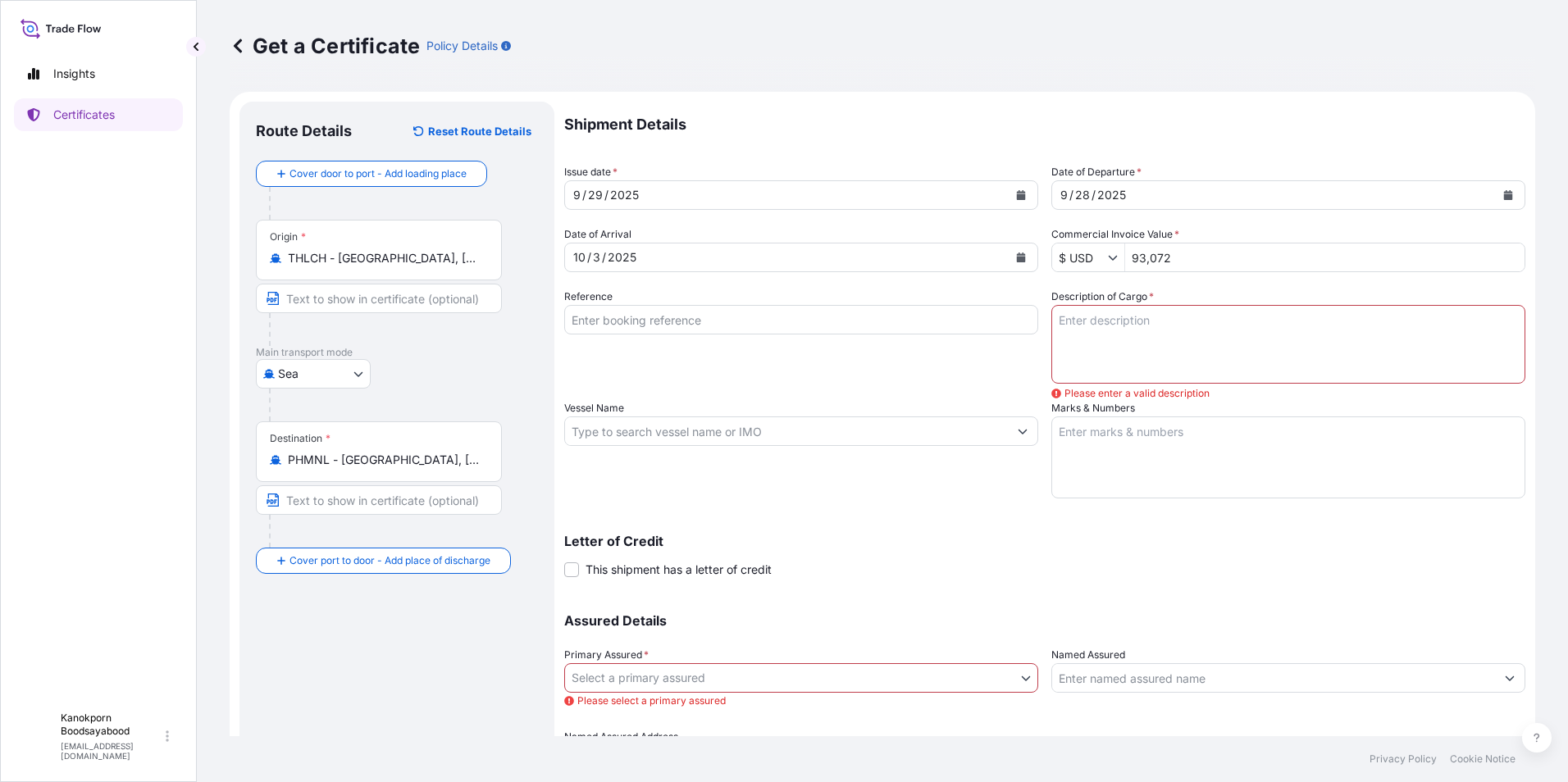
click at [598, 324] on input "Reference" at bounding box center [800, 320] width 474 height 30
type input "BKK-HSE-2509-0319"
click at [1086, 322] on textarea "Description of Cargo *" at bounding box center [1287, 345] width 474 height 79
paste textarea "RACUMIN RMB RB0.0375 180X50GR BOX PH"
type textarea "RACUMIN RMB RB0.0375 180X50GR BOX PH"
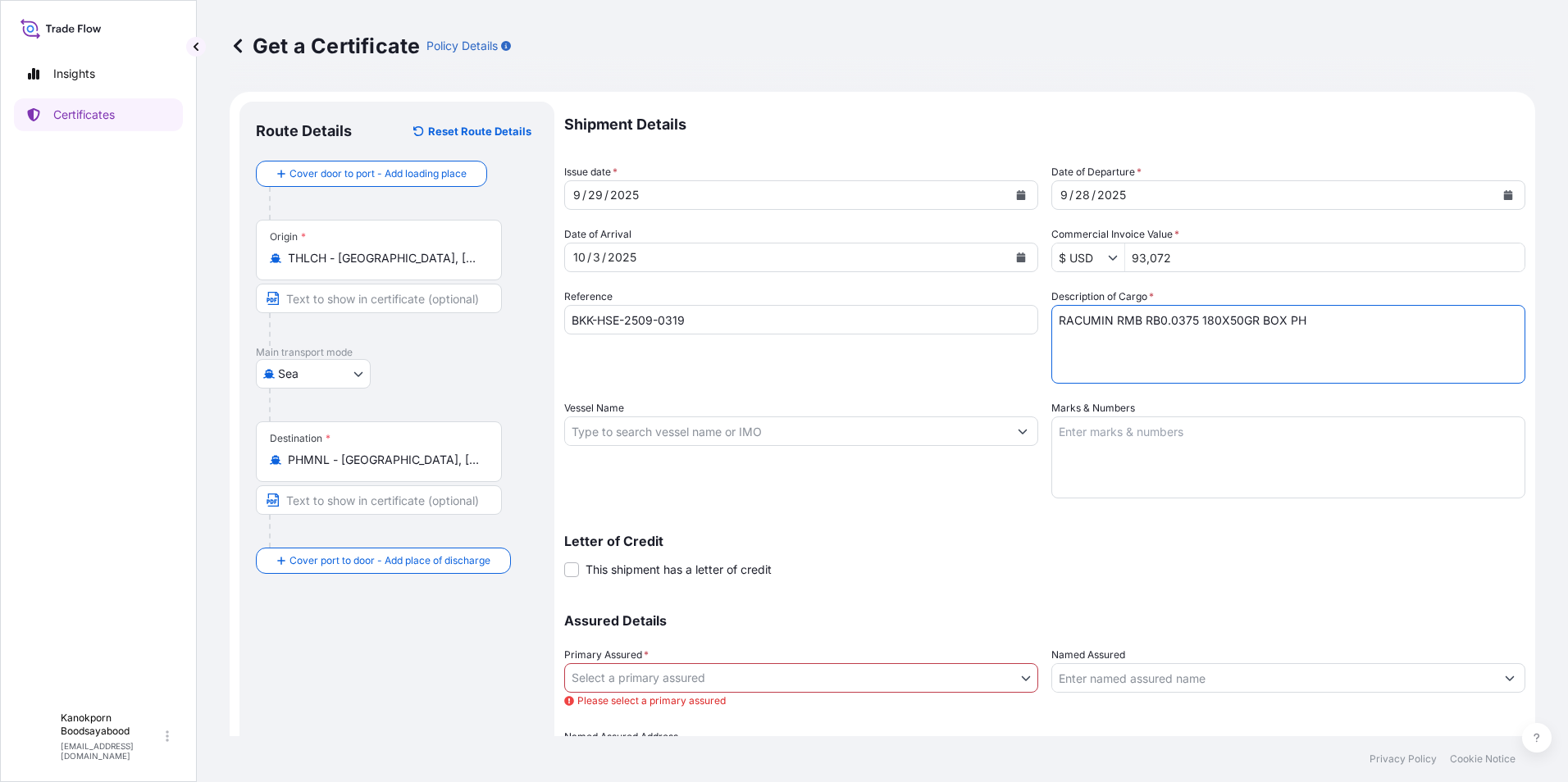
click at [629, 431] on input "Vessel Name" at bounding box center [786, 431] width 443 height 30
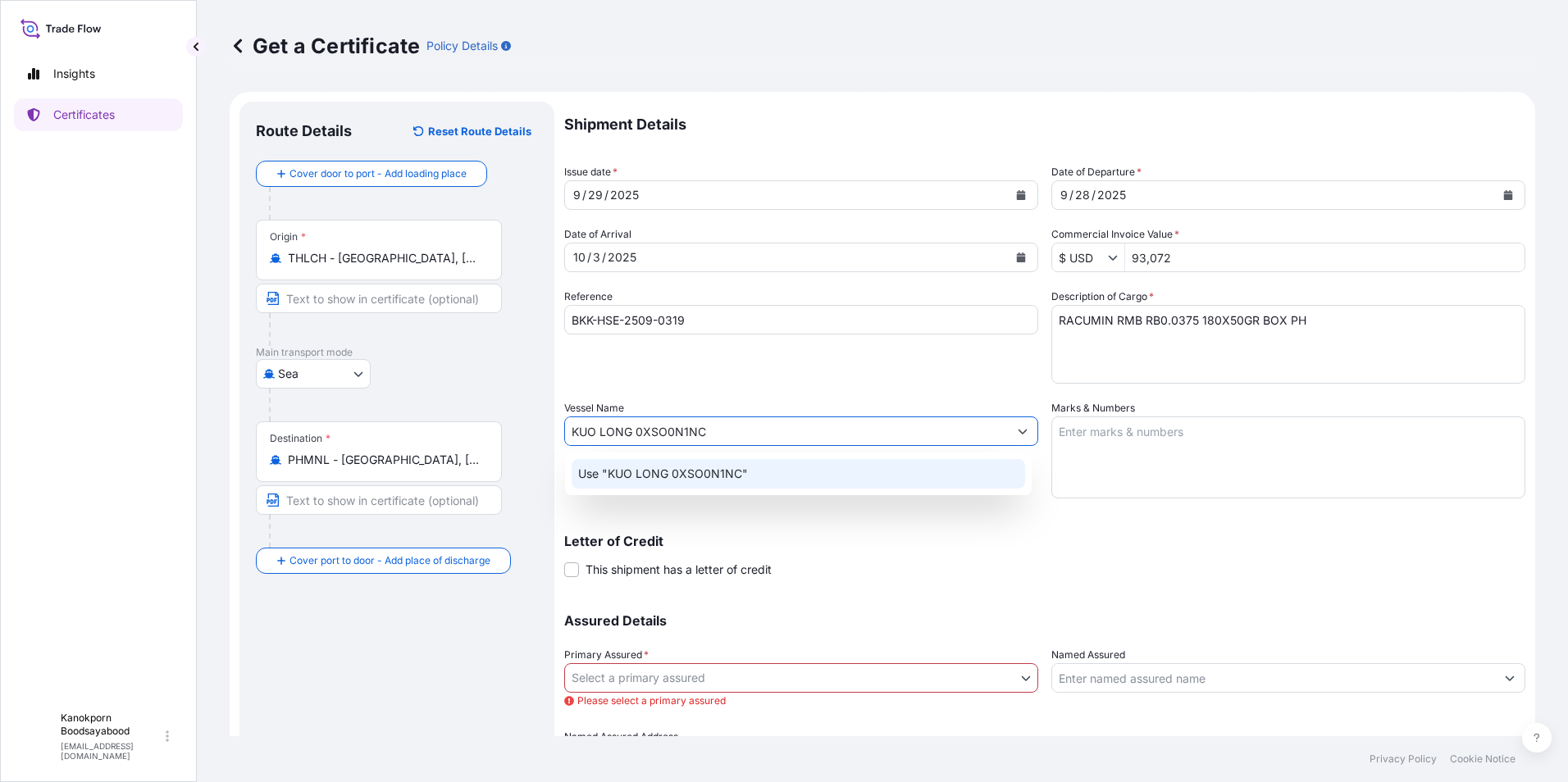
click at [670, 475] on p "Use "KUO LONG 0XSO0N1NC"" at bounding box center [663, 474] width 170 height 16
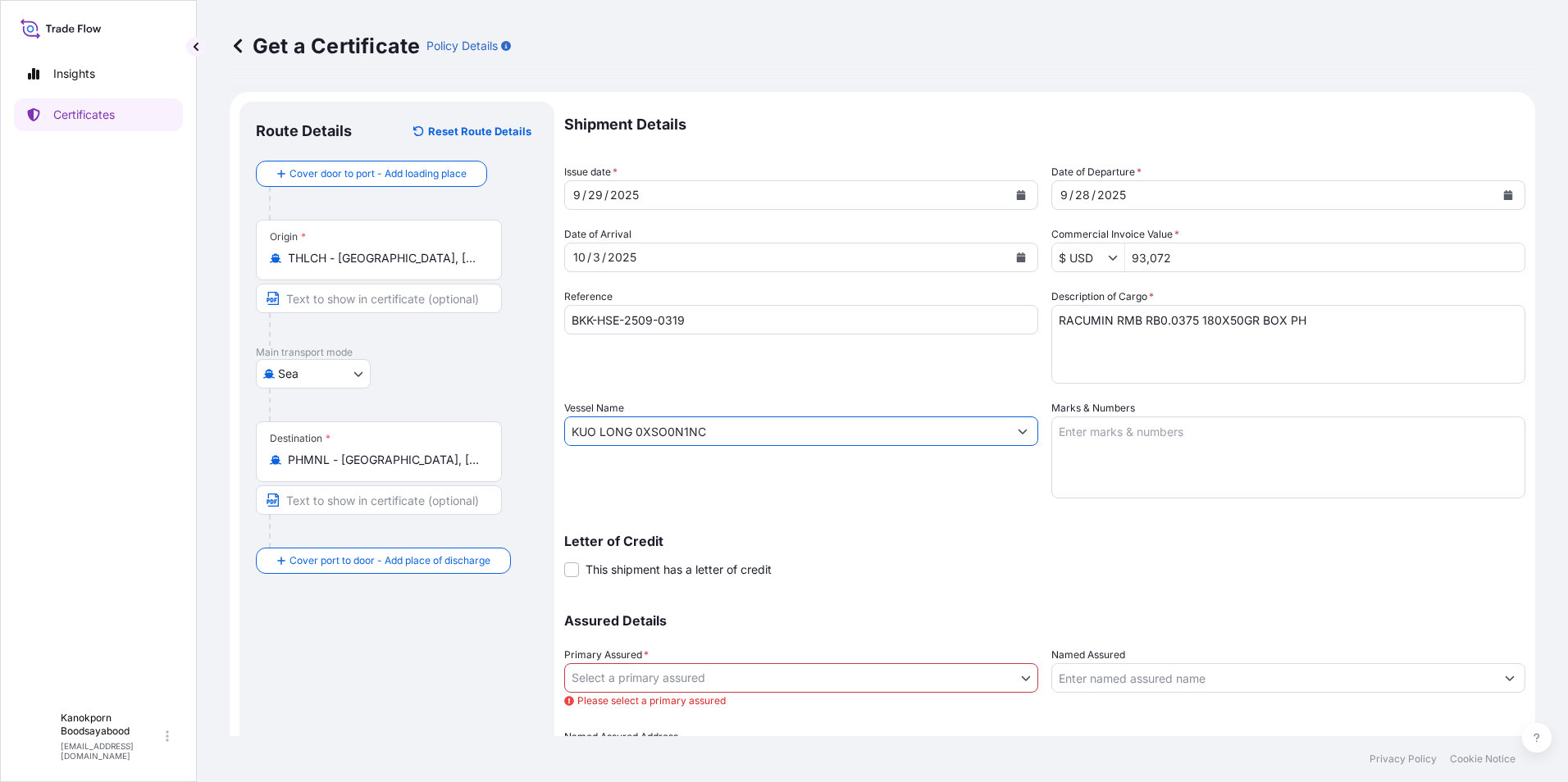
type input "KUO LONG 0XSO0N1NC"
drag, startPoint x: 1012, startPoint y: 660, endPoint x: 1153, endPoint y: 584, distance: 160.2
click at [1012, 660] on div "Primary Assured * Select a primary assured Please select a primary assured" at bounding box center [800, 678] width 474 height 62
click at [1053, 429] on textarea "Marks & Numbers" at bounding box center [1287, 457] width 474 height 82
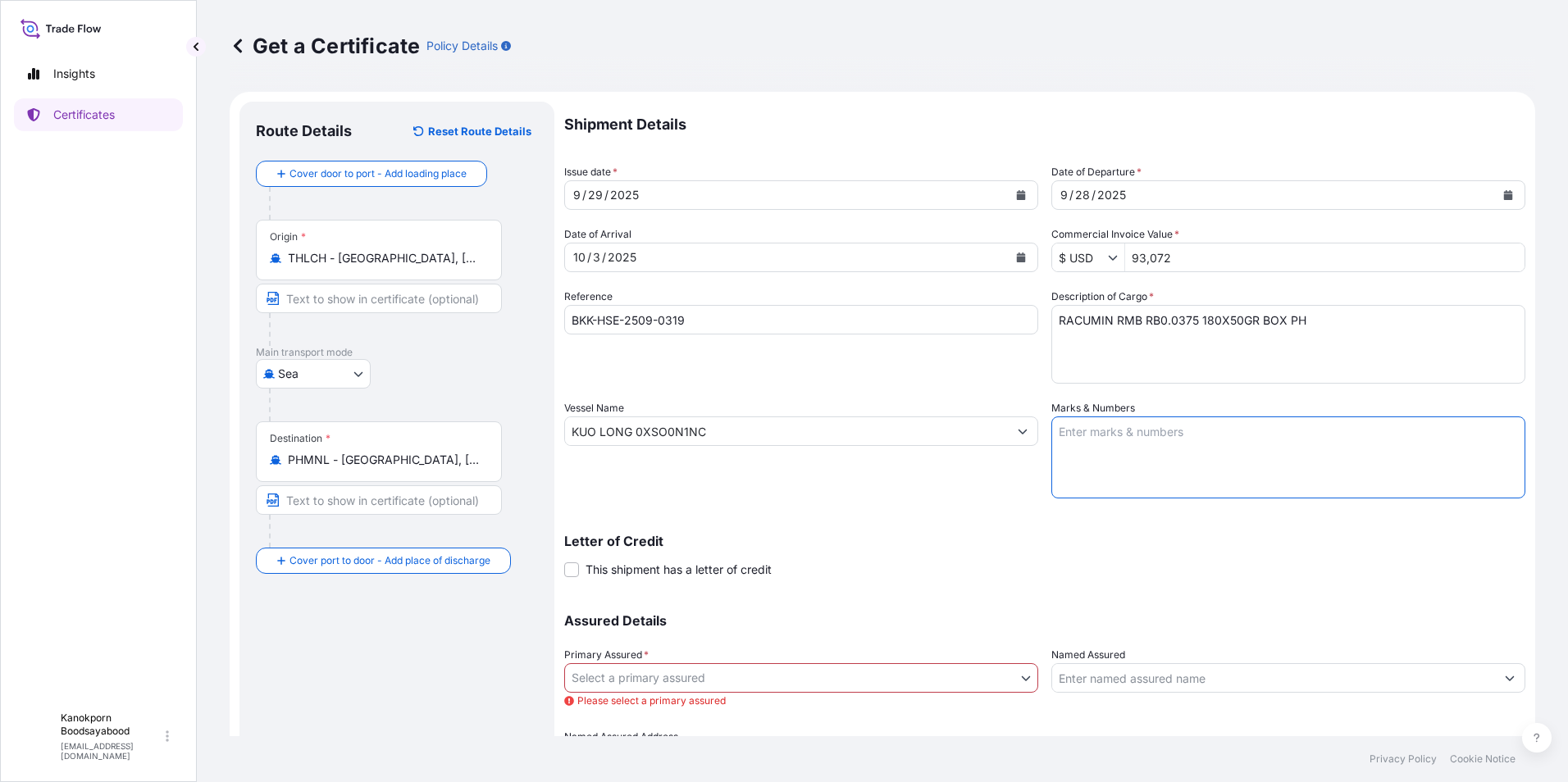
paste textarea "SHIPPING MARK Earth Homecare Products ([GEOGRAPHIC_DATA]), Inc. S/O: FR01-00811…"
click at [1060, 443] on textarea "SHIPPING MARK Earth Homecare Products ([GEOGRAPHIC_DATA]), Inc. S/O: FR01-00811…" at bounding box center [1287, 457] width 474 height 82
click at [1074, 477] on textarea "SHIPPING MARK Earth Homecare Products ([GEOGRAPHIC_DATA]), Inc. S/O: FR01-00811…" at bounding box center [1287, 457] width 474 height 82
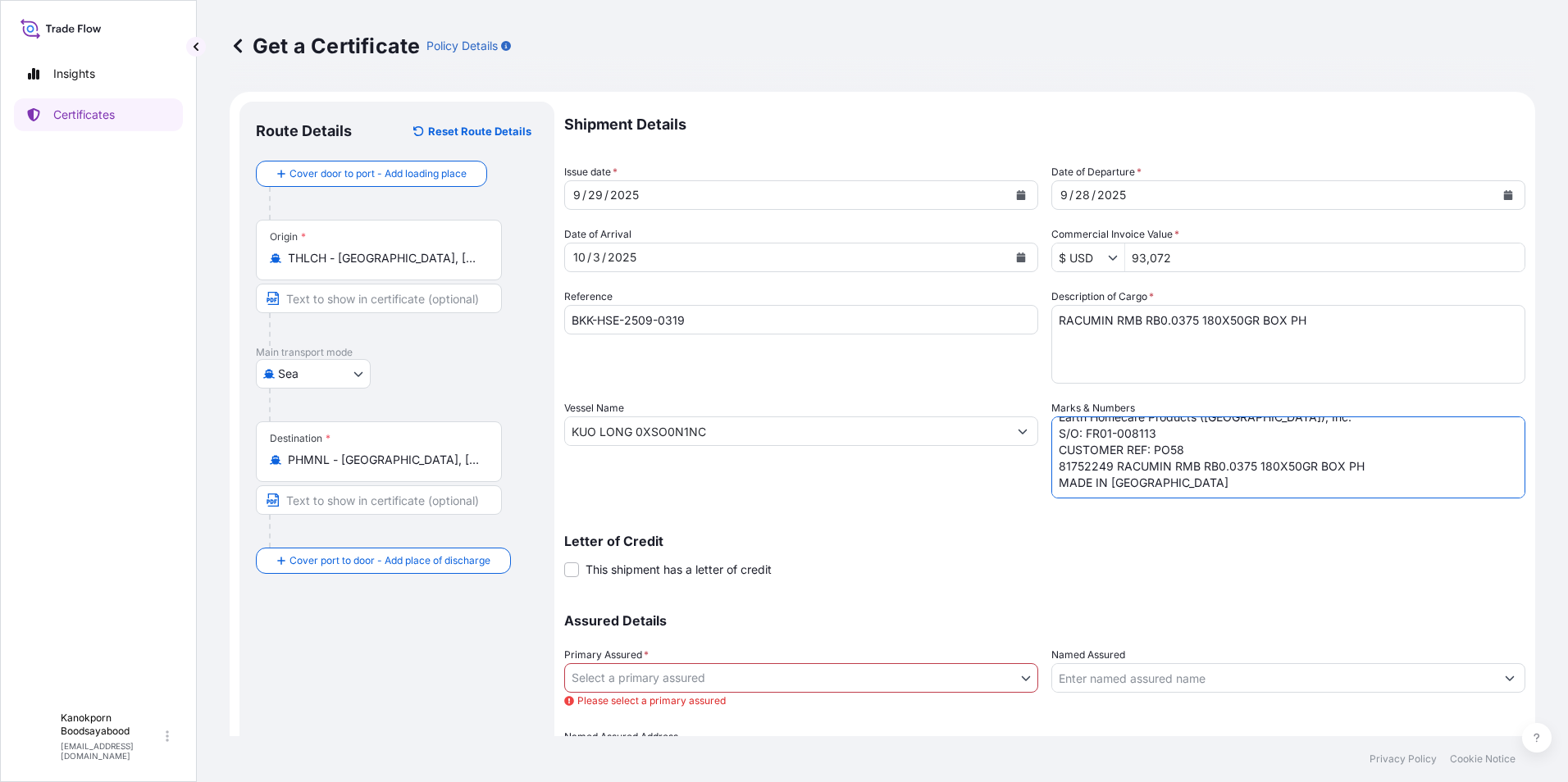
scroll to position [56, 0]
drag, startPoint x: 1041, startPoint y: 487, endPoint x: 1062, endPoint y: 489, distance: 21.1
click at [1050, 488] on div "Shipment Details Issue date * [DATE] Date of Departure * [DATE] Date of Arrival…" at bounding box center [1044, 438] width 962 height 673
click at [1062, 489] on textarea "SHIPPING MARK Earth Homecare Products ([GEOGRAPHIC_DATA]), Inc. S/O: FR01-00811…" at bounding box center [1287, 457] width 474 height 82
paste textarea "SHIPPING MARK Earth Homecare Products ([GEOGRAPHIC_DATA]), Inc. S/O: FR01-00815…"
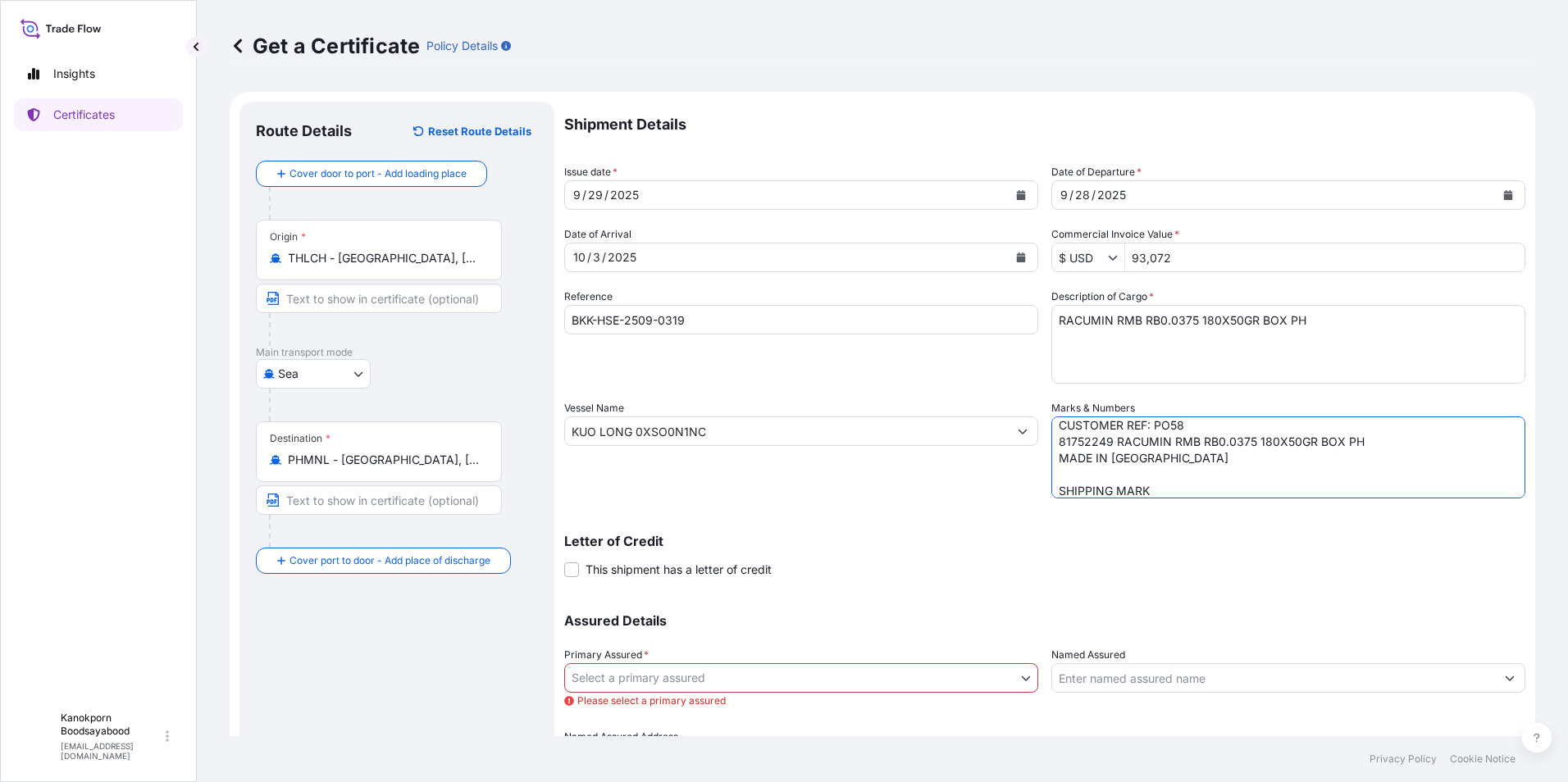
scroll to position [204, 0]
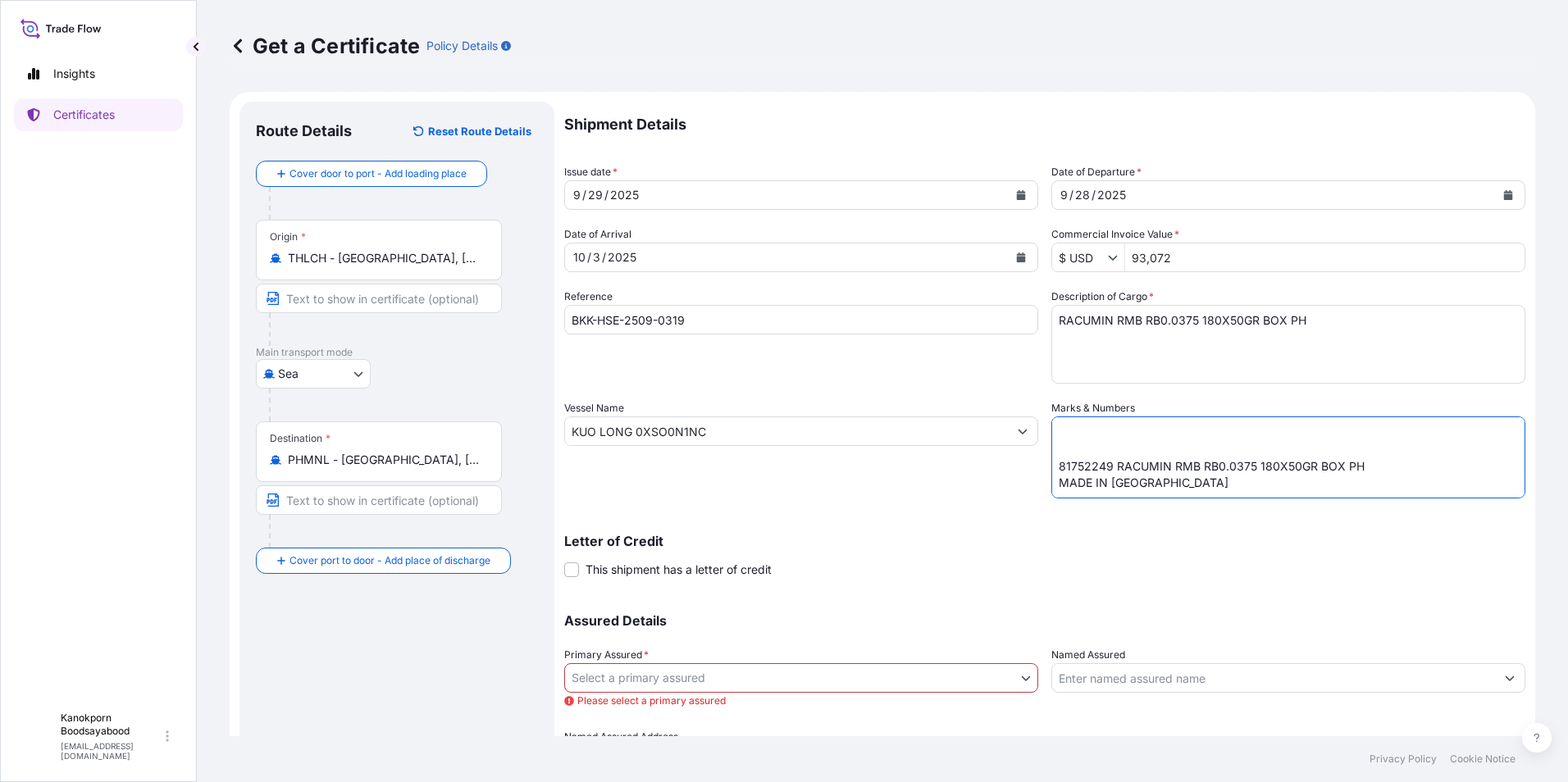
click at [1058, 446] on textarea "SHIPPING MARK Earth Homecare Products ([GEOGRAPHIC_DATA]), Inc. S/O: FR01-00811…" at bounding box center [1287, 457] width 474 height 82
type textarea "SHIPPING MARK Earth Homecare Products ([GEOGRAPHIC_DATA]), Inc. S/O: FR01-00811…"
click at [947, 544] on p "Letter of Credit" at bounding box center [1044, 542] width 962 height 13
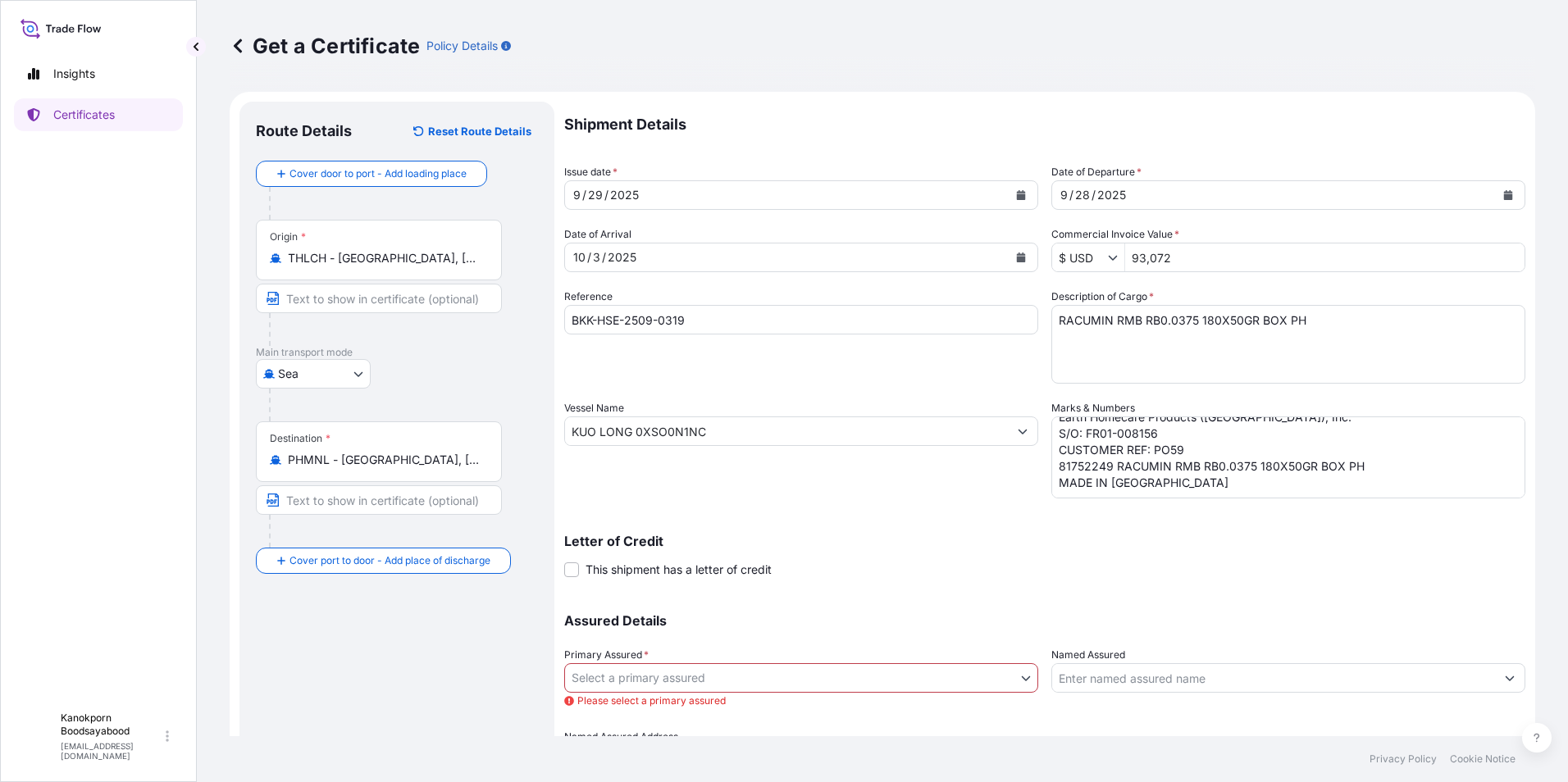
scroll to position [94, 0]
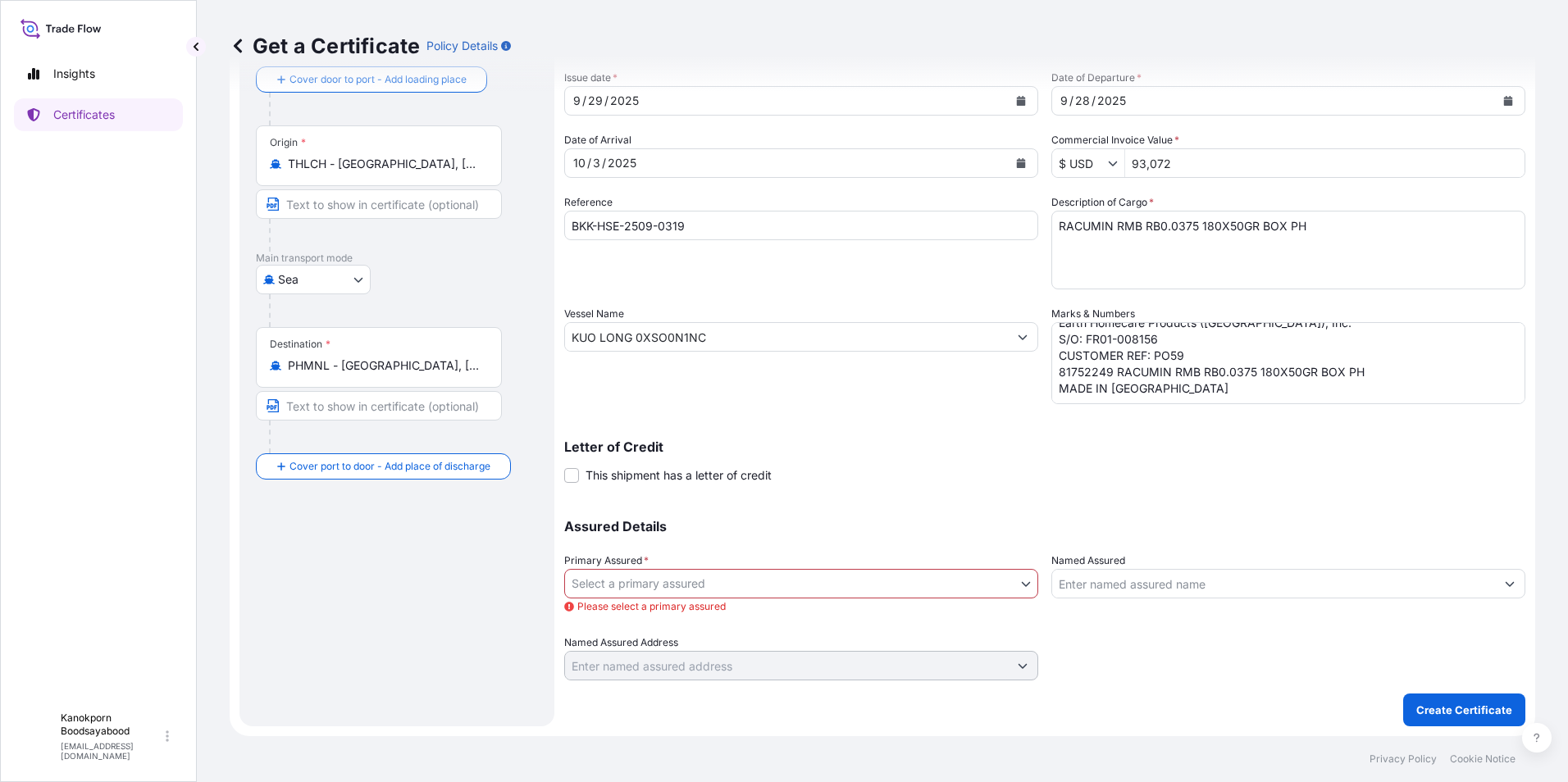
click at [1017, 583] on body "Insights Certificates K Kanokporn Boodsayabood [EMAIL_ADDRESS][DOMAIN_NAME] Get…" at bounding box center [784, 391] width 1568 height 782
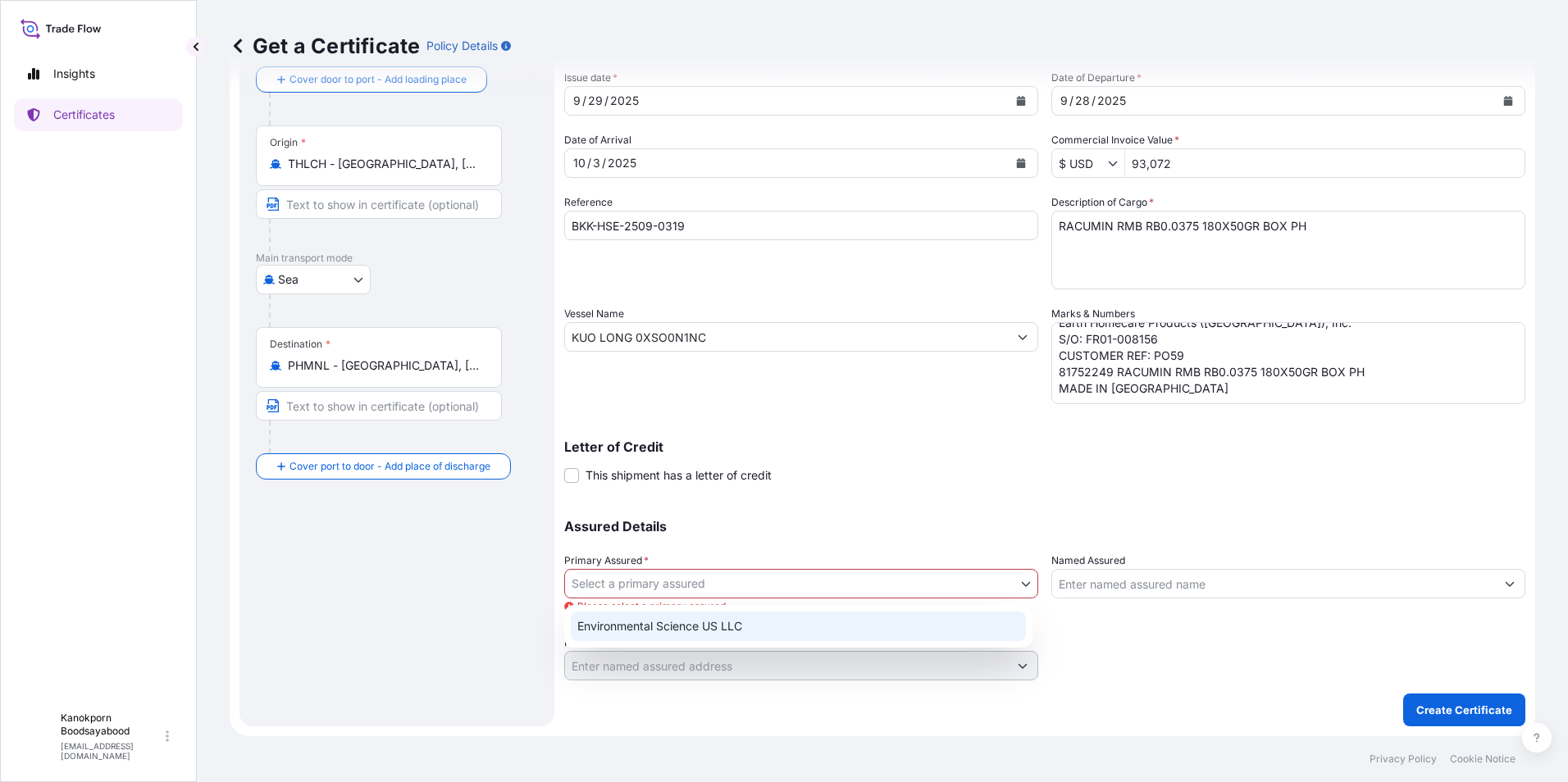
click at [770, 626] on div "Environmental Science US LLC" at bounding box center [798, 626] width 455 height 30
select select "32009"
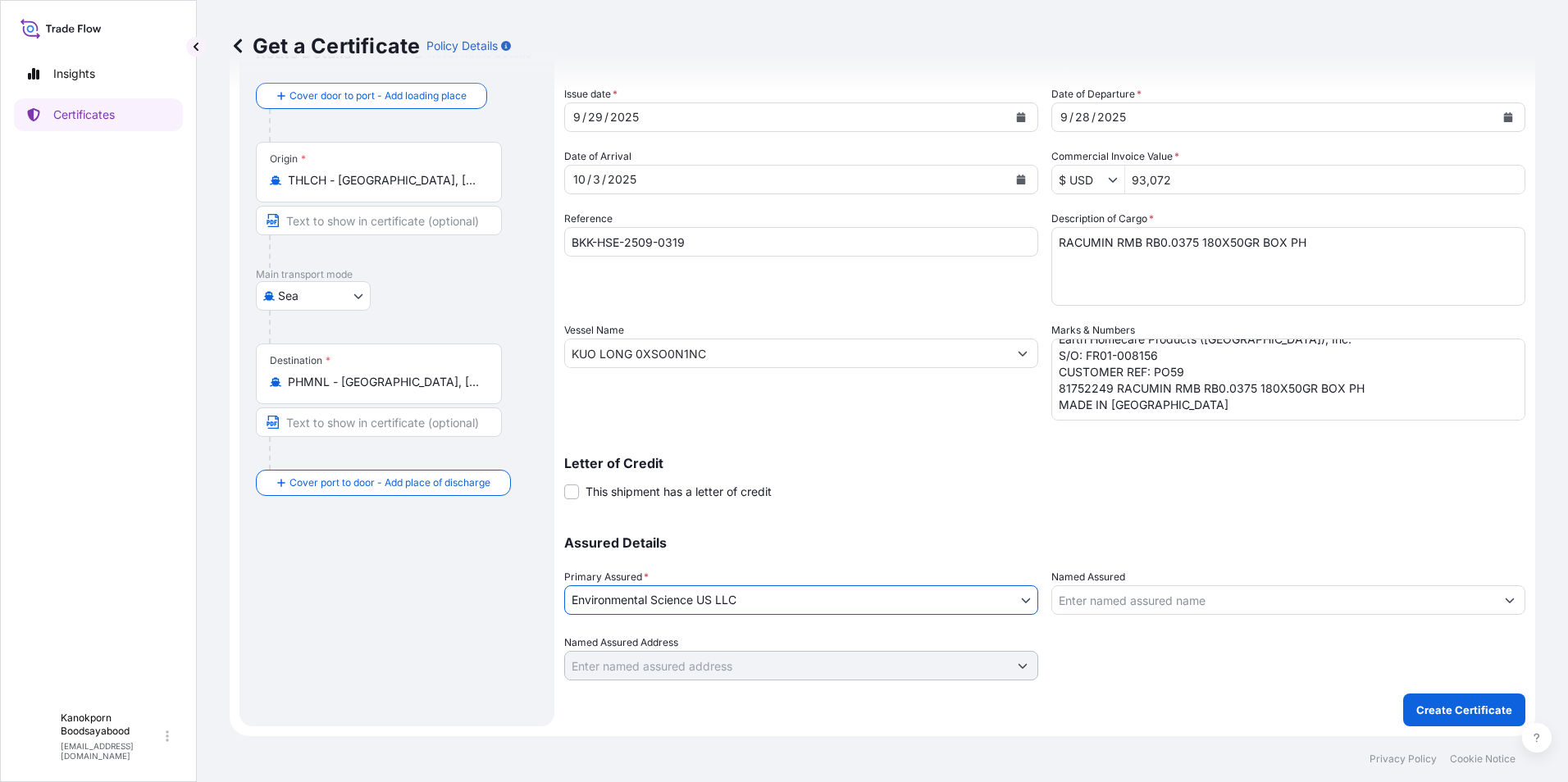
click at [1186, 605] on input "Named Assured" at bounding box center [1273, 600] width 443 height 30
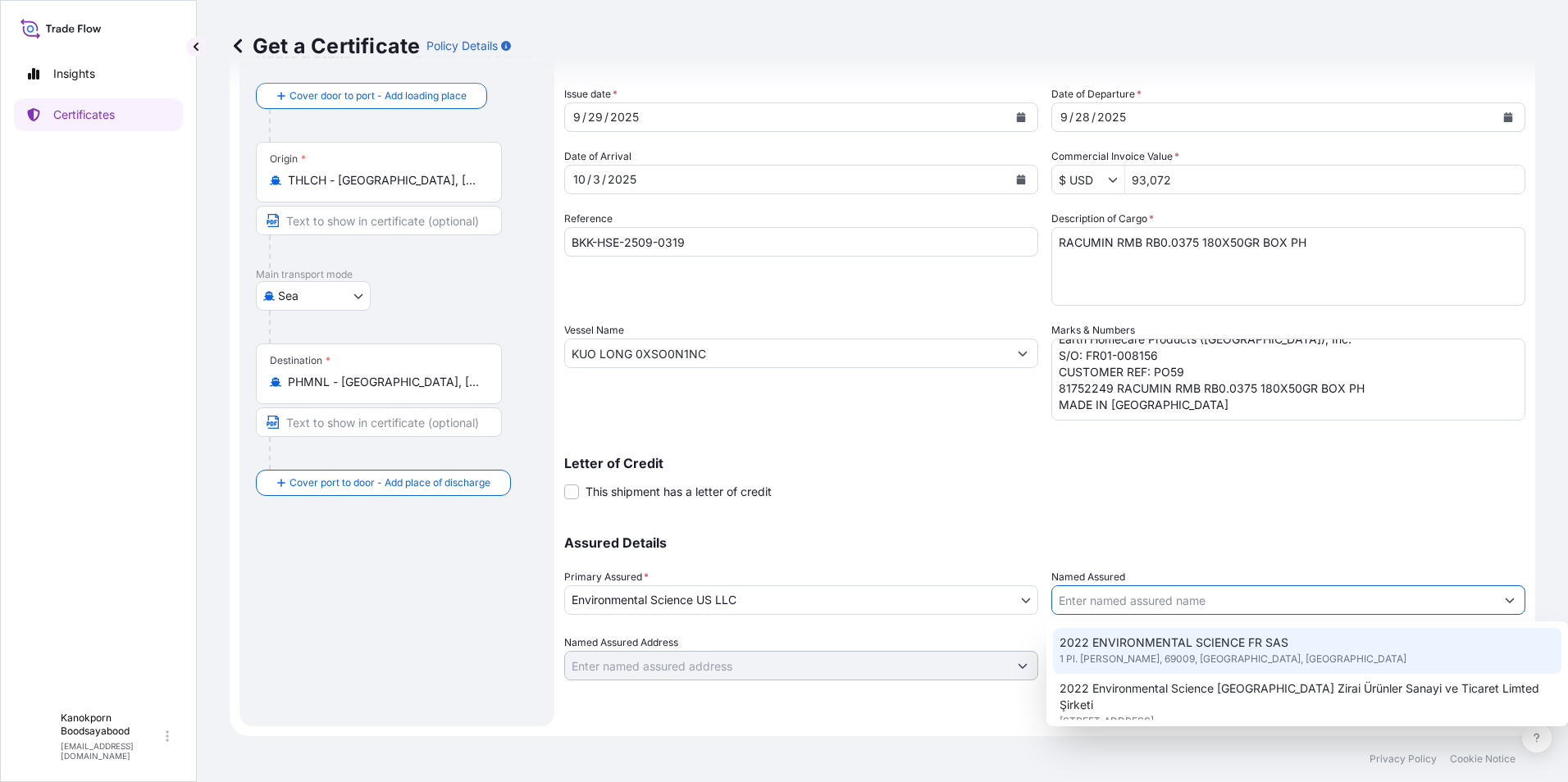
click at [1185, 650] on span "2022 ENVIRONMENTAL SCIENCE FR SAS" at bounding box center [1174, 643] width 229 height 16
type input "2022 ENVIRONMENTAL SCIENCE FR SAS"
type input "1 Pl. [PERSON_NAME], 69009 [GEOGRAPHIC_DATA], [GEOGRAPHIC_DATA]"
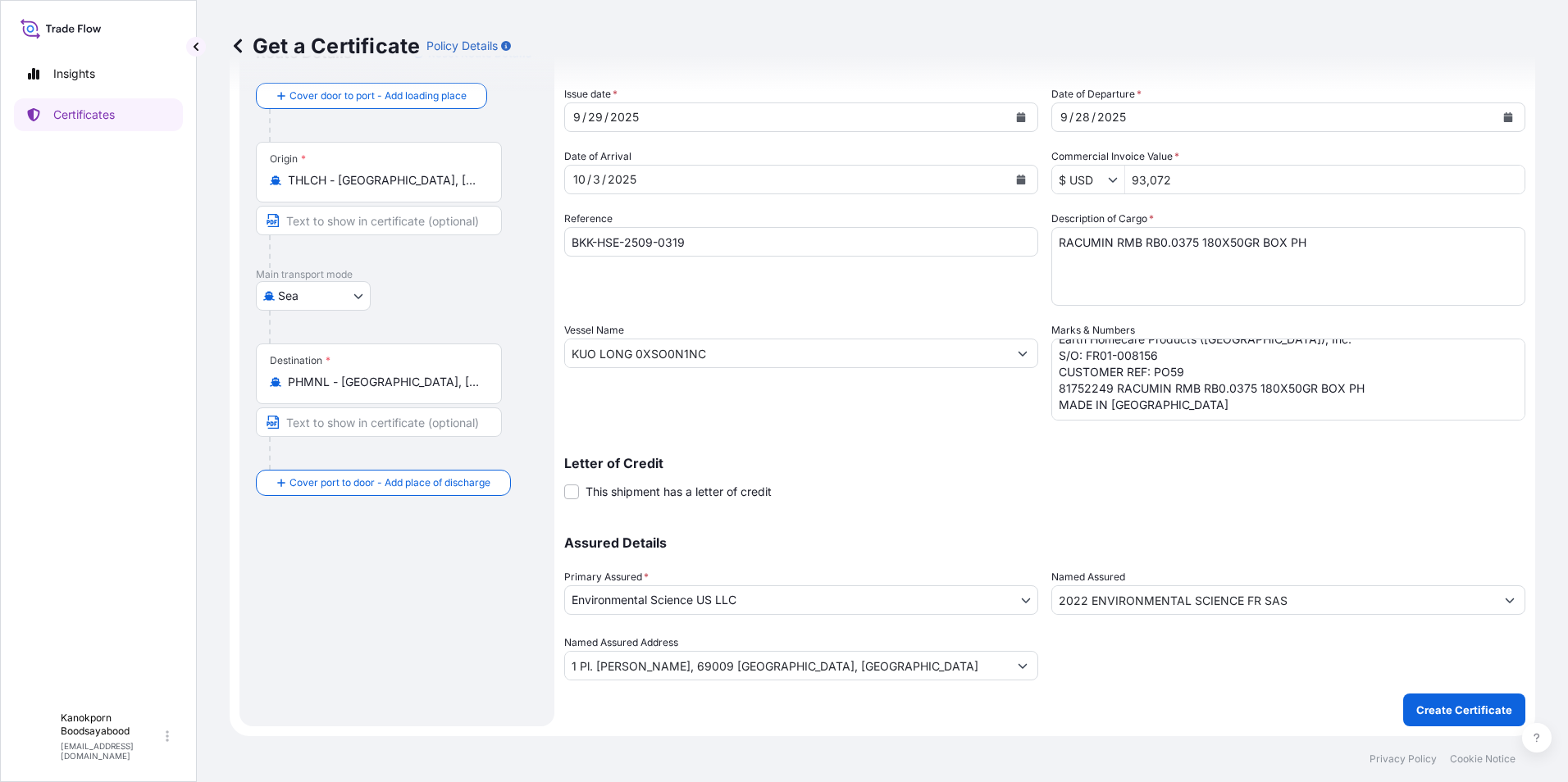
click at [1114, 685] on div "Shipment Details Issue date * [DATE] Date of Departure * [DATE] Date of Arrival…" at bounding box center [1044, 376] width 962 height 703
click at [1448, 708] on p "Create Certificate" at bounding box center [1464, 710] width 96 height 16
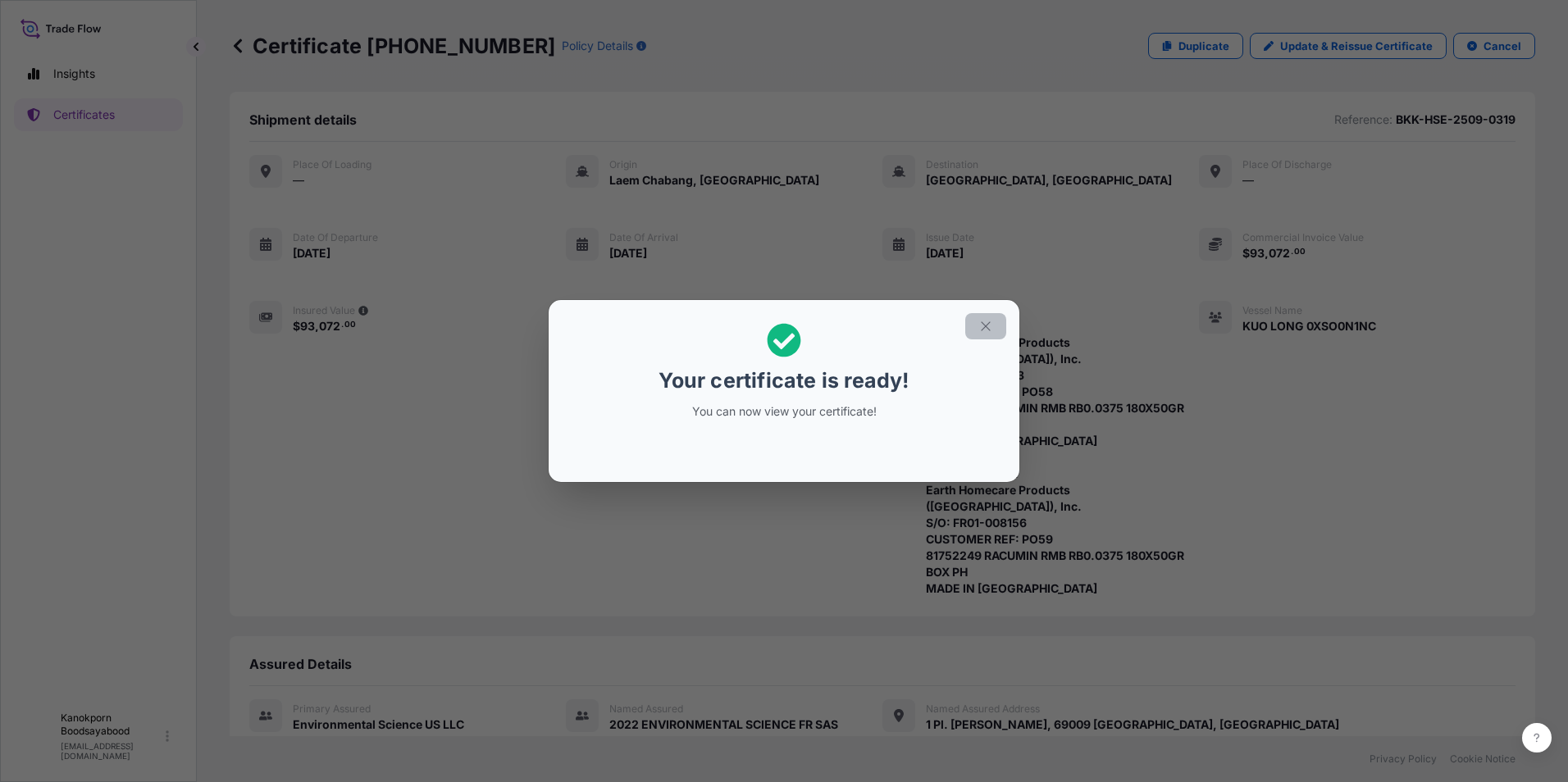
click at [989, 325] on icon "button" at bounding box center [986, 326] width 14 height 14
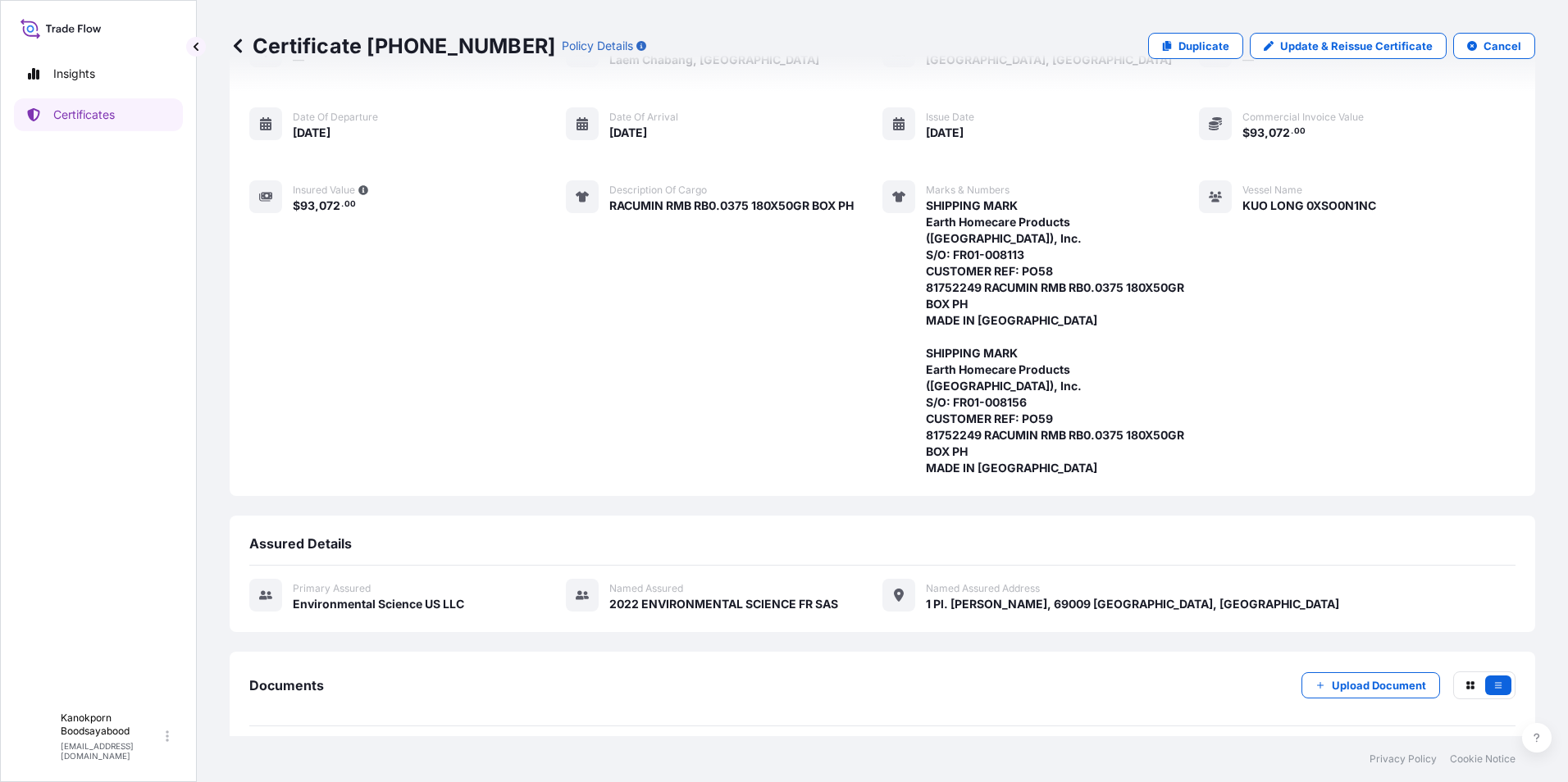
scroll to position [157, 0]
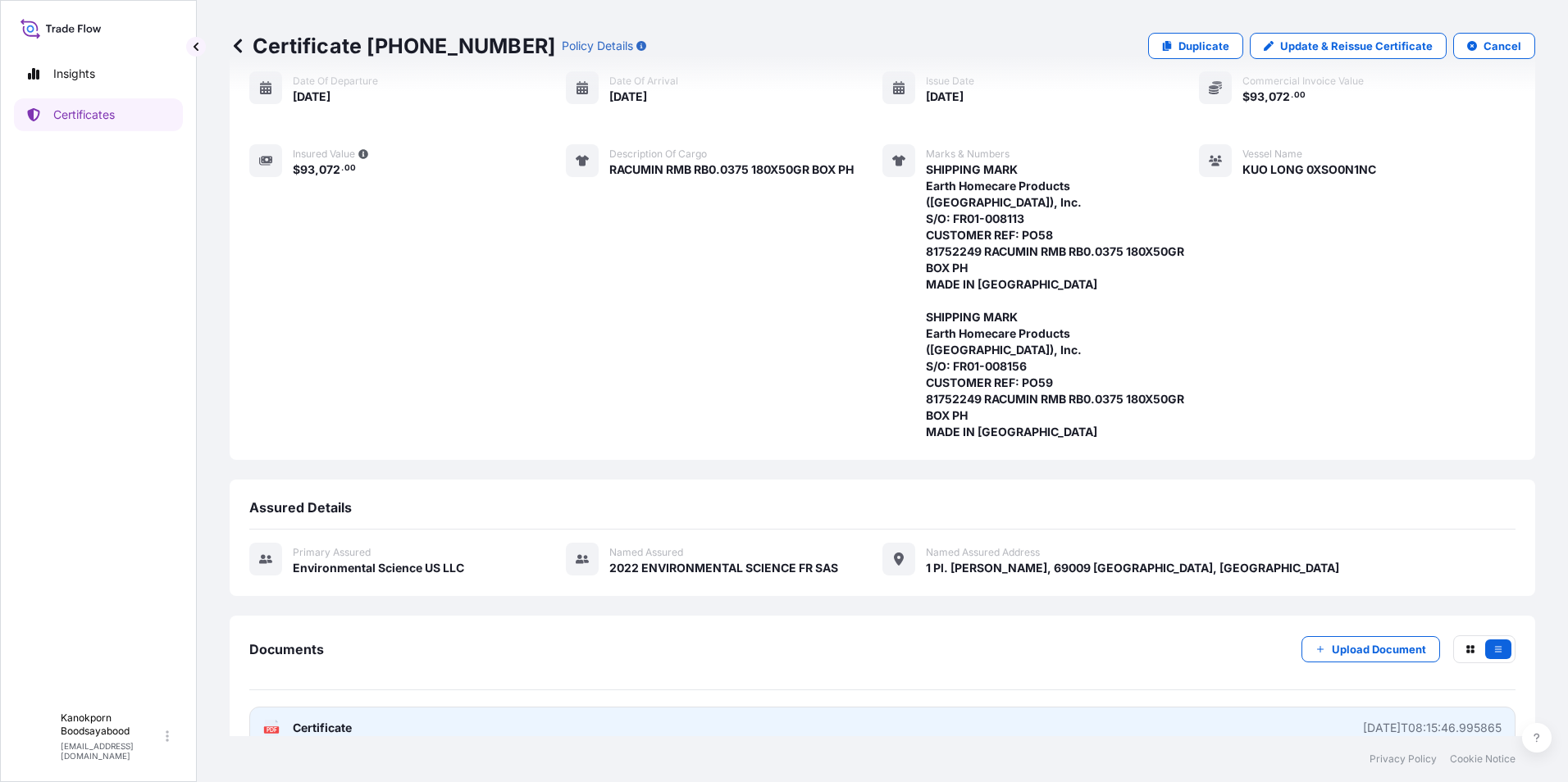
click at [1163, 707] on link "PDF Certificate [DATE]T08:15:46.995865" at bounding box center [883, 728] width 1266 height 42
